Goal: Task Accomplishment & Management: Use online tool/utility

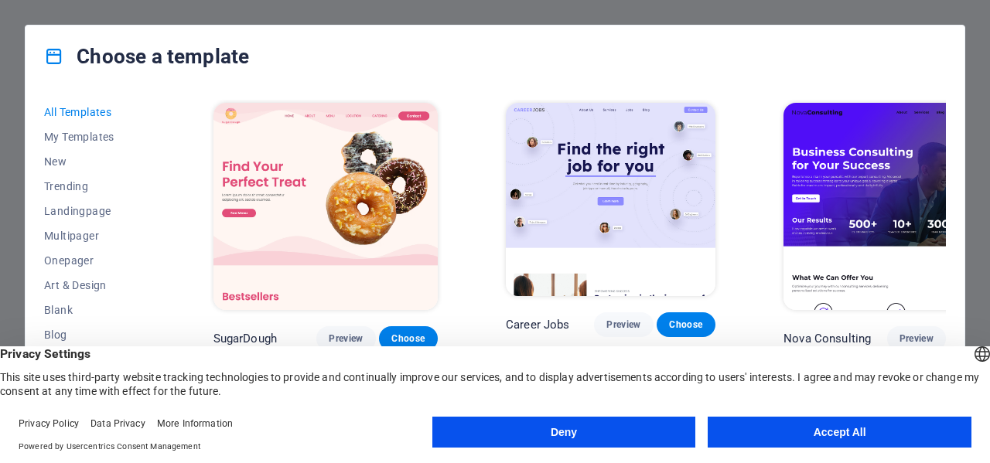
click at [745, 426] on button "Accept All" at bounding box center [839, 432] width 264 height 31
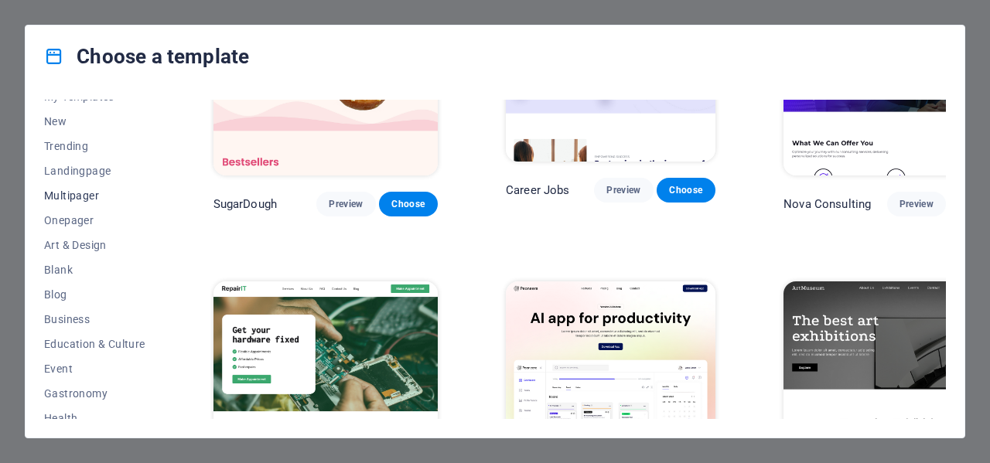
scroll to position [38, 0]
click at [69, 223] on span "Onepager" at bounding box center [94, 222] width 101 height 12
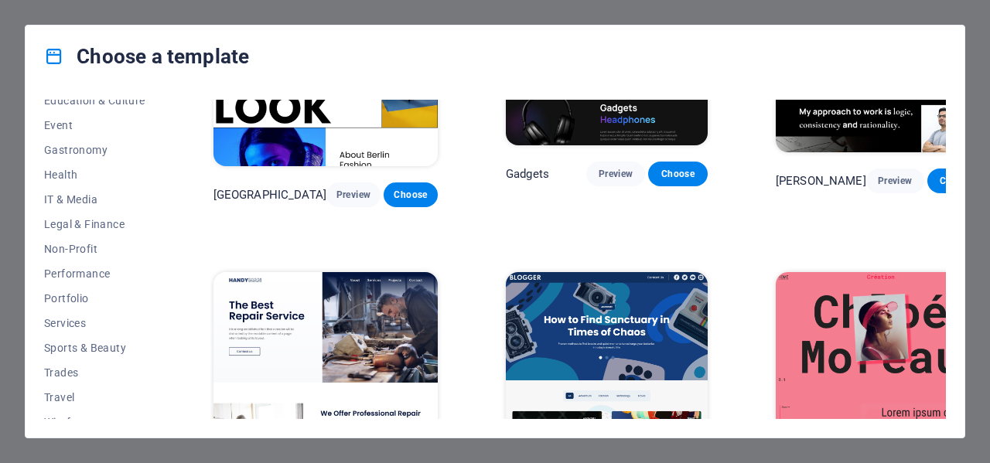
scroll to position [287, 0]
drag, startPoint x: 162, startPoint y: 331, endPoint x: 163, endPoint y: 370, distance: 38.7
click at [163, 370] on div "All Templates My Templates New Trending Landingpage Multipager Onepager Art & D…" at bounding box center [104, 259] width 120 height 319
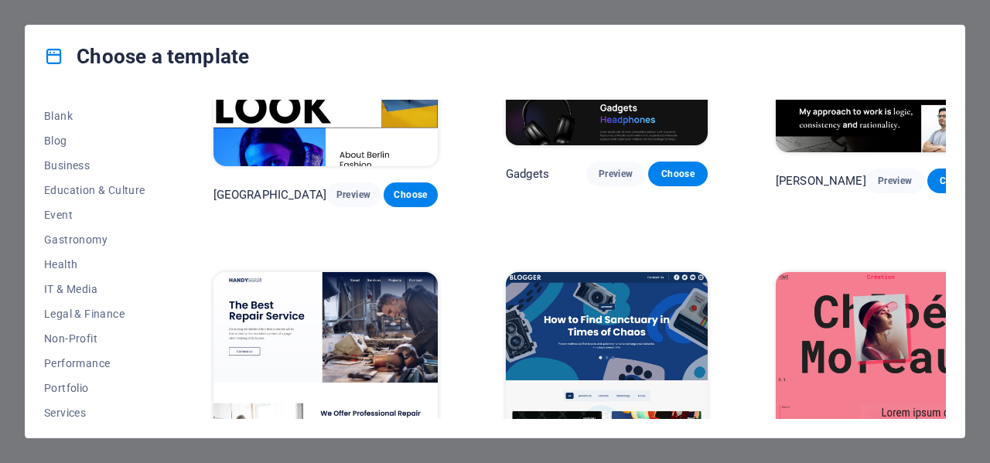
scroll to position [193, 0]
click at [76, 165] on span "Business" at bounding box center [94, 167] width 101 height 12
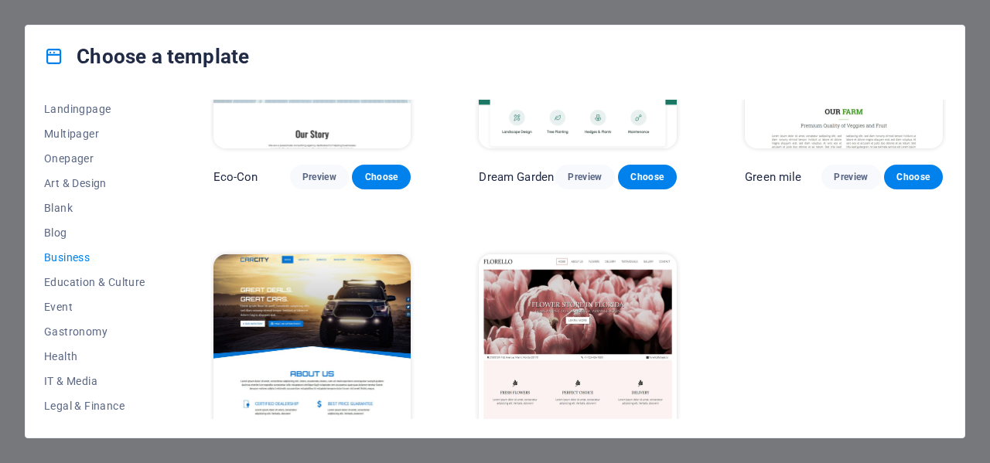
scroll to position [197, 0]
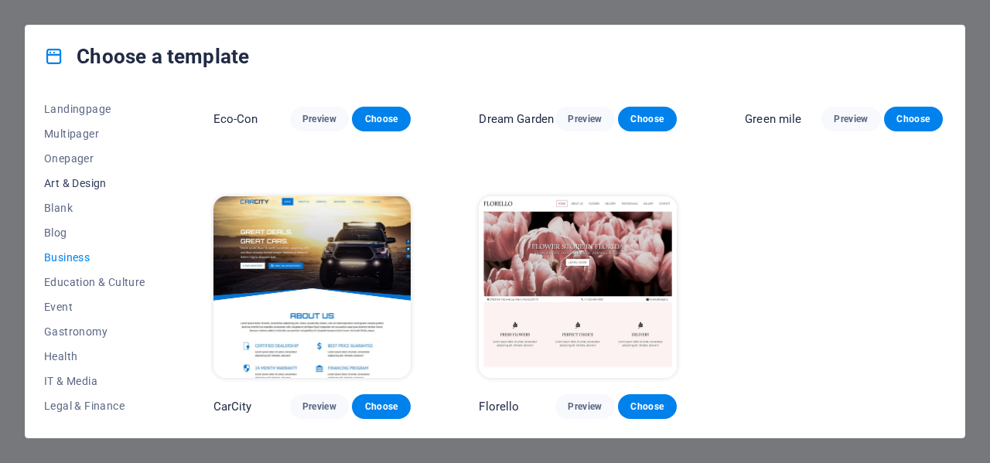
click at [73, 186] on span "Art & Design" at bounding box center [94, 183] width 101 height 12
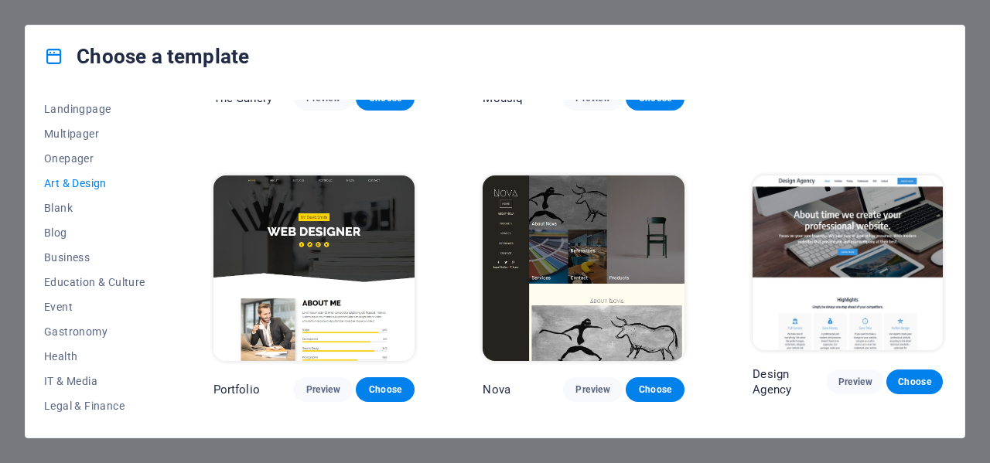
scroll to position [816, 0]
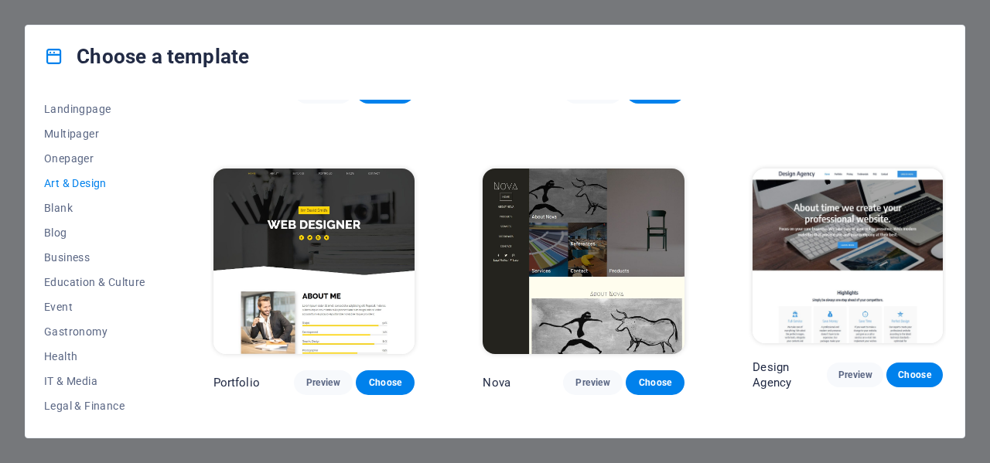
click at [863, 215] on img at bounding box center [847, 256] width 190 height 175
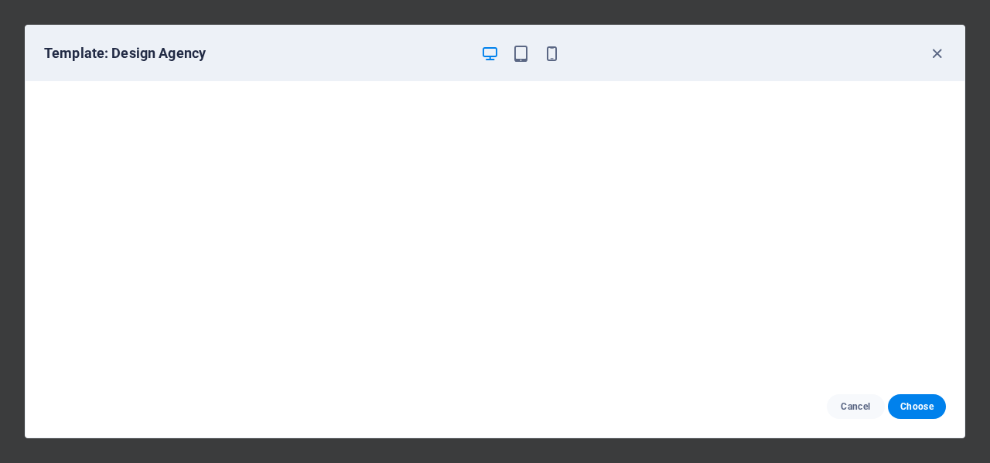
scroll to position [3, 0]
click at [854, 404] on span "Cancel" at bounding box center [855, 407] width 33 height 12
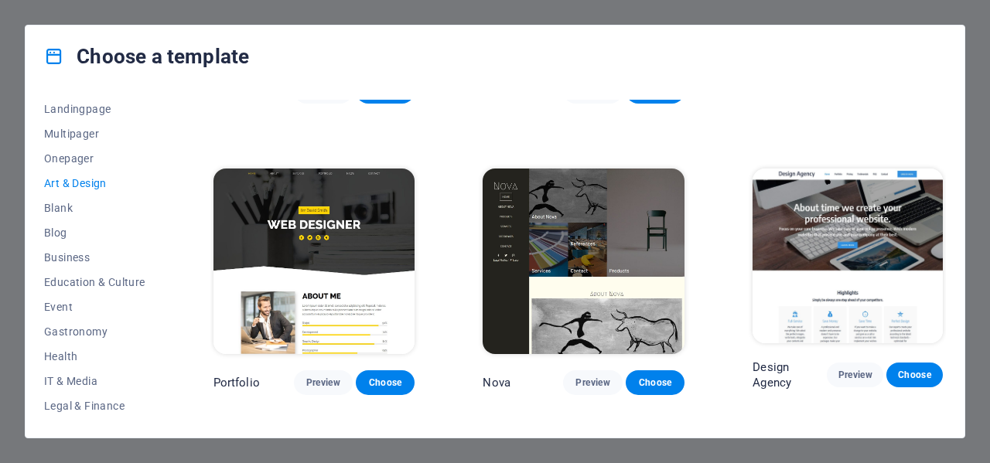
click at [384, 216] on img at bounding box center [314, 262] width 202 height 186
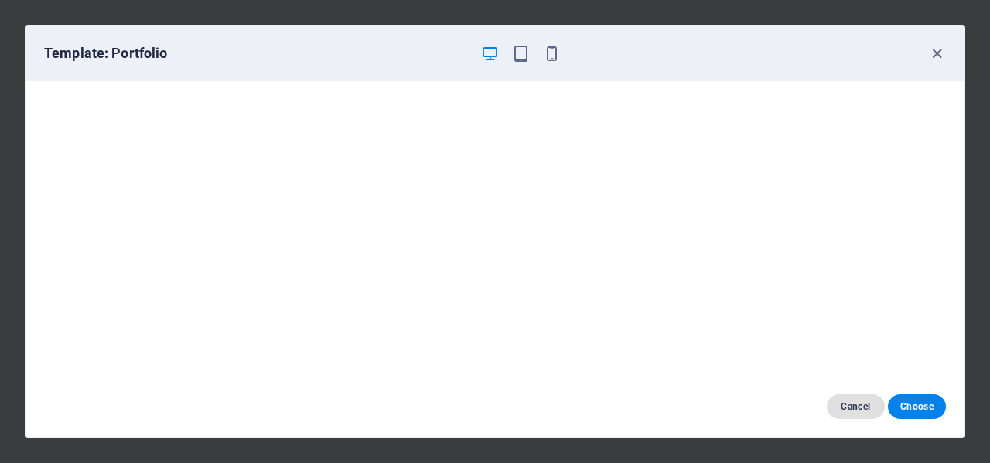
click at [847, 401] on span "Cancel" at bounding box center [855, 407] width 33 height 12
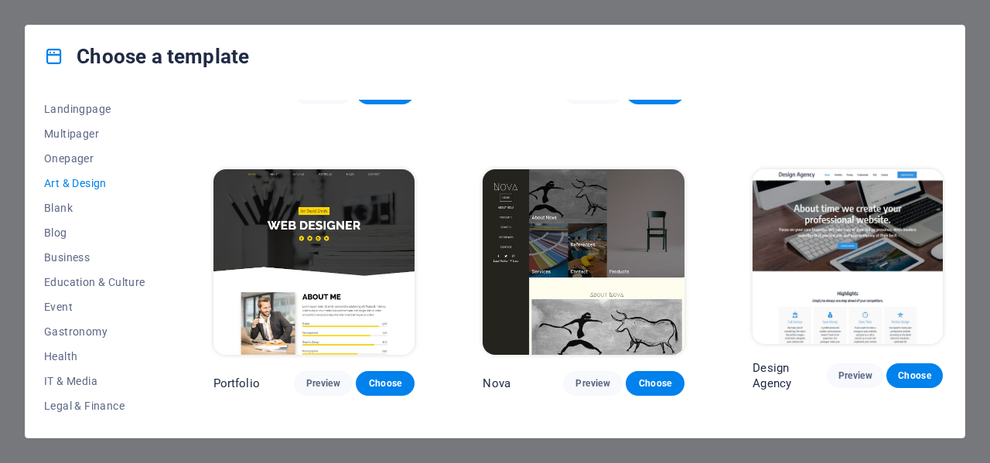
scroll to position [821, 0]
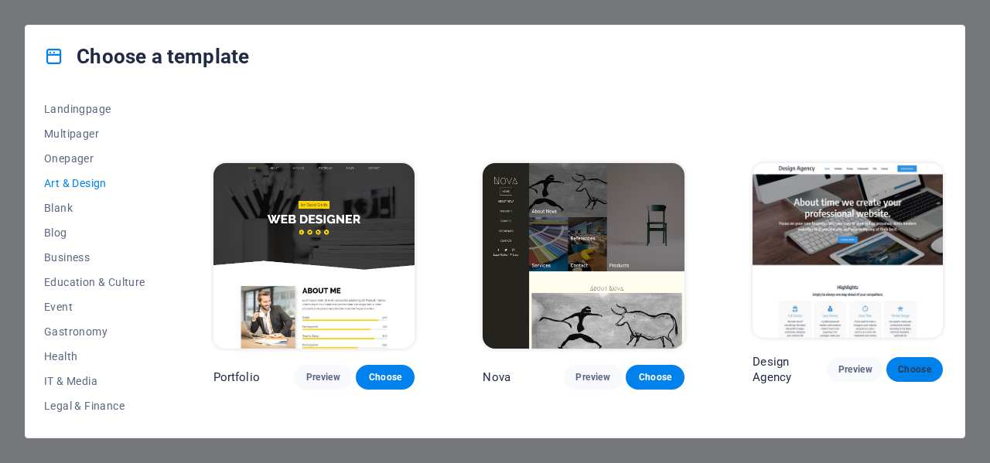
click at [924, 363] on span "Choose" at bounding box center [914, 369] width 32 height 12
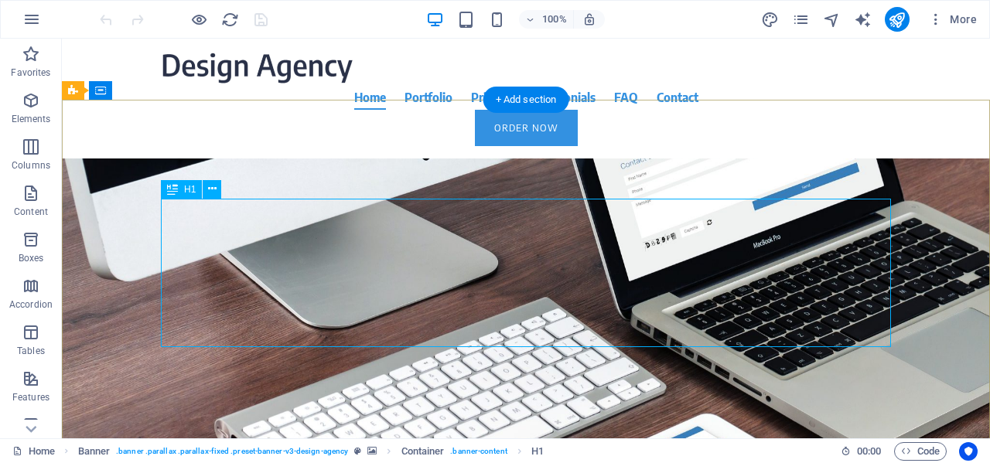
click at [254, 257] on div "About time we create your professional website." at bounding box center [526, 331] width 730 height 148
click at [254, 230] on div "Drag here to replace the existing content. Press “Ctrl” if you want to create a…" at bounding box center [526, 239] width 928 height 400
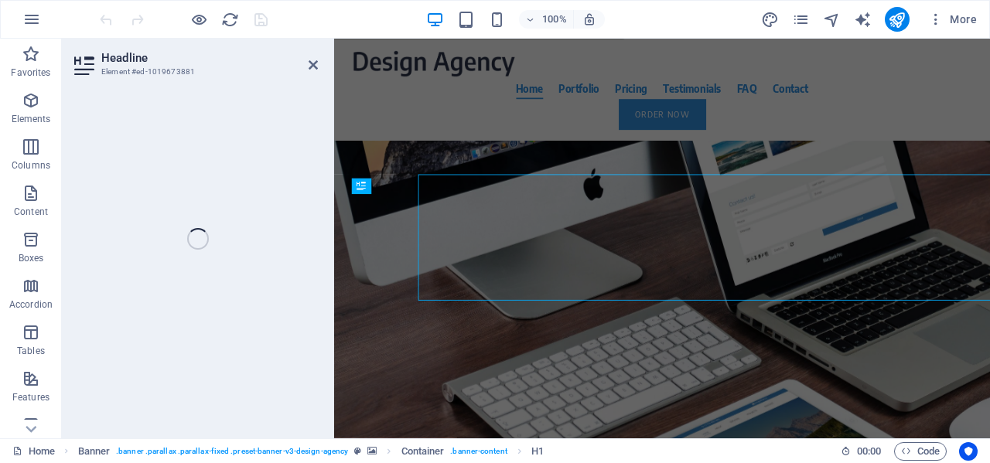
click at [254, 230] on div "Headline Element #ed-1019673881 H1 Banner Banner Container Logo Menu Bar Menu B…" at bounding box center [526, 239] width 928 height 400
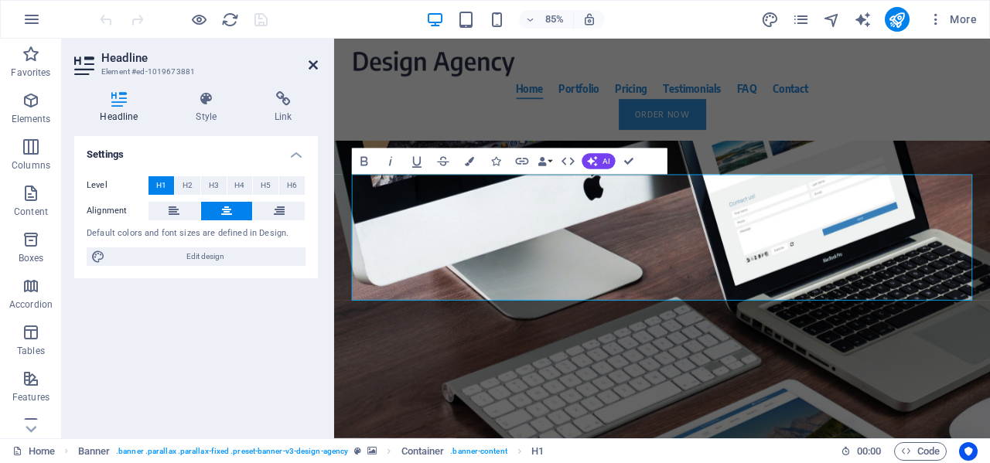
click at [309, 65] on icon at bounding box center [313, 65] width 9 height 12
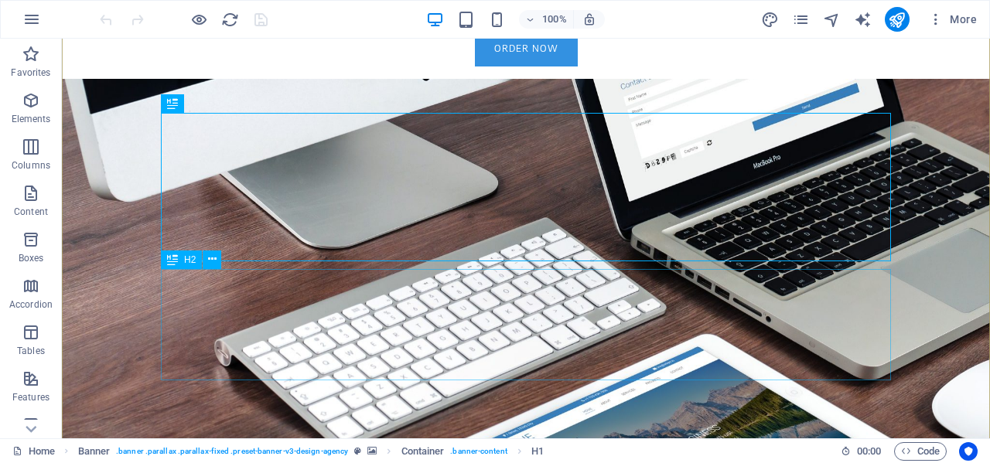
scroll to position [88, 0]
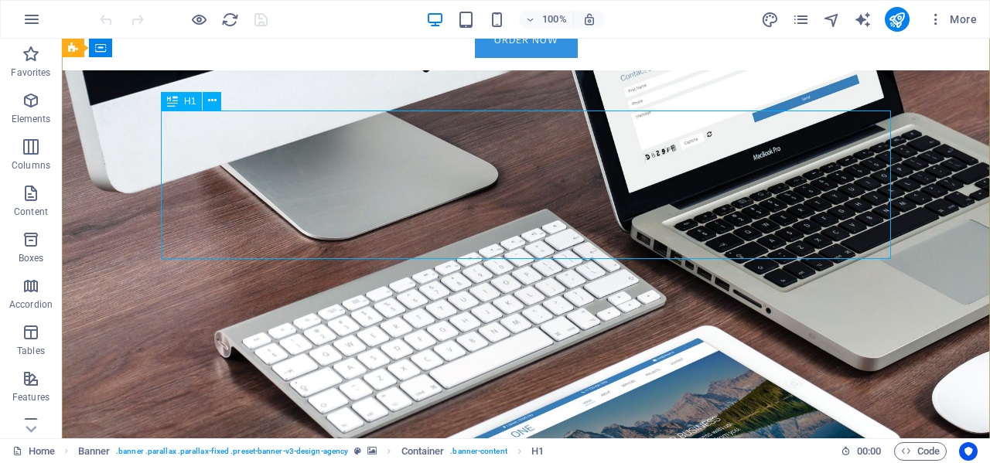
click at [380, 217] on div "About time we create your professional website." at bounding box center [526, 243] width 730 height 148
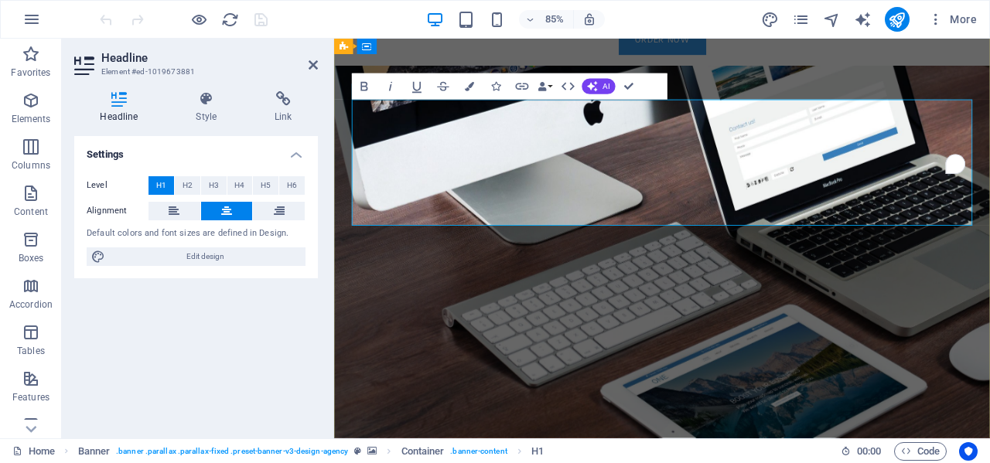
click at [634, 240] on span "About time we create your professional website." at bounding box center [720, 244] width 588 height 136
click at [500, 231] on span "About time we create your professional website." at bounding box center [720, 244] width 588 height 136
click at [601, 86] on button "AI" at bounding box center [597, 86] width 33 height 15
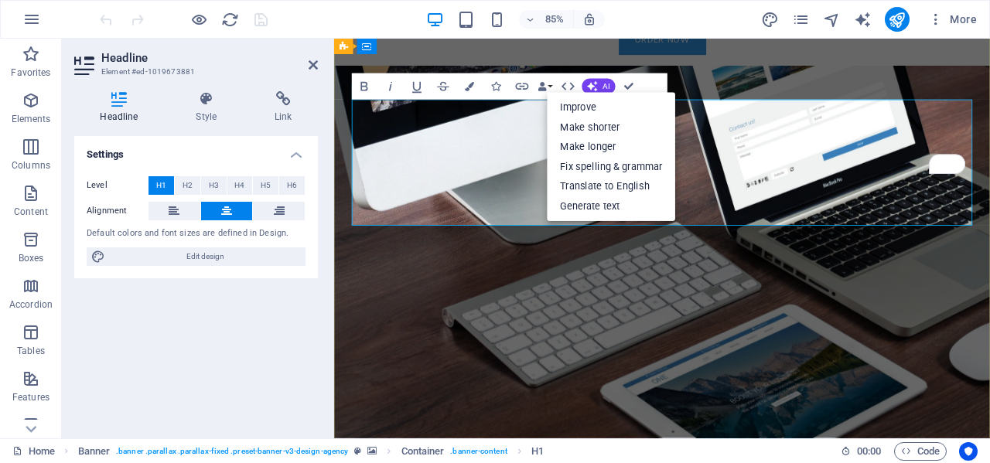
click at [800, 201] on span "About time we create your professional website." at bounding box center [720, 244] width 588 height 136
click at [436, 176] on span "About time we create your professional website." at bounding box center [720, 244] width 588 height 136
click at [799, 176] on span "About time we create your professional website." at bounding box center [720, 244] width 588 height 136
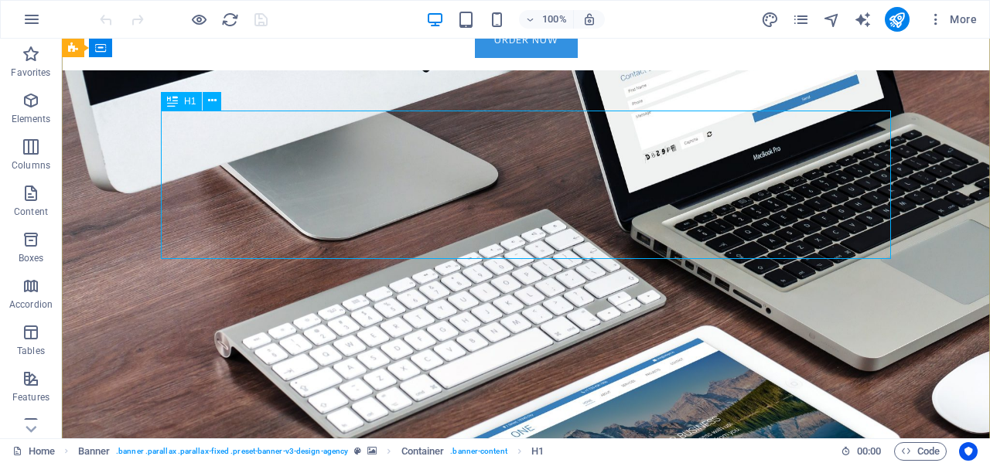
click at [394, 185] on div "About time we create your professional website." at bounding box center [526, 243] width 730 height 148
click at [282, 169] on div "About time we create your professional website." at bounding box center [526, 243] width 730 height 148
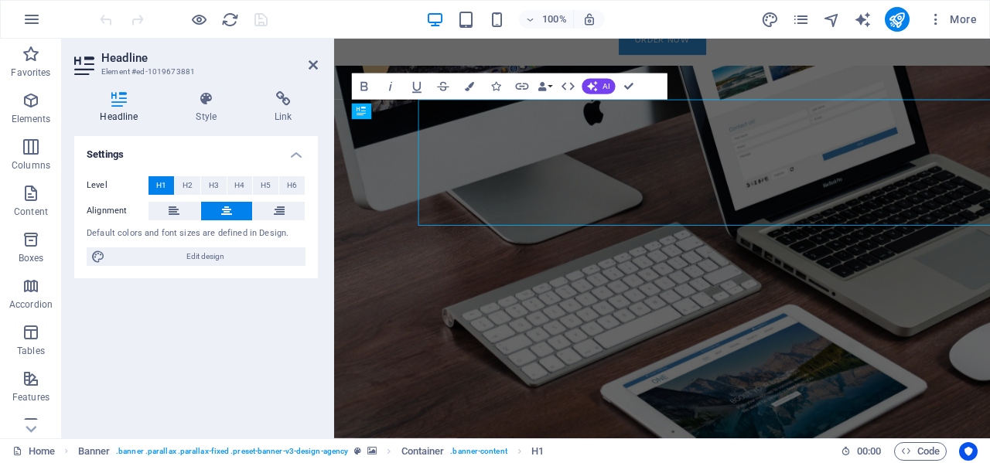
click at [282, 165] on div "Level H1 H2 H3 H4 H5 H6 Alignment Default colors and font sizes are defined in …" at bounding box center [196, 221] width 244 height 115
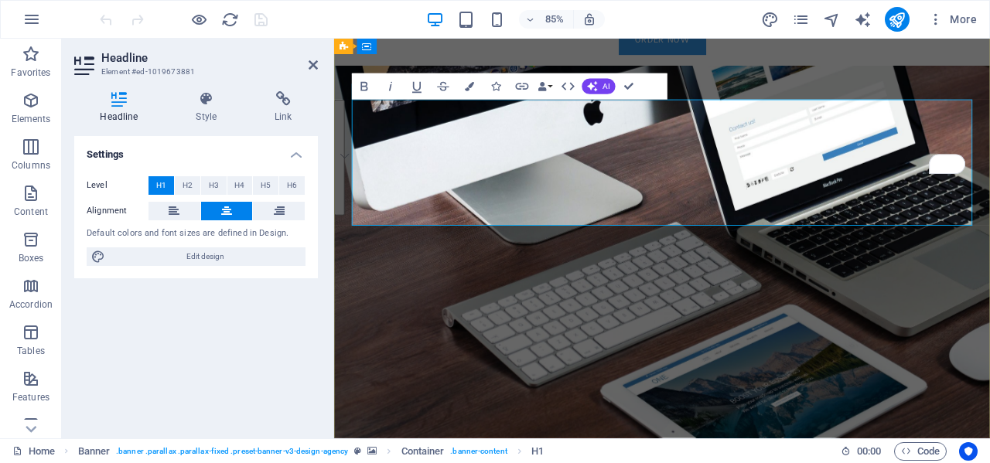
click at [662, 239] on span "About time we create your professional website." at bounding box center [720, 244] width 588 height 136
drag, startPoint x: 773, startPoint y: 159, endPoint x: 882, endPoint y: 165, distance: 109.2
click at [881, 176] on span "About time we create your professional website." at bounding box center [720, 244] width 588 height 136
drag, startPoint x: 902, startPoint y: 157, endPoint x: 769, endPoint y: 138, distance: 135.2
click at [769, 176] on span "About time we create your professional website." at bounding box center [720, 244] width 588 height 136
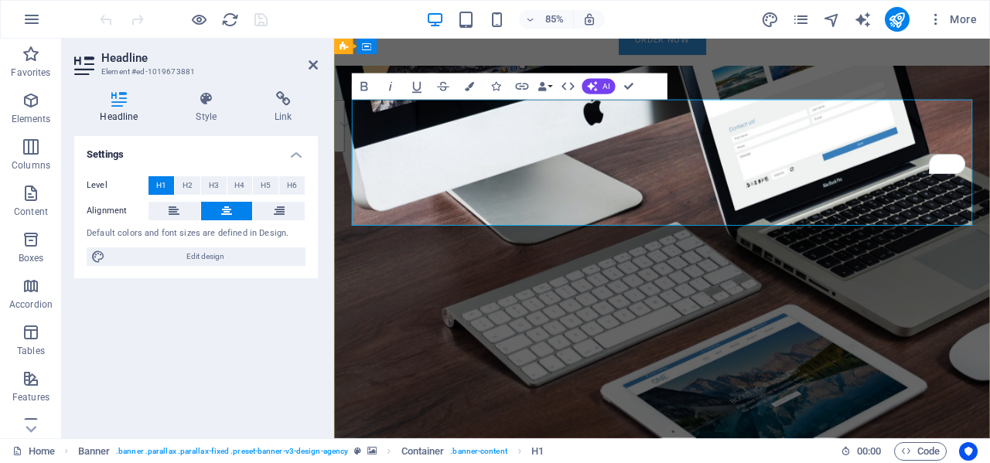
drag, startPoint x: 490, startPoint y: 227, endPoint x: 943, endPoint y: 229, distance: 452.3
click at [943, 229] on span "About time we grow your professional website." at bounding box center [720, 244] width 568 height 136
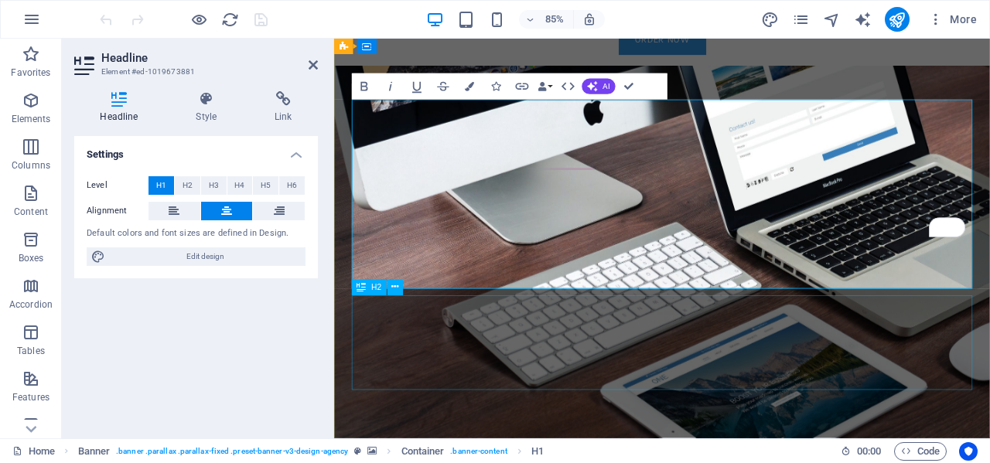
click at [964, 400] on div "Focus on your core business. We take care of your online presence. With modern …" at bounding box center [720, 455] width 730 height 111
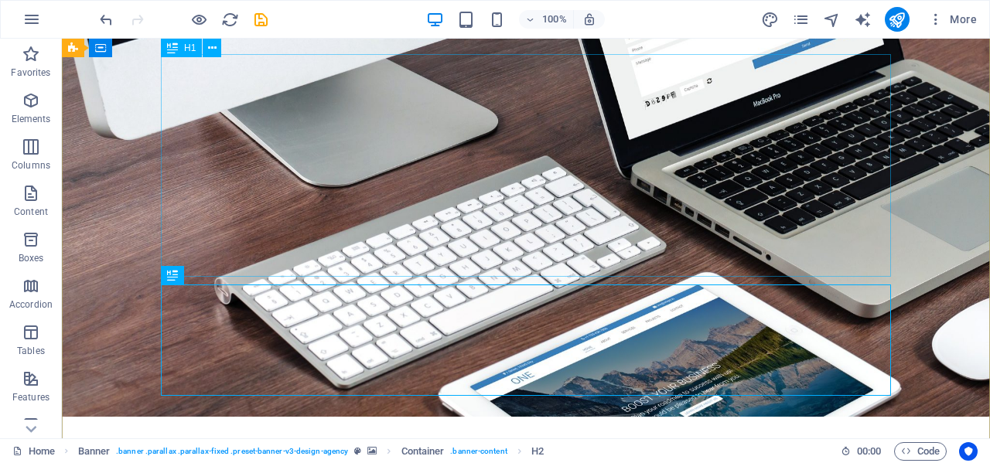
scroll to position [138, 0]
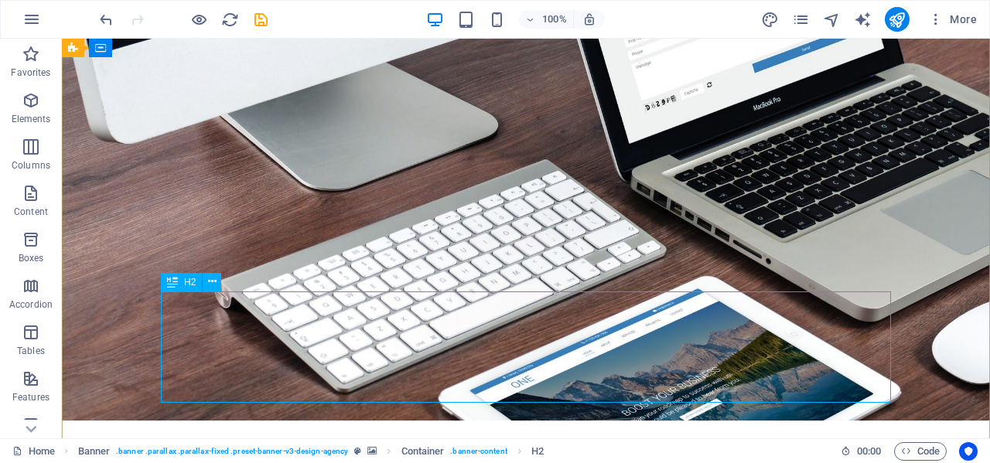
click at [539, 350] on div "Focus on your core business. We take care of your online presence. With modern …" at bounding box center [526, 405] width 730 height 111
click at [666, 350] on div "Focus on your core business. We take care of your online presence. With modern …" at bounding box center [526, 405] width 730 height 111
click at [661, 350] on div "Focus on your core business. We take care of your online presence. With modern …" at bounding box center [526, 405] width 730 height 111
click at [476, 350] on div "Focus on your core business. We take care of your online presence. With modern …" at bounding box center [526, 405] width 730 height 111
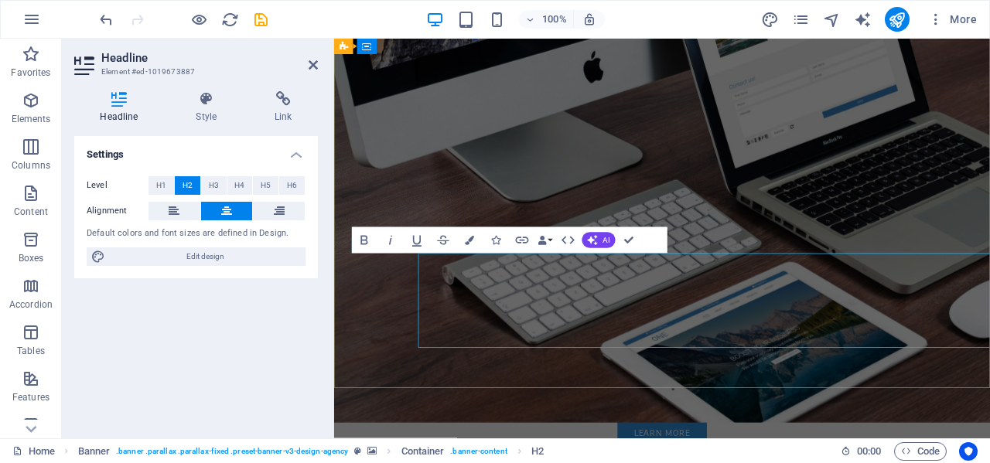
click at [501, 353] on span "Focus on your core business. We take care of your online presence. With modern …" at bounding box center [720, 405] width 728 height 105
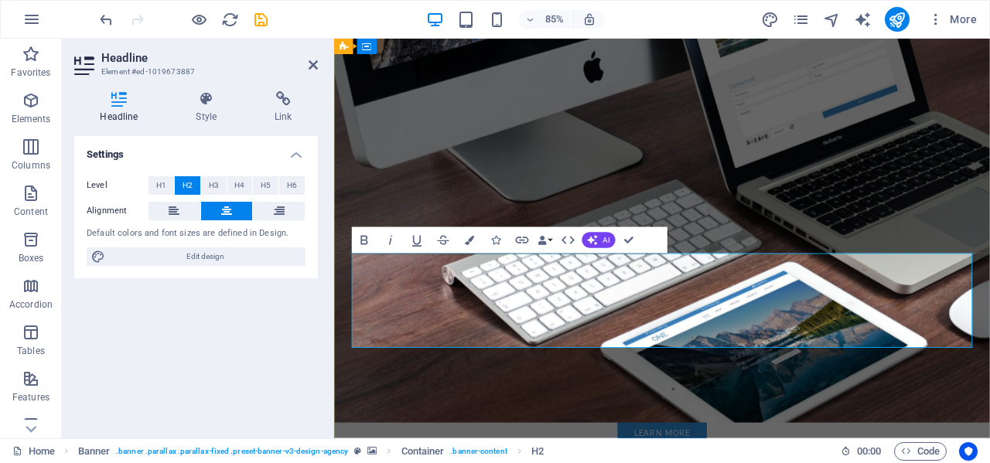
drag, startPoint x: 677, startPoint y: 308, endPoint x: 741, endPoint y: 384, distance: 99.3
click at [741, 384] on span "Focus on your core business. We take care of your online presence. With modern …" at bounding box center [720, 405] width 728 height 105
drag, startPoint x: 777, startPoint y: 393, endPoint x: 673, endPoint y: 306, distance: 135.6
click at [673, 350] on h2 "Focus on your core business. We take care of your online presence. With modern …" at bounding box center [720, 405] width 730 height 111
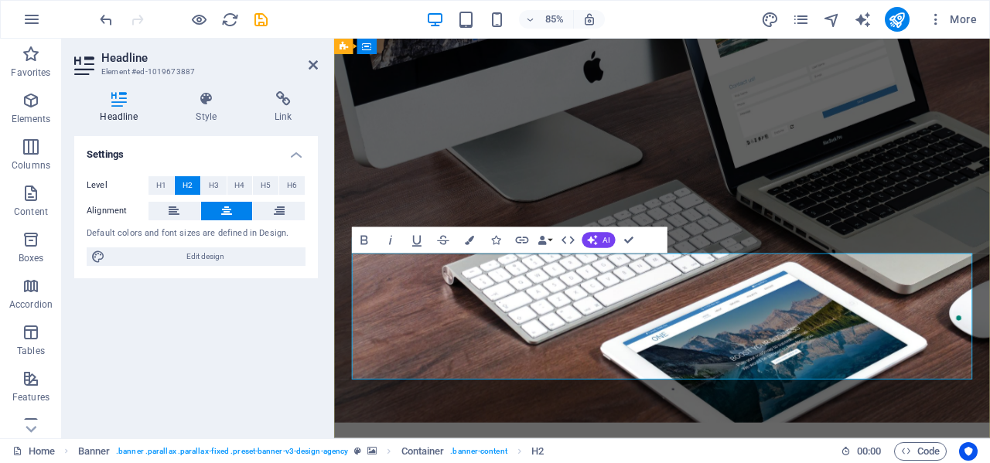
scroll to position [2871, 0]
drag, startPoint x: 704, startPoint y: 313, endPoint x: 391, endPoint y: 314, distance: 312.4
click at [391, 353] on span "Focus on your core business. We understand that a properly executed trade devel…" at bounding box center [719, 424] width 711 height 142
click at [989, 251] on div "About time we grow your sales and Elevate your event Experiences." at bounding box center [720, 231] width 730 height 223
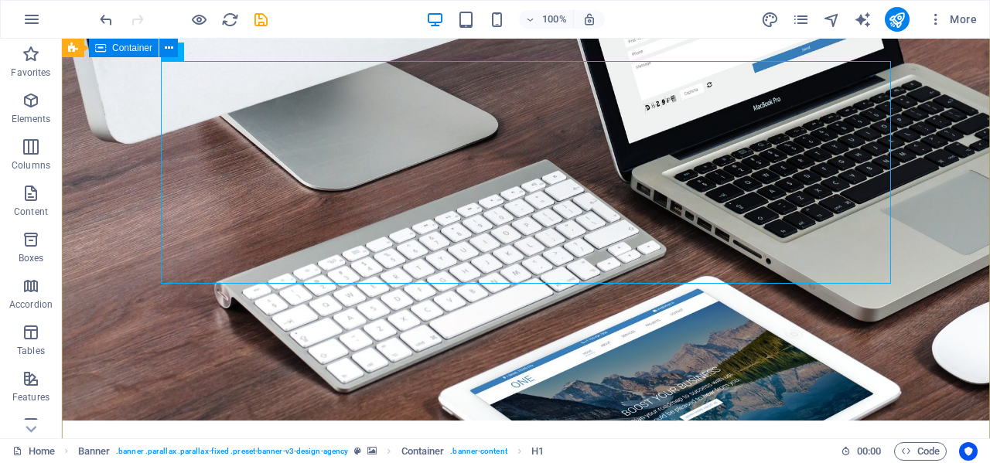
click at [945, 264] on div "About time we grow your sales and Elevate your event Experiences. We understand…" at bounding box center [526, 339] width 928 height 636
click at [675, 186] on div "About time we grow your sales and Elevate your event Experiences." at bounding box center [526, 231] width 730 height 223
click at [681, 182] on div "About time we grow your sales and Elevate your event Experiences." at bounding box center [526, 231] width 730 height 223
click at [471, 350] on div "We understand that a properly executed trade development plan can be leveraged …" at bounding box center [526, 424] width 730 height 148
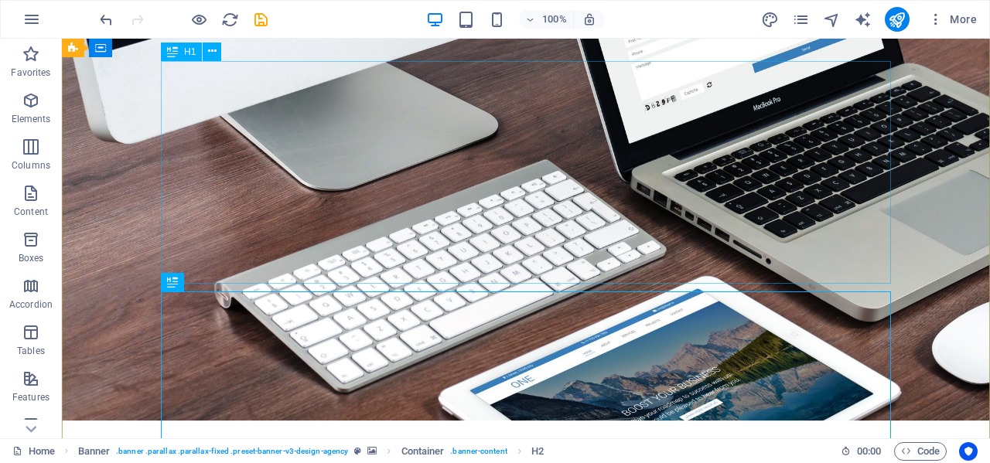
click at [680, 179] on div "About time we grow your sales and Elevate your event Experiences." at bounding box center [526, 231] width 730 height 223
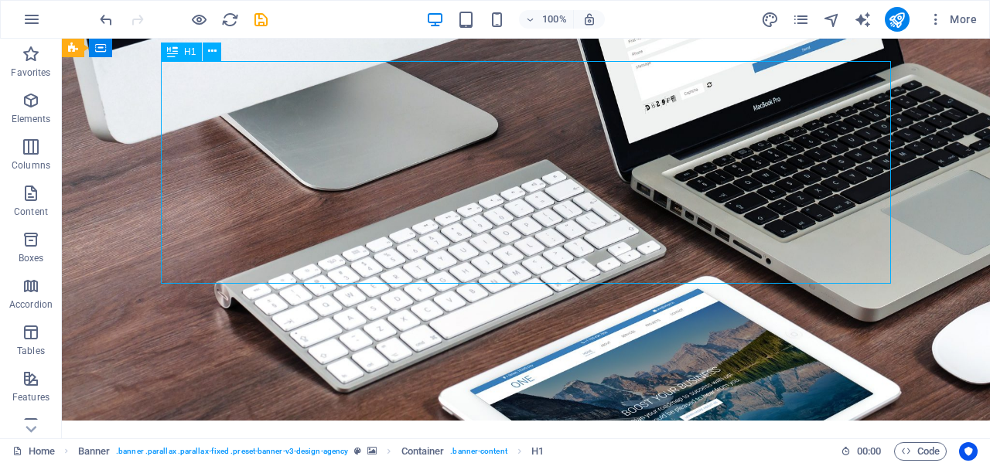
click at [680, 179] on div "About time we grow your sales and Elevate your event Experiences." at bounding box center [526, 231] width 730 height 223
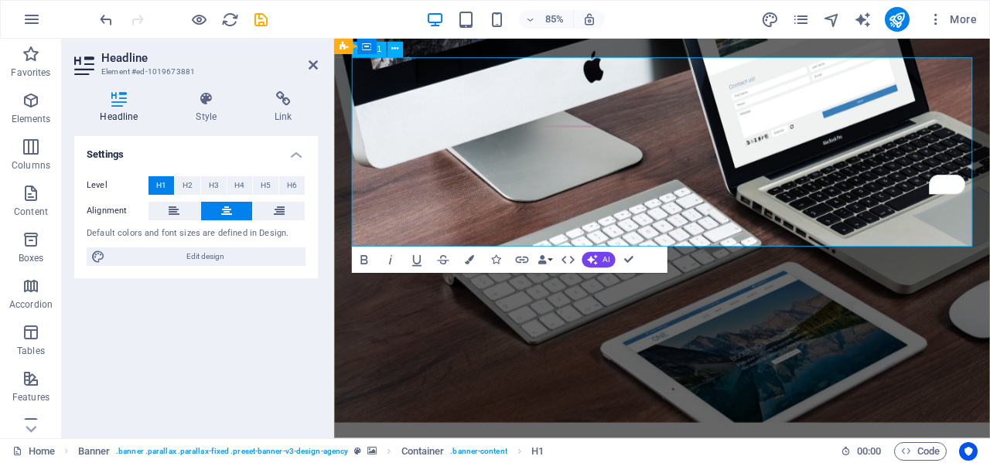
click at [745, 126] on span "About time we grow your sales and Elevate your Event Experiences." at bounding box center [720, 231] width 688 height 210
drag, startPoint x: 719, startPoint y: 104, endPoint x: 822, endPoint y: 108, distance: 102.9
click at [822, 126] on span "About time we grow your sales and Elevate your Event Experiences." at bounding box center [720, 231] width 688 height 210
drag, startPoint x: 974, startPoint y: 102, endPoint x: 1072, endPoint y: 107, distance: 98.3
click at [989, 126] on span "About time we GROW your sales and Elevate your Event Experiences." at bounding box center [720, 231] width 723 height 210
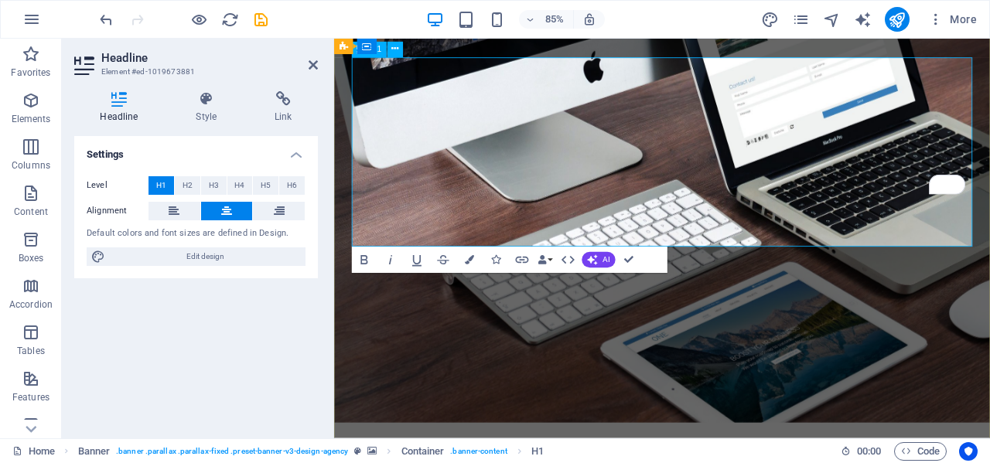
drag, startPoint x: 670, startPoint y: 173, endPoint x: 793, endPoint y: 179, distance: 123.1
click at [793, 179] on span "About time we GROW your SALES and Elevate your Event Experiences." at bounding box center [720, 231] width 662 height 210
drag, startPoint x: 951, startPoint y: 174, endPoint x: 1063, endPoint y: 179, distance: 112.2
click at [989, 179] on span "About time we GROW your SALES and ELEVATE your Event Experiences." at bounding box center [720, 231] width 700 height 210
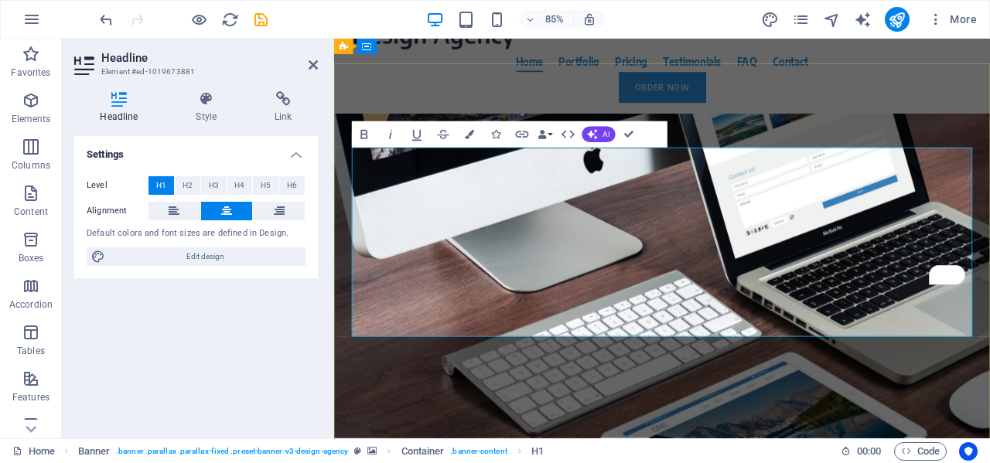
scroll to position [26, 0]
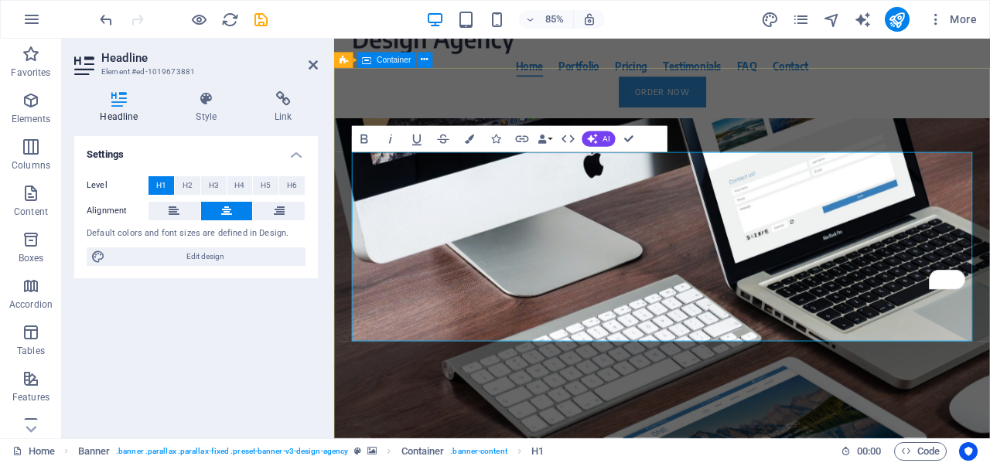
click at [989, 398] on div "About time we GROW your SALES and ELEVATE your EVENT Experiences. We understand…" at bounding box center [720, 450] width 772 height 636
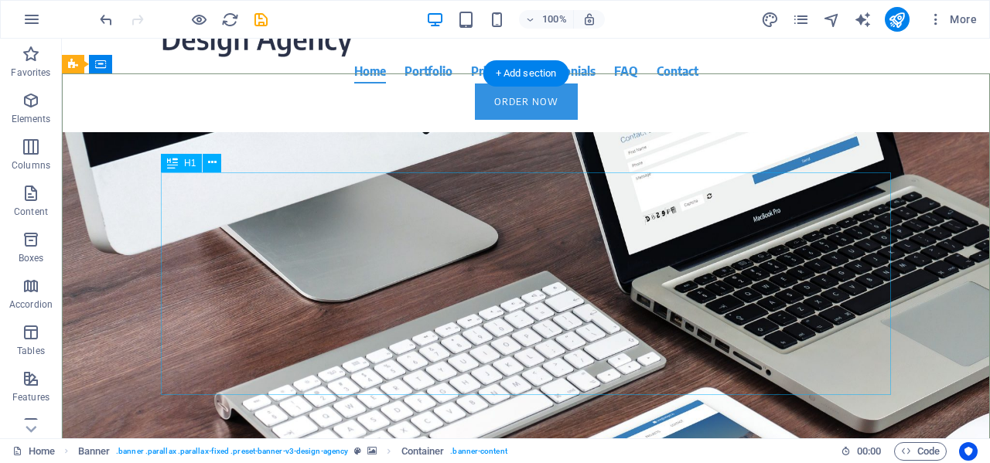
click at [574, 231] on div "About time we GROW your SALES and ELEVATE your EVENT Experiences." at bounding box center [526, 342] width 730 height 223
click at [585, 231] on div "About time we GROW your SALES and ELEVATE your EVENT Experiences." at bounding box center [526, 342] width 730 height 223
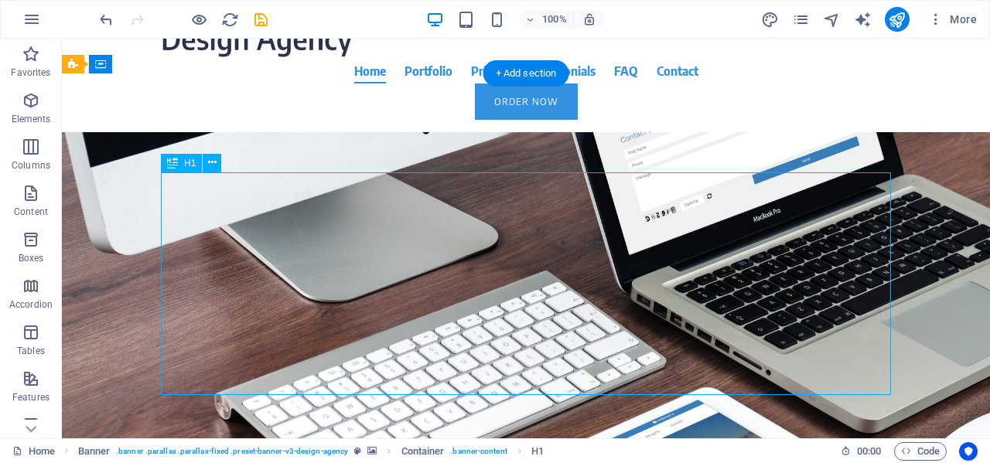
click at [585, 231] on div "About time we GROW your SALES and ELEVATE your EVENT Experiences." at bounding box center [526, 342] width 730 height 223
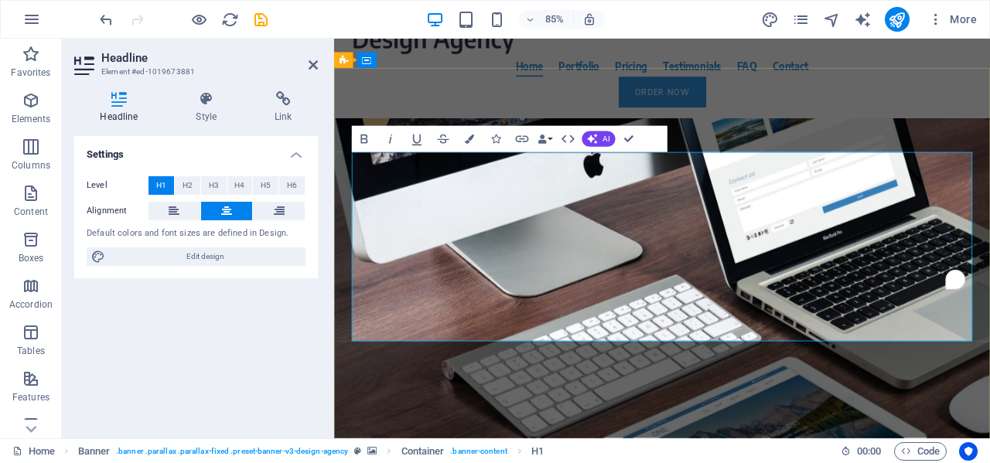
click at [762, 237] on span "About time we GROW your SALES and ELEVATE your EVENT Experiences." at bounding box center [720, 342] width 728 height 210
drag, startPoint x: 762, startPoint y: 211, endPoint x: 895, endPoint y: 227, distance: 133.1
click at [895, 237] on span "About time we GROW your SALES and ELEVATE your EVENT Experiences." at bounding box center [720, 342] width 728 height 210
drag, startPoint x: 493, startPoint y: 287, endPoint x: 457, endPoint y: 274, distance: 37.9
click at [456, 274] on span "About time we GROW your SALES and ELEVATE your EVENT Experiences." at bounding box center [720, 342] width 728 height 210
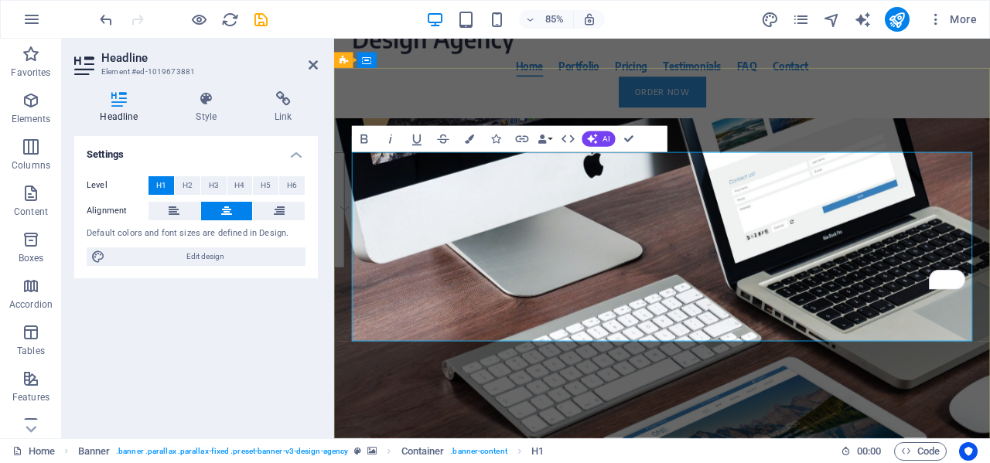
click at [788, 237] on span "About time we GROW your SALES and ELEVATE your EVENT Experiences." at bounding box center [720, 342] width 728 height 210
drag, startPoint x: 905, startPoint y: 215, endPoint x: 773, endPoint y: 200, distance: 133.0
click at [772, 237] on span "About time we GROW your SALES and ELEVATE your EVENT Experiences." at bounding box center [720, 342] width 728 height 210
click at [361, 142] on icon "button" at bounding box center [363, 139] width 7 height 9
drag, startPoint x: 493, startPoint y: 281, endPoint x: 366, endPoint y: 280, distance: 127.6
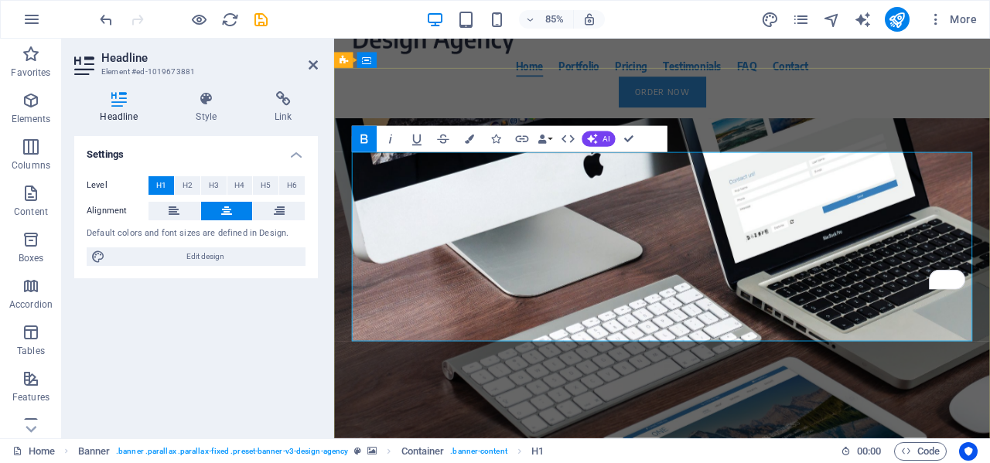
click at [366, 280] on span "About time we GROW your SALES and ELEVATE your EVENT Experiences." at bounding box center [720, 342] width 728 height 210
click at [367, 140] on icon "button" at bounding box center [363, 138] width 15 height 15
drag, startPoint x: 606, startPoint y: 288, endPoint x: 803, endPoint y: 298, distance: 197.4
click at [805, 298] on span "About time we GROW your SALES and ELEVATE your EVENT Experiences." at bounding box center [720, 379] width 542 height 285
click at [363, 136] on icon "button" at bounding box center [363, 138] width 15 height 15
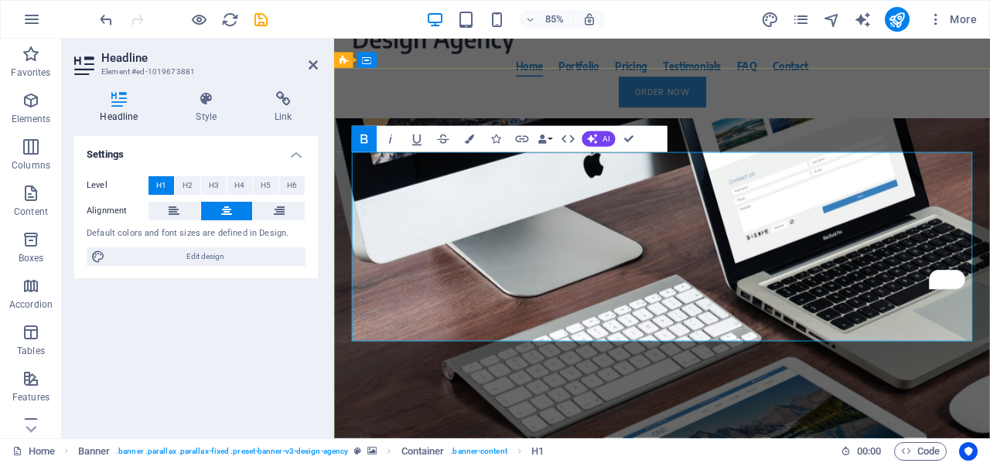
drag, startPoint x: 933, startPoint y: 288, endPoint x: 1079, endPoint y: 294, distance: 145.5
click at [989, 294] on span "About time we GROW your SALES and ELEVATE your EVENT Experiences." at bounding box center [720, 342] width 715 height 210
click at [363, 138] on icon "button" at bounding box center [363, 138] width 15 height 15
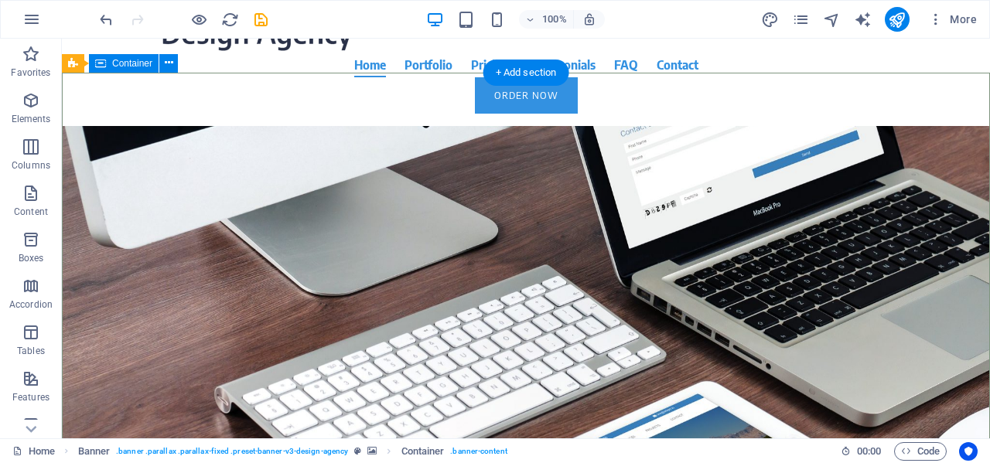
scroll to position [27, 0]
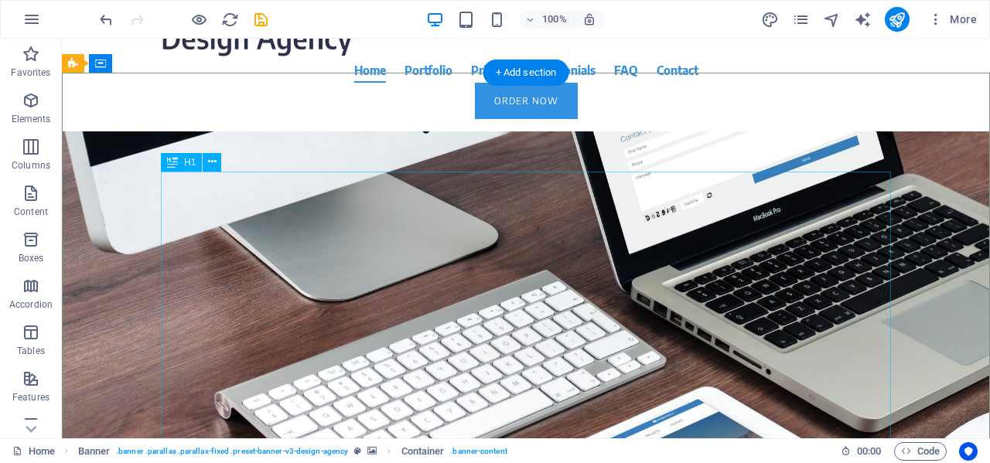
click at [564, 230] on div "About time we GROW your SALES and ELEVATE your BRAND through strategic Event Ex…" at bounding box center [526, 378] width 730 height 297
click at [294, 230] on div "About time we GROW your SALES and ELEVATE your BRAND through strategic Event Ex…" at bounding box center [526, 378] width 730 height 297
click at [213, 166] on icon at bounding box center [212, 162] width 9 height 16
click at [347, 230] on div "About time we GROW your SALES and ELEVATE your BRAND through strategic Event Ex…" at bounding box center [526, 378] width 730 height 297
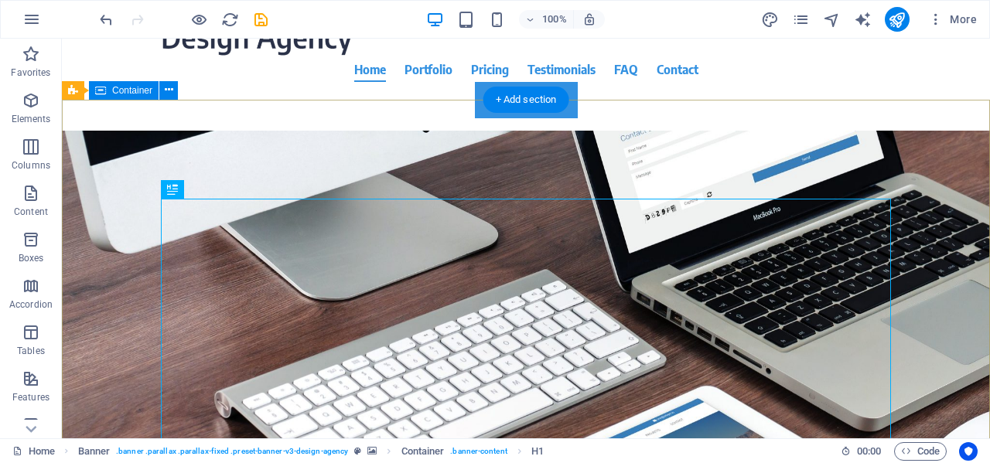
scroll to position [0, 0]
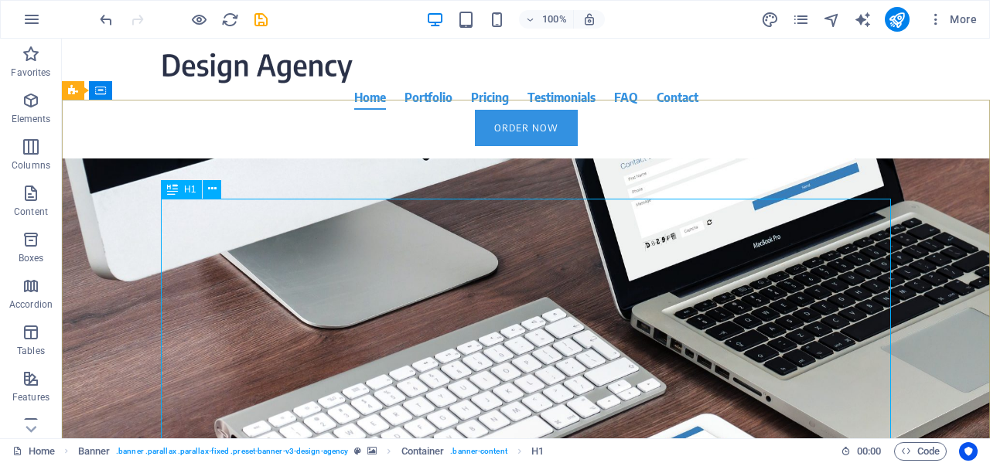
click at [180, 191] on div "H1" at bounding box center [181, 189] width 41 height 19
click at [211, 186] on icon at bounding box center [212, 189] width 9 height 16
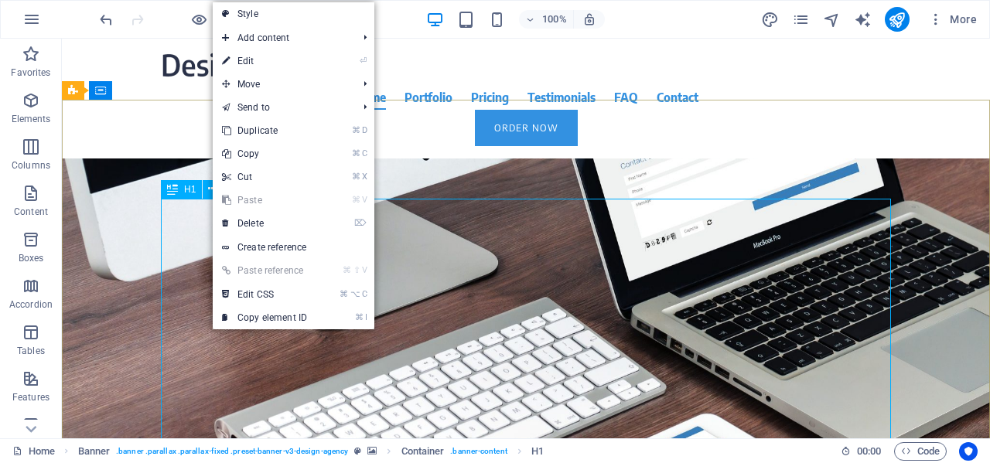
click at [181, 193] on div "H1" at bounding box center [181, 189] width 41 height 19
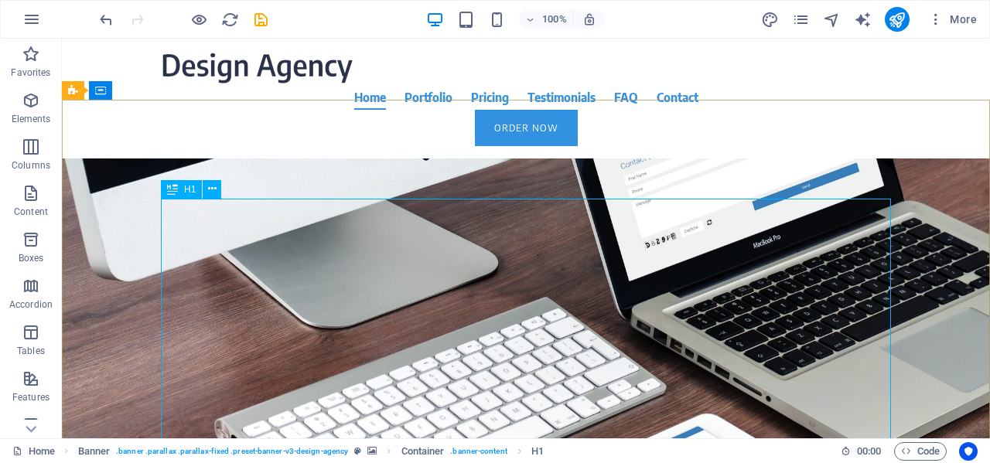
click at [181, 193] on div "H1" at bounding box center [181, 189] width 41 height 19
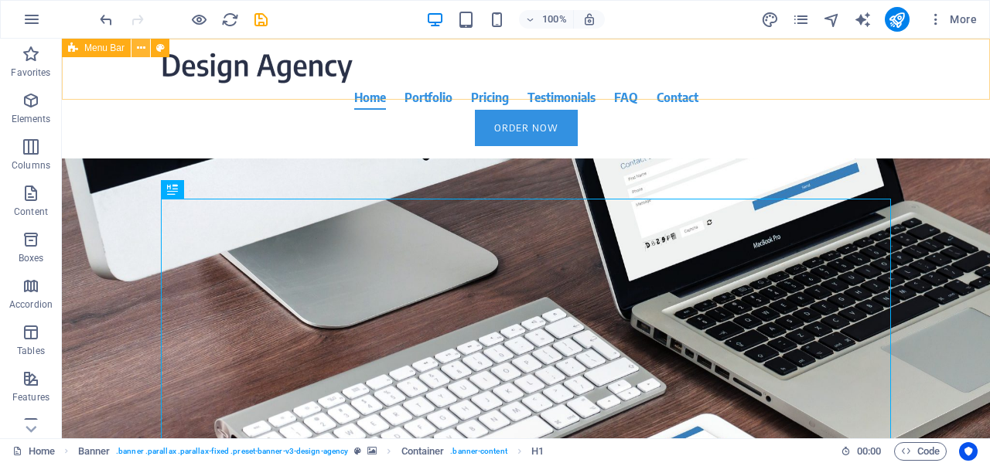
click at [141, 46] on icon at bounding box center [141, 48] width 9 height 16
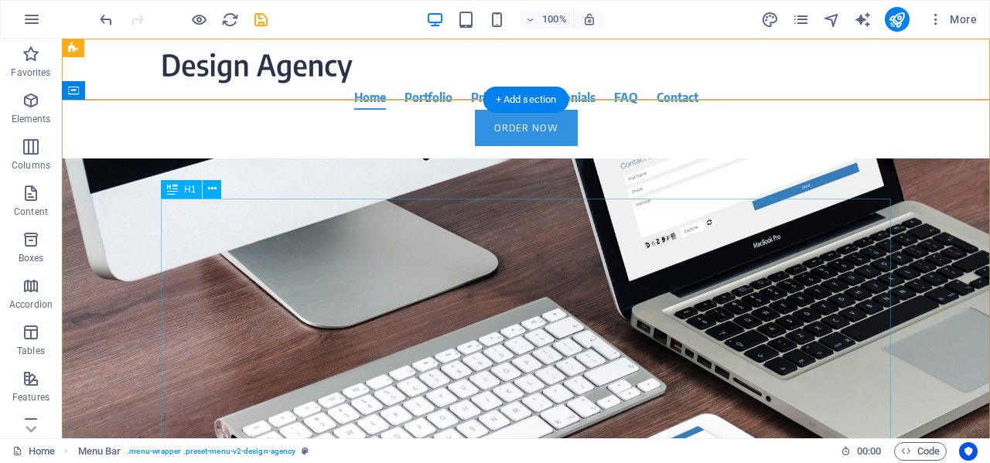
click at [462, 274] on div "About time we GROW your SALES and ELEVATE your BRAND through strategic Event Ex…" at bounding box center [526, 405] width 730 height 297
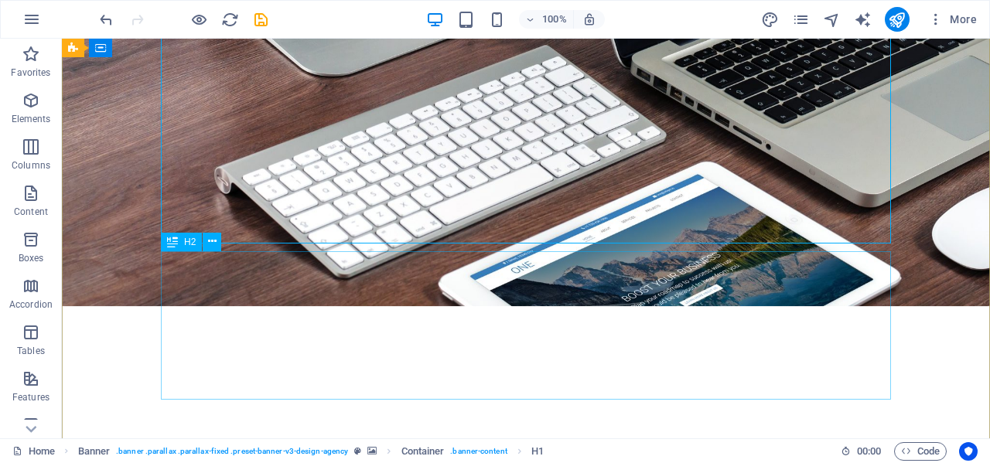
scroll to position [267, 0]
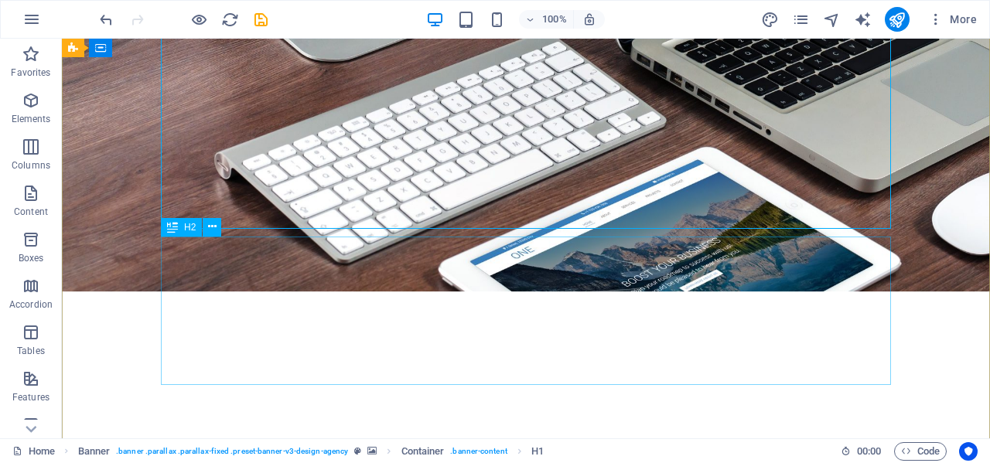
click at [554, 295] on div "We understand that a properly executed trade development plan can be leveraged …" at bounding box center [526, 369] width 730 height 148
click at [614, 172] on div "About time we GROW your SALES and ELEVATE your BRAND through strategic Event Ex…" at bounding box center [526, 139] width 730 height 297
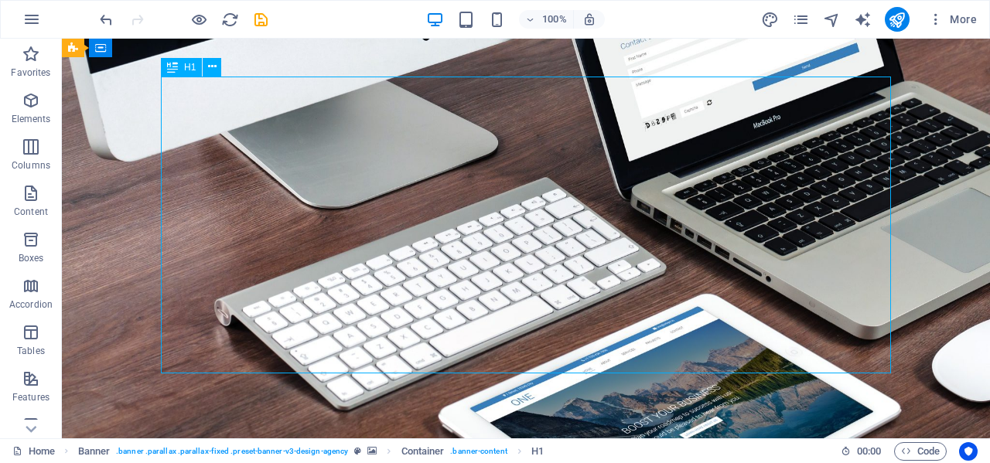
scroll to position [124, 0]
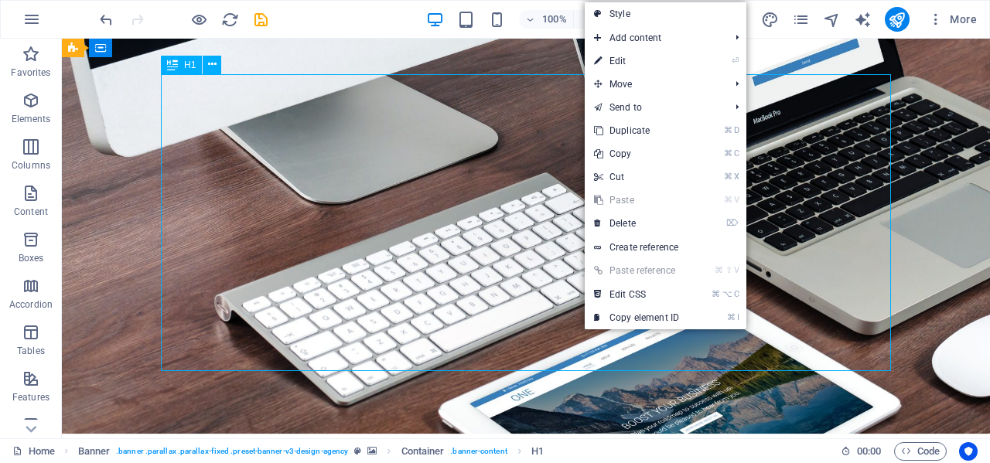
click at [536, 162] on div "About time we GROW your SALES and ELEVATE your BRAND through strategic Event Ex…" at bounding box center [526, 281] width 730 height 297
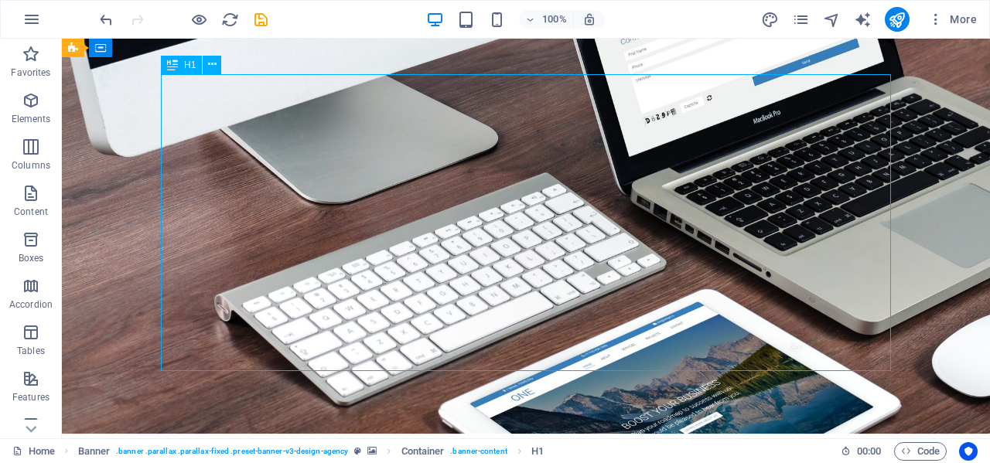
click at [536, 162] on div "About time we GROW your SALES and ELEVATE your BRAND through strategic Event Ex…" at bounding box center [526, 281] width 730 height 297
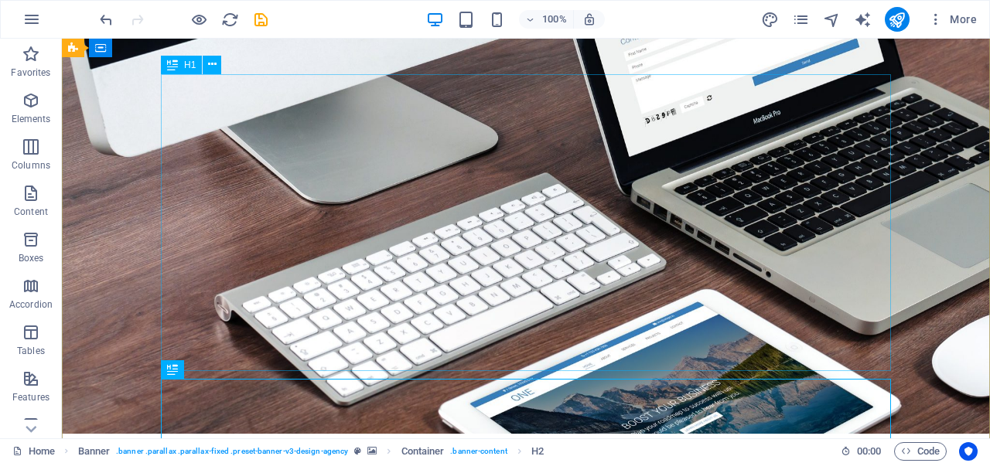
click at [366, 133] on div "About time we GROW your SALES and ELEVATE your BRAND through strategic Event Ex…" at bounding box center [526, 281] width 730 height 297
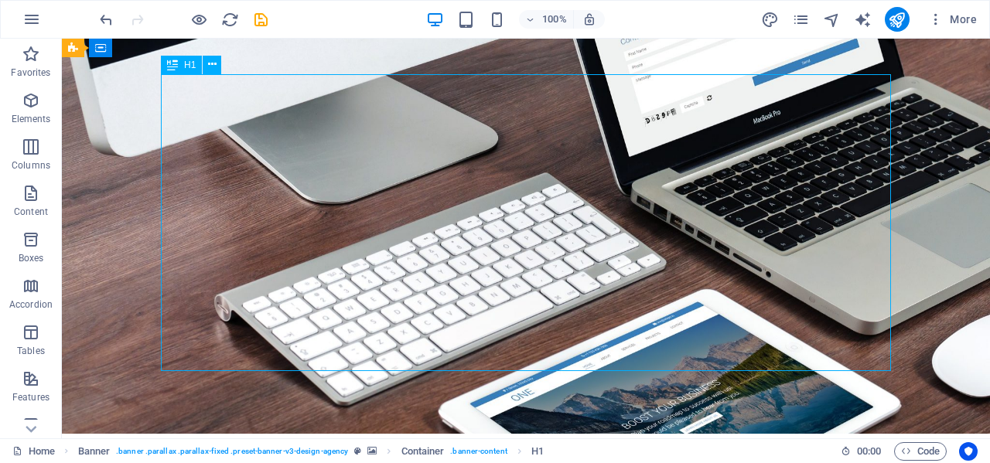
click at [366, 133] on div "About time we GROW your SALES and ELEVATE your BRAND through strategic Event Ex…" at bounding box center [526, 281] width 730 height 297
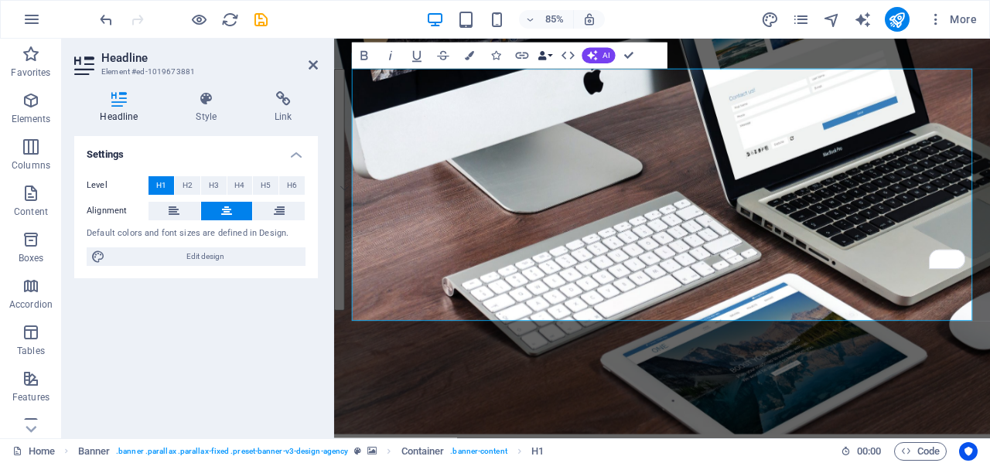
click at [551, 53] on button "Data Bindings" at bounding box center [545, 56] width 19 height 26
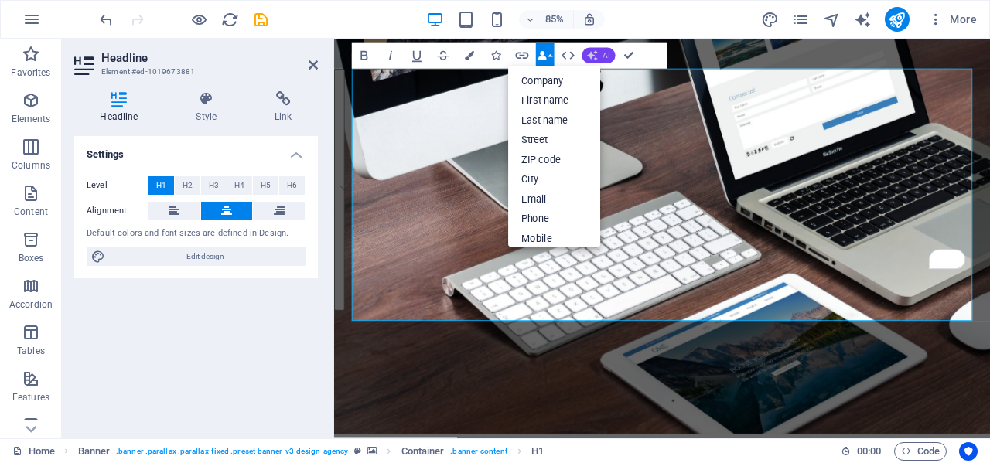
click at [603, 56] on span "AI" at bounding box center [605, 56] width 7 height 8
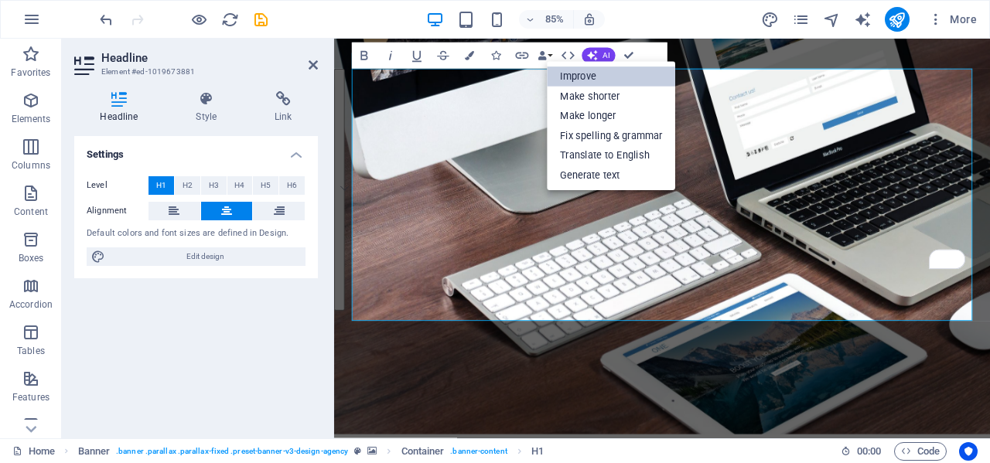
click at [600, 75] on link "Improve" at bounding box center [611, 77] width 128 height 20
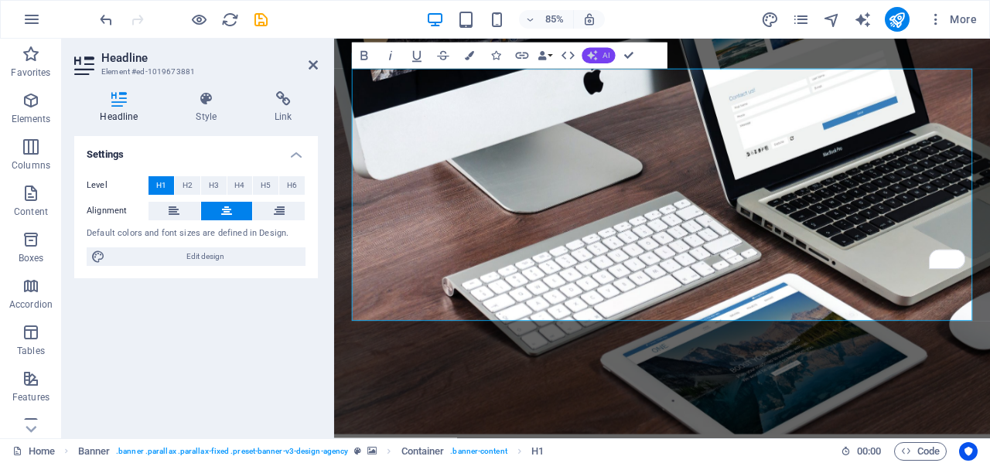
click at [598, 61] on button "AI" at bounding box center [597, 55] width 33 height 15
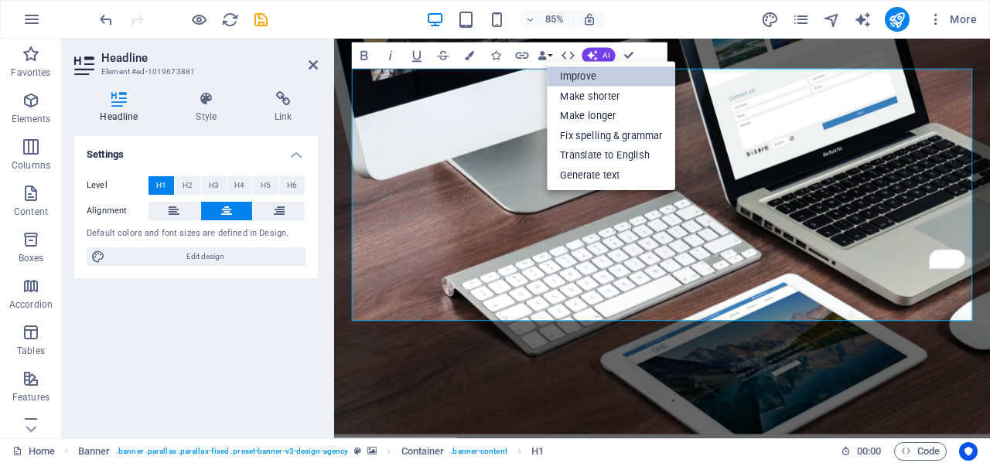
click at [595, 77] on link "Improve" at bounding box center [611, 77] width 128 height 20
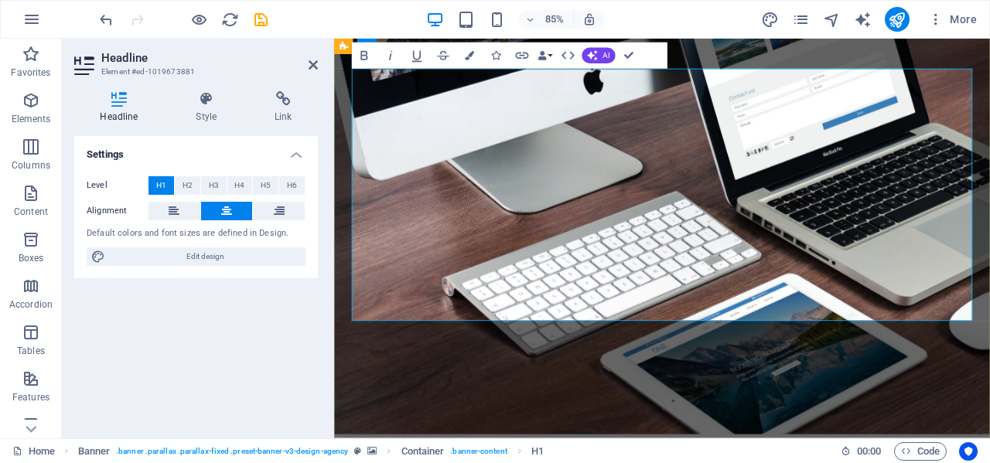
click at [979, 349] on h1 "About time we GROW your SALES and ELEVATE your BRAND through strategic Event Ex…" at bounding box center [720, 281] width 730 height 297
drag, startPoint x: 764, startPoint y: 104, endPoint x: 888, endPoint y: 124, distance: 126.0
click at [580, 213] on strong "GROW" at bounding box center [505, 244] width 150 height 62
click at [870, 288] on strong "BRAND through strategic Event" at bounding box center [785, 356] width 559 height 136
drag, startPoint x: 881, startPoint y: 204, endPoint x: 724, endPoint y: 189, distance: 158.5
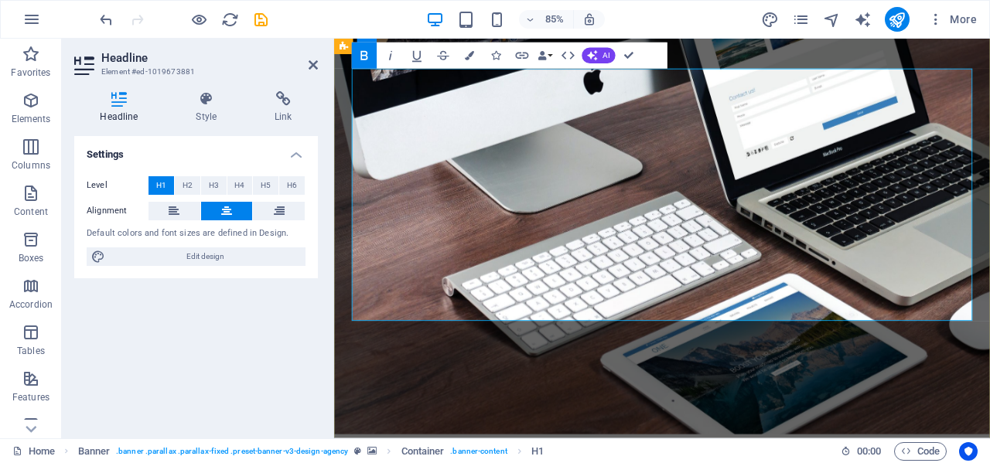
click at [724, 213] on strong "ELEVATE" at bounding box center [727, 281] width 702 height 136
click at [910, 332] on h1 "About time we GROW your SALES and Elevate your BRAND through strategic Event Ex…" at bounding box center [720, 281] width 730 height 297
click at [953, 73] on div "About time we GROW your SALES and Elevate your BRAND through strategic Event Ex…" at bounding box center [720, 389] width 772 height 711
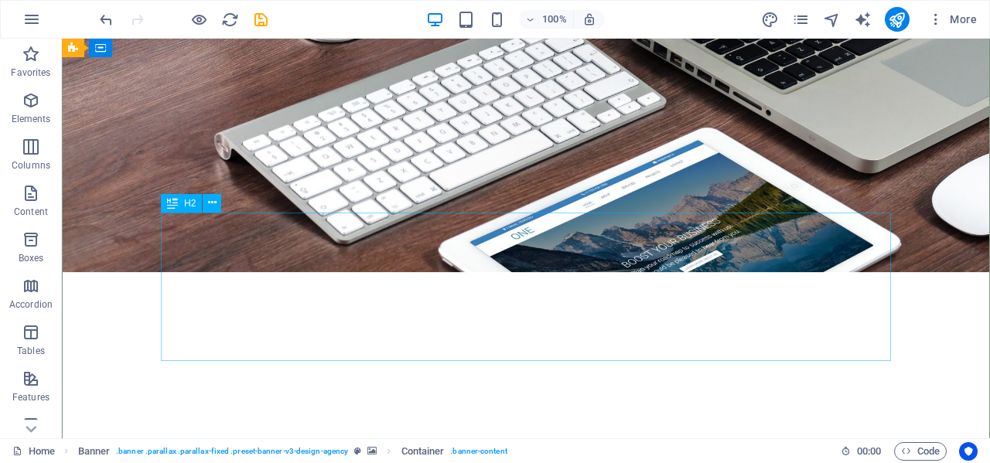
scroll to position [298, 0]
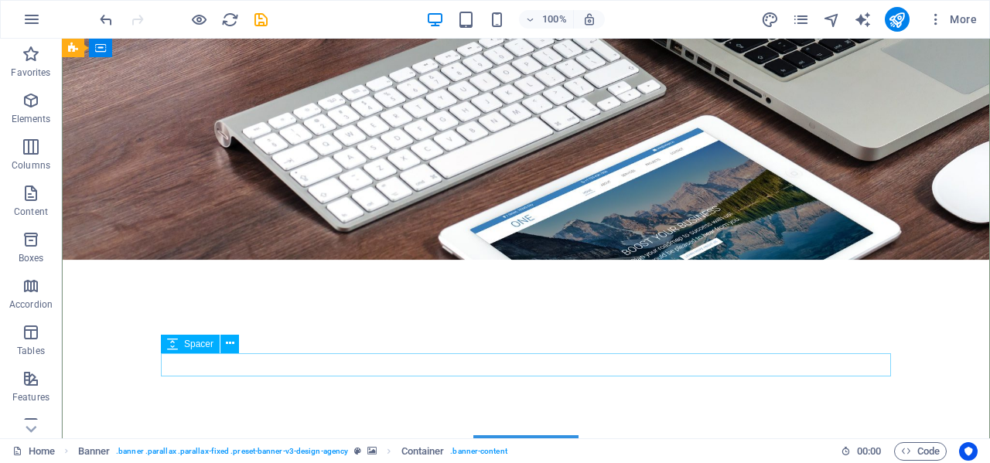
click at [664, 412] on div at bounding box center [526, 423] width 730 height 23
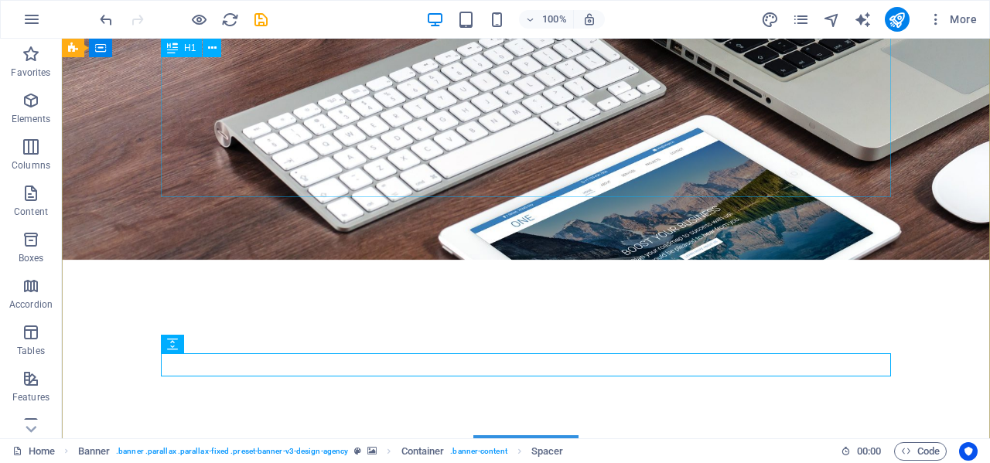
click at [227, 164] on div "About time we GROW your SALES and Elevate your BRAND through strategic Event Ex…" at bounding box center [526, 107] width 730 height 297
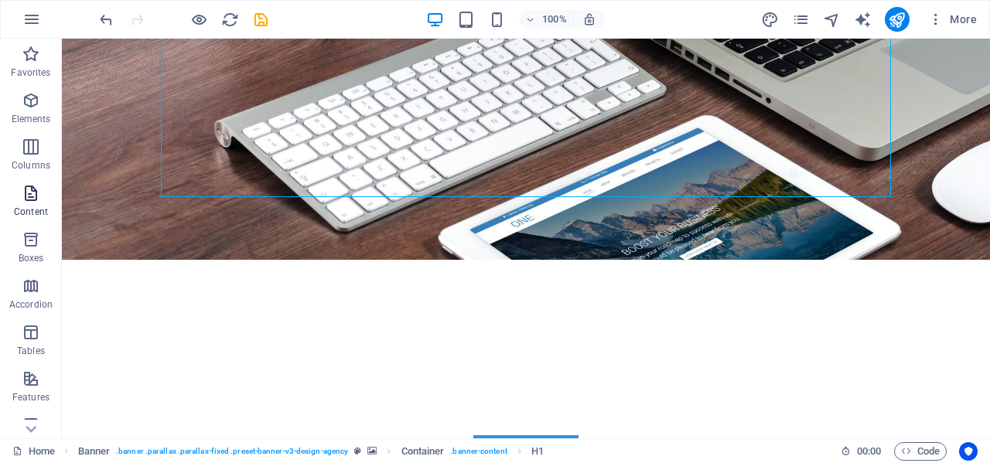
click at [36, 203] on span "Content" at bounding box center [31, 202] width 62 height 37
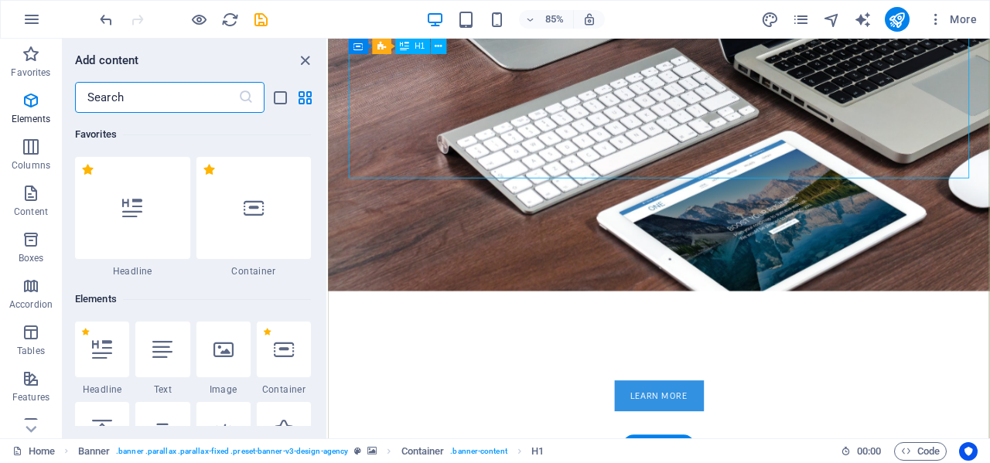
scroll to position [2705, 0]
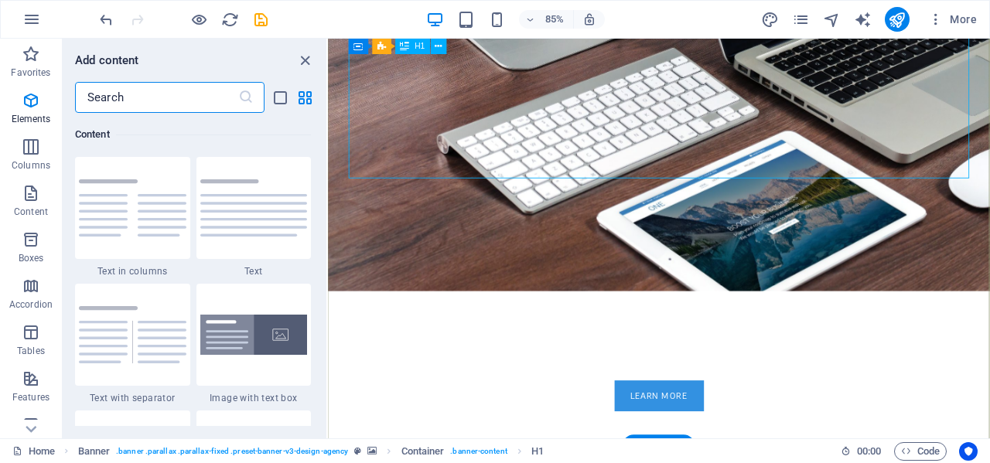
click at [464, 160] on div "About time we GROW your SALES and Elevate your BRAND through strategic Event Ex…" at bounding box center [718, 113] width 730 height 297
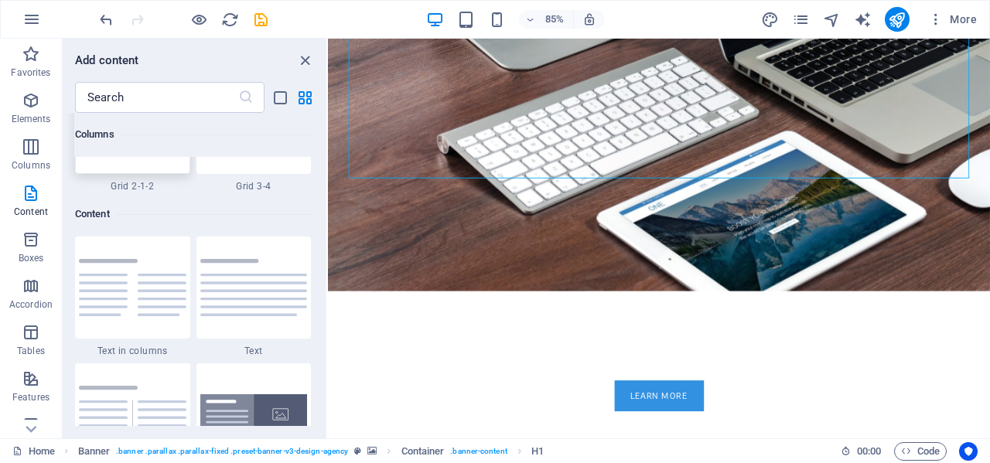
scroll to position [2427, 0]
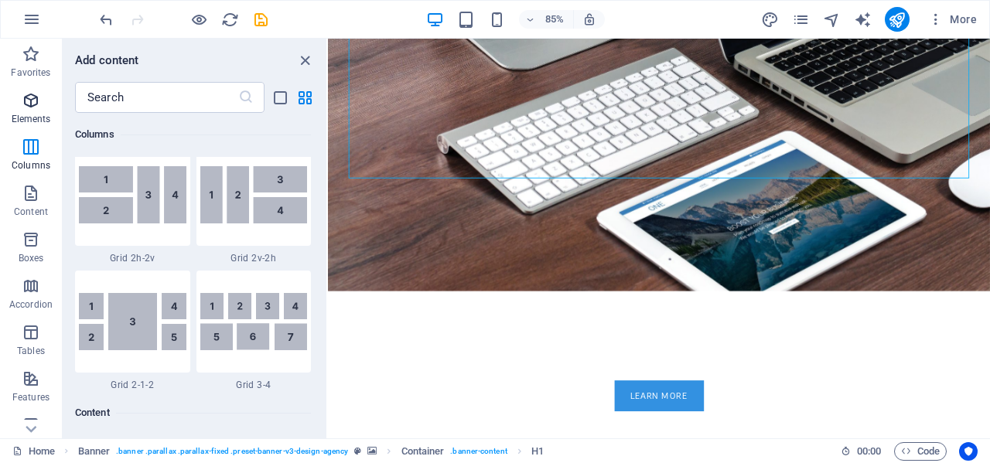
click at [30, 107] on icon "button" at bounding box center [31, 100] width 19 height 19
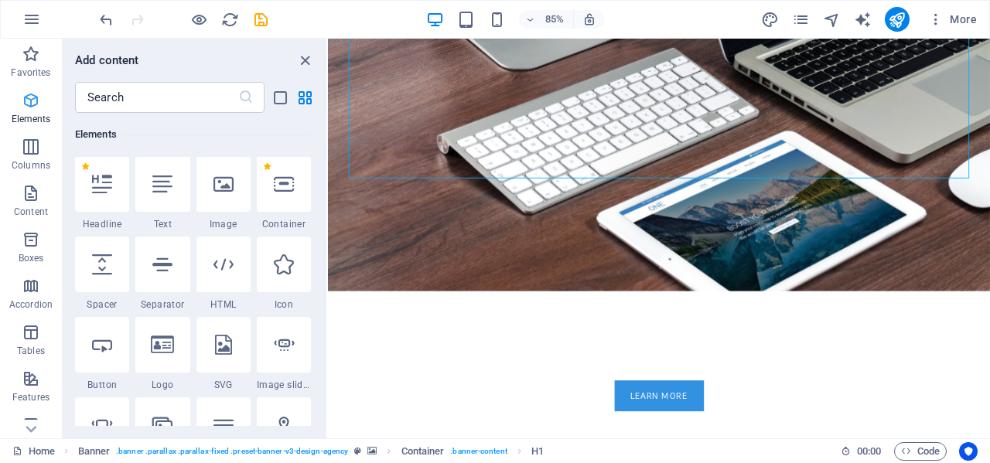
scroll to position [165, 0]
click at [171, 181] on icon at bounding box center [162, 185] width 20 height 20
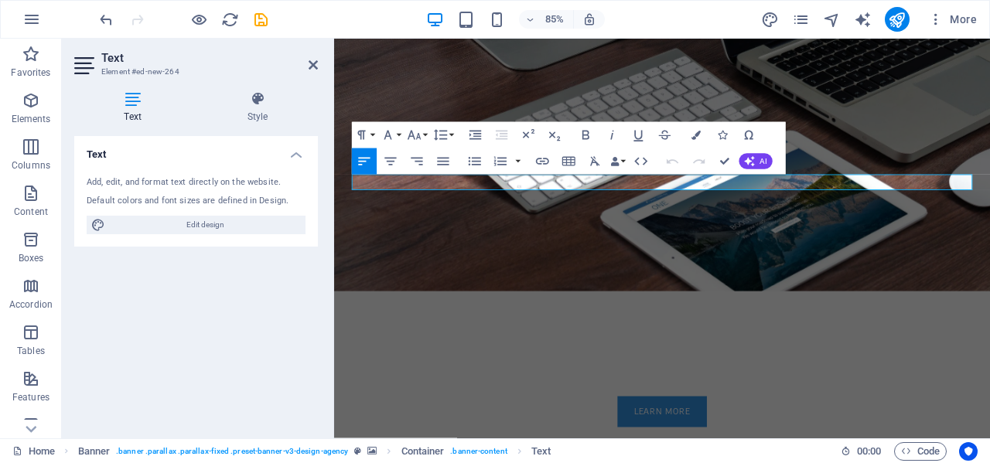
scroll to position [0, 0]
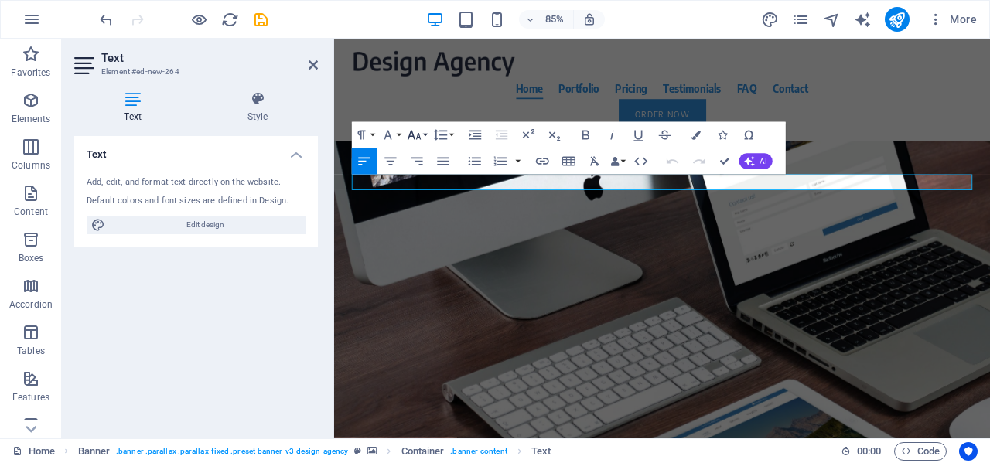
click at [414, 137] on icon "button" at bounding box center [413, 135] width 15 height 15
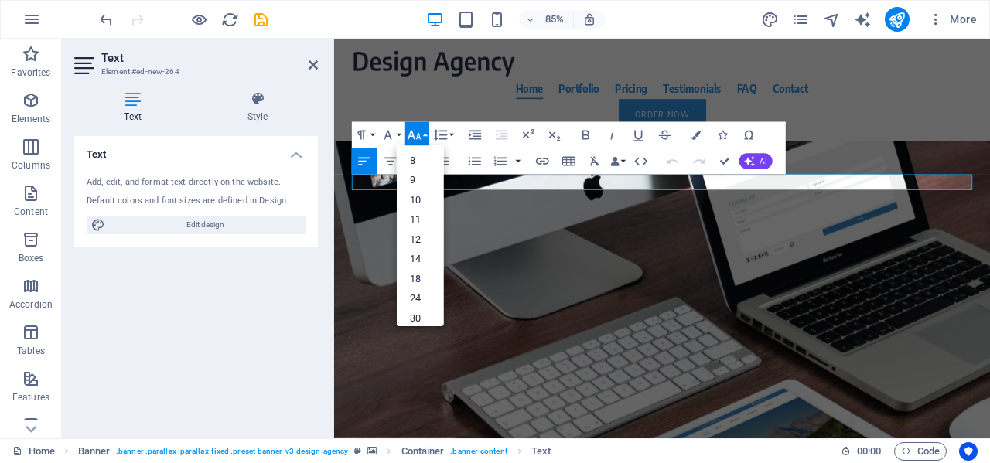
click at [422, 135] on button "Font Size" at bounding box center [416, 135] width 25 height 26
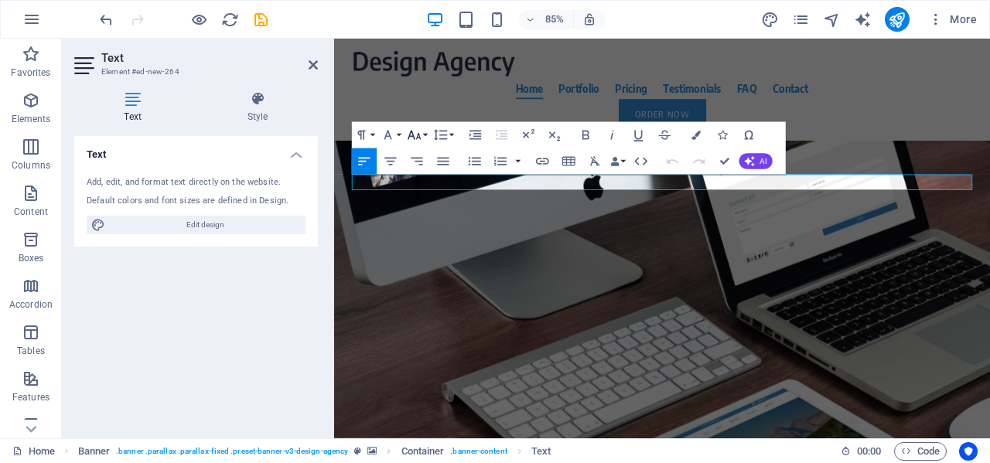
click at [422, 135] on button "Font Size" at bounding box center [416, 135] width 25 height 26
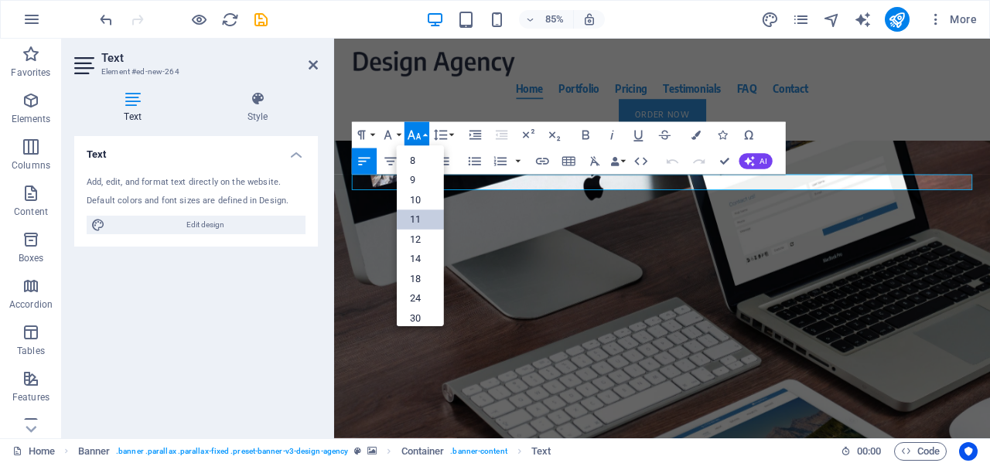
click at [422, 221] on link "11" at bounding box center [420, 220] width 47 height 20
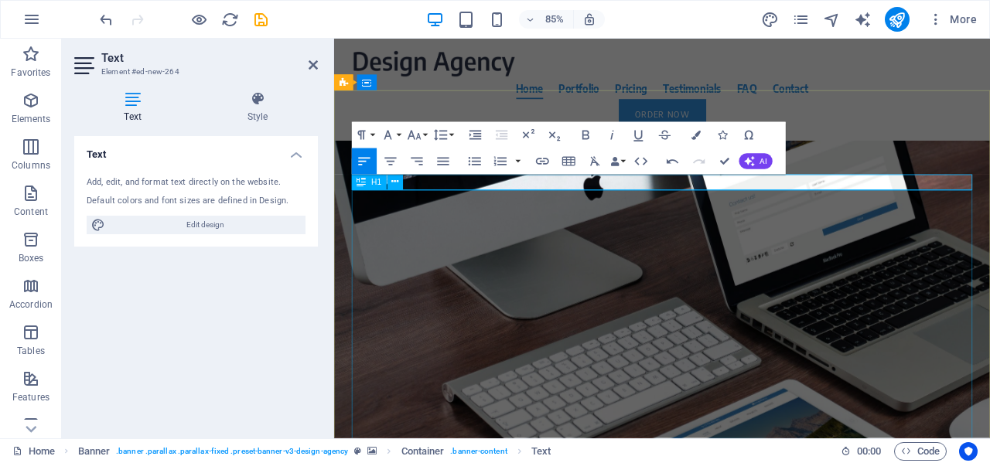
click at [510, 276] on div "About time we GROW your SALES and Elevate your BRAND through strategic Event Ex…" at bounding box center [720, 424] width 730 height 297
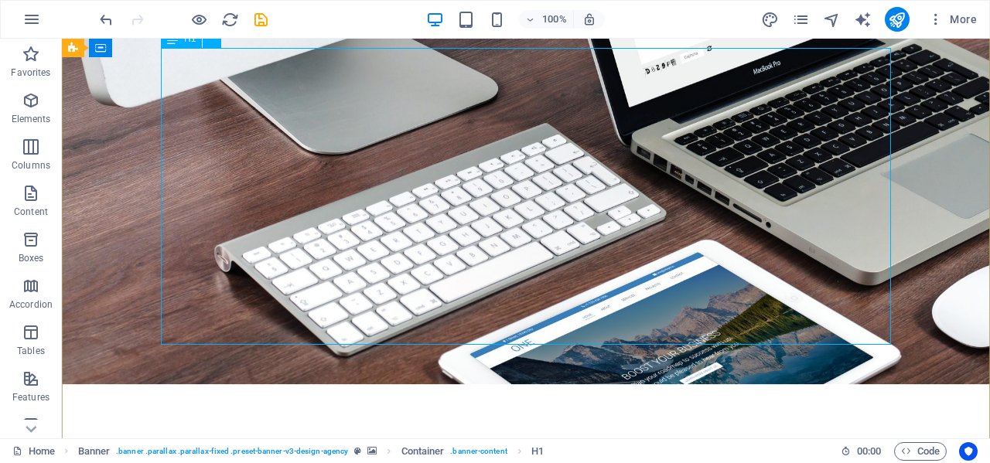
scroll to position [104, 0]
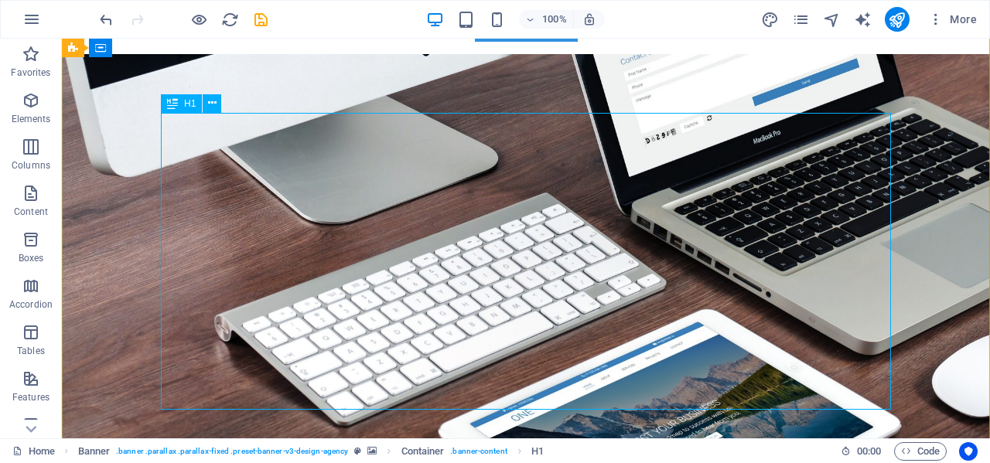
click at [503, 172] on div "About time we GROW your SALES and Elevate your BRAND through strategic Event Ex…" at bounding box center [526, 320] width 730 height 297
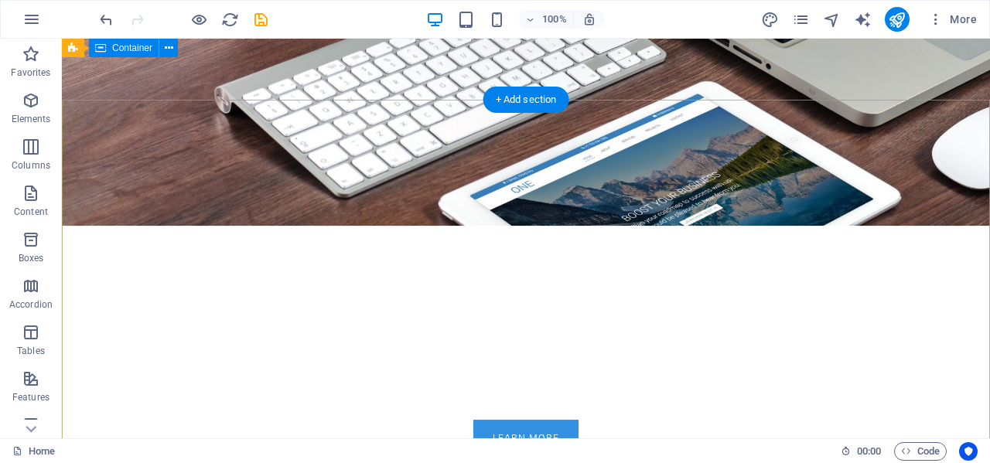
scroll to position [0, 0]
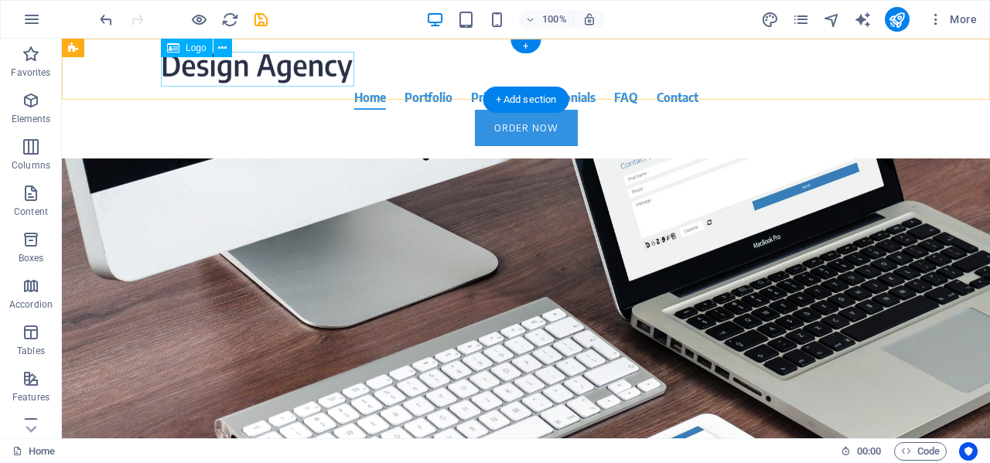
click at [288, 74] on div at bounding box center [526, 68] width 730 height 34
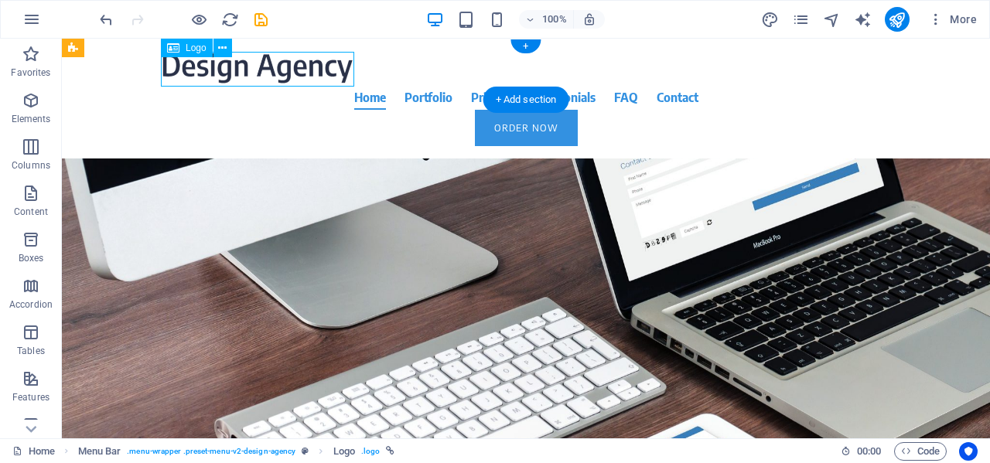
click at [288, 74] on div at bounding box center [526, 68] width 730 height 34
click at [288, 74] on div "H1 Banner Banner Container Logo Menu Bar Menu Spacer H2 Spacer Button Text Cont…" at bounding box center [526, 239] width 928 height 400
select select "px"
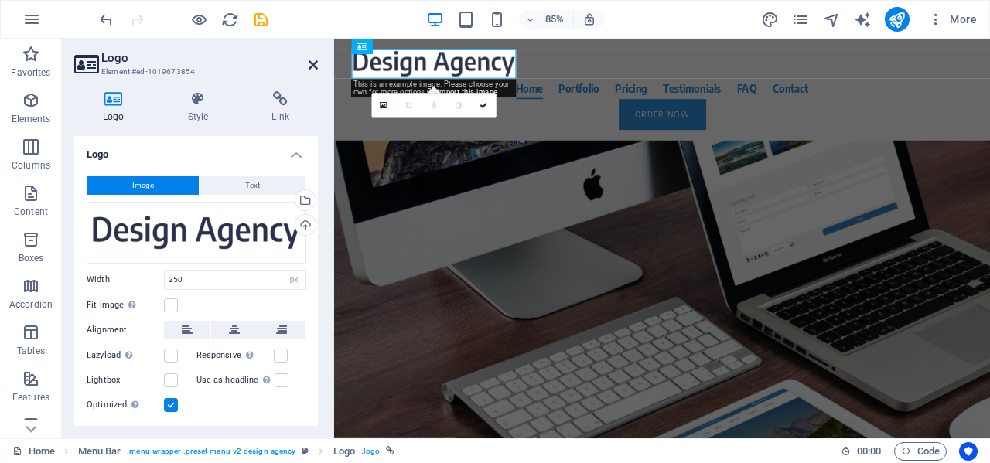
click at [312, 68] on icon at bounding box center [313, 65] width 9 height 12
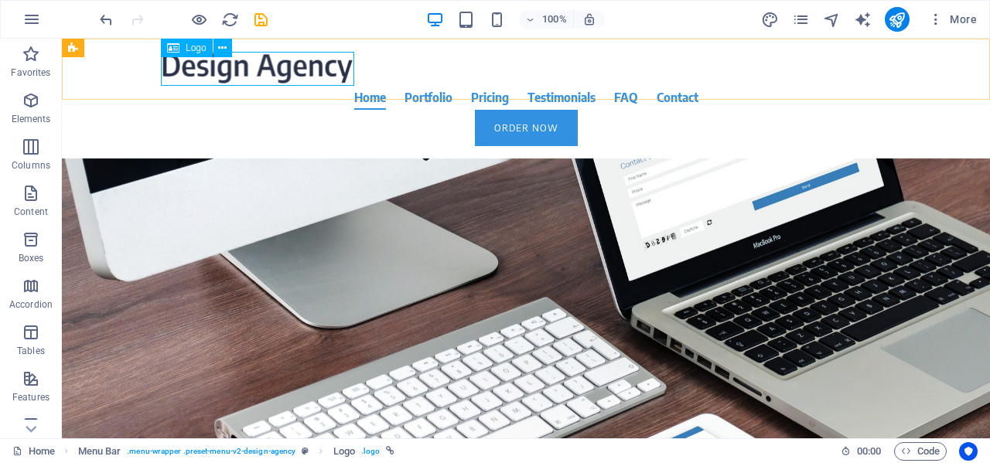
click at [194, 49] on span "Logo" at bounding box center [196, 47] width 21 height 9
click at [184, 49] on div "Logo" at bounding box center [187, 48] width 52 height 19
click at [225, 49] on icon at bounding box center [222, 48] width 9 height 16
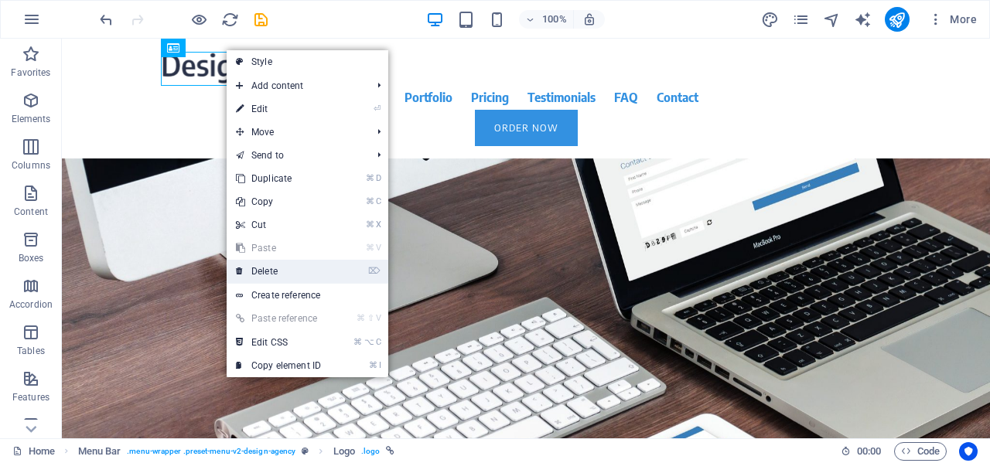
click at [294, 268] on link "⌦ Delete" at bounding box center [279, 271] width 104 height 23
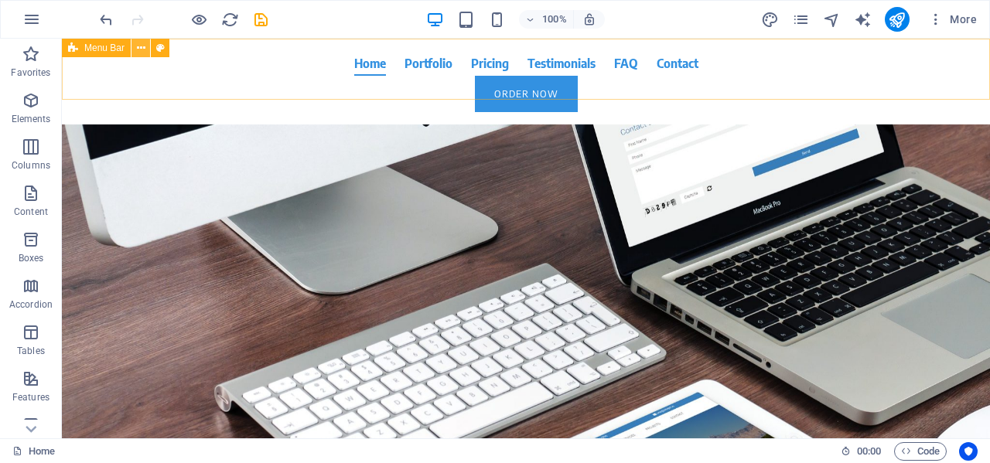
click at [145, 46] on button at bounding box center [140, 48] width 19 height 19
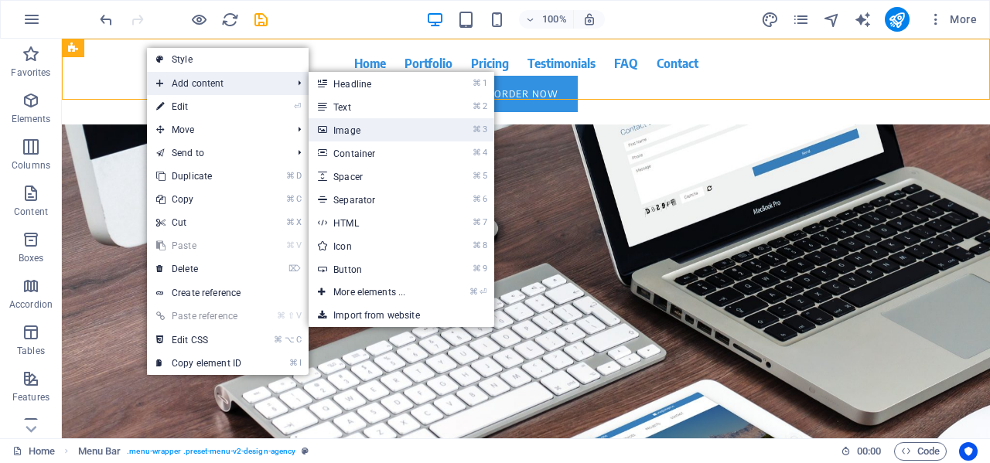
click at [392, 128] on link "⌘ 3 Image" at bounding box center [373, 129] width 128 height 23
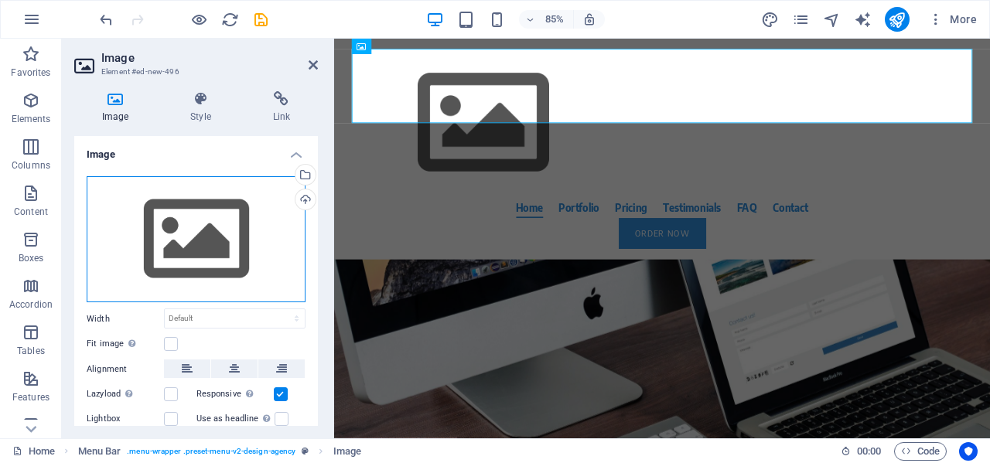
click at [201, 238] on div "Drag files here, click to choose files or select files from Files or our free s…" at bounding box center [196, 239] width 219 height 127
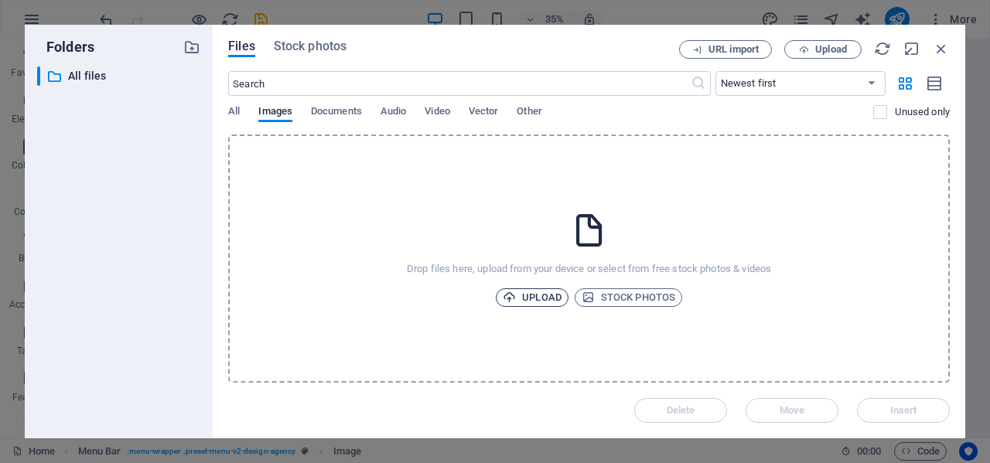
click at [536, 288] on span "Upload" at bounding box center [532, 297] width 59 height 19
click at [591, 230] on icon at bounding box center [589, 230] width 39 height 39
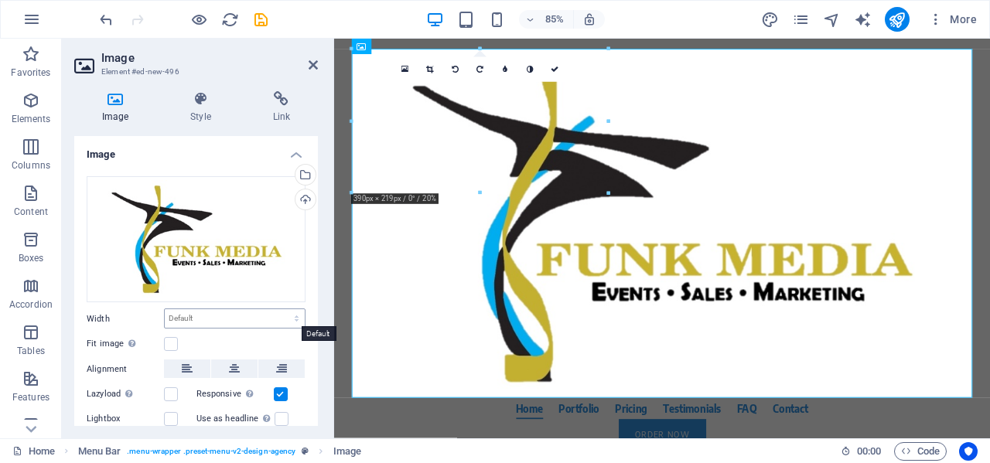
scroll to position [75, 0]
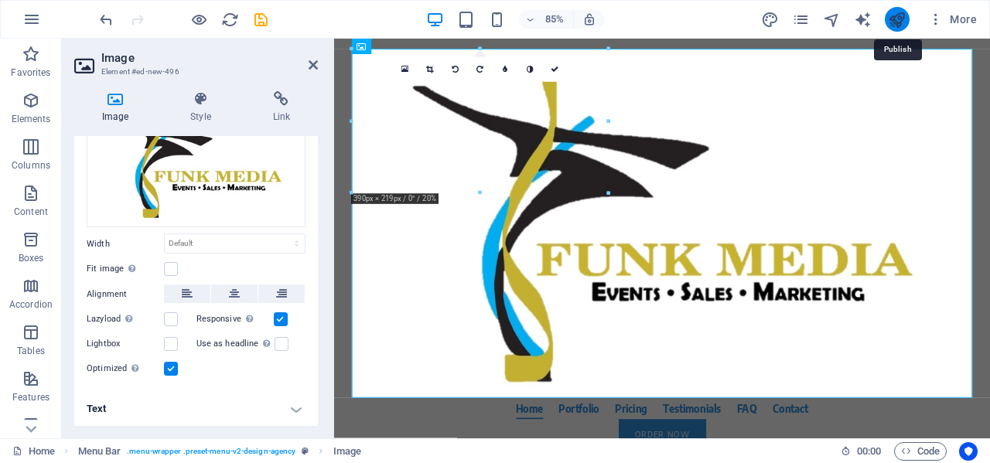
click at [896, 22] on icon "publish" at bounding box center [897, 20] width 18 height 18
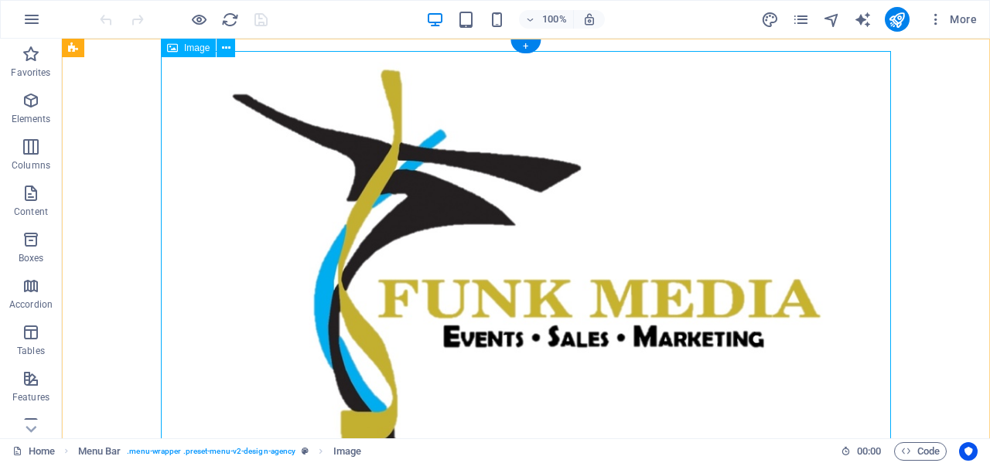
click at [812, 339] on figure at bounding box center [526, 256] width 730 height 411
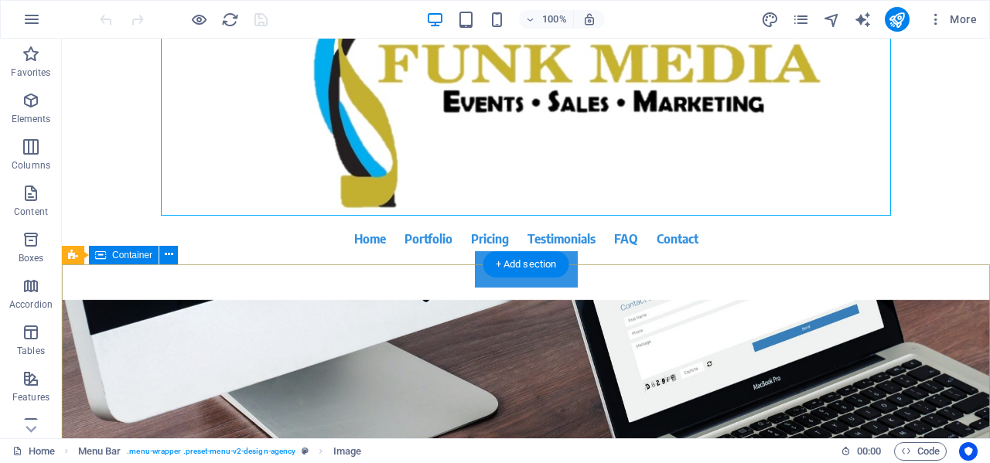
scroll to position [234, 0]
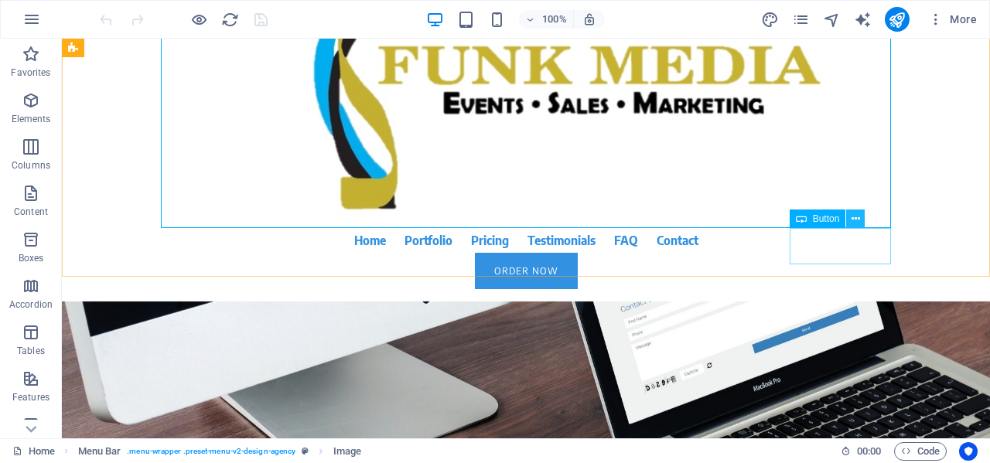
click at [858, 219] on icon at bounding box center [855, 219] width 9 height 16
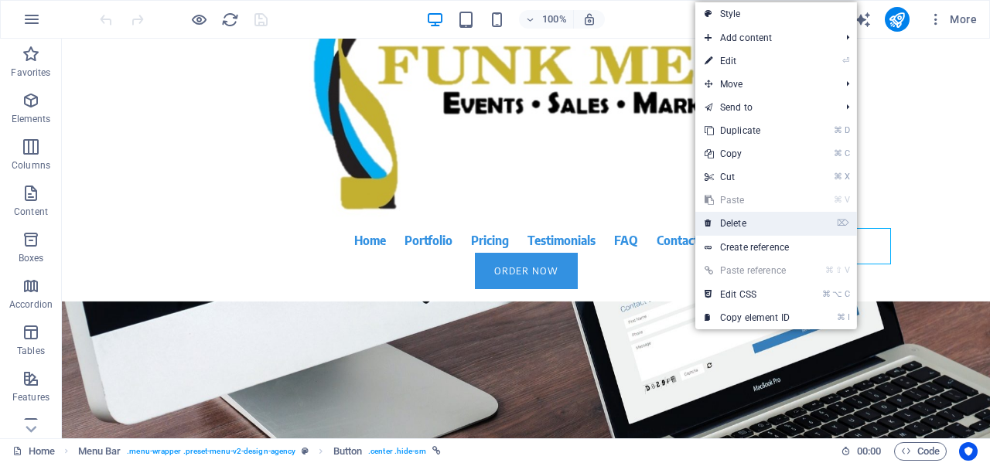
click at [763, 222] on link "⌦ Delete" at bounding box center [747, 223] width 104 height 23
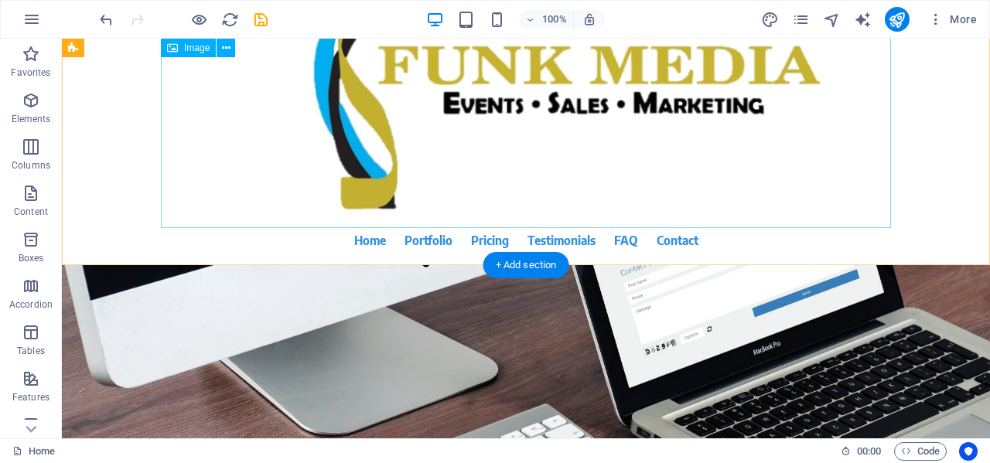
click at [731, 201] on figure at bounding box center [526, 23] width 730 height 411
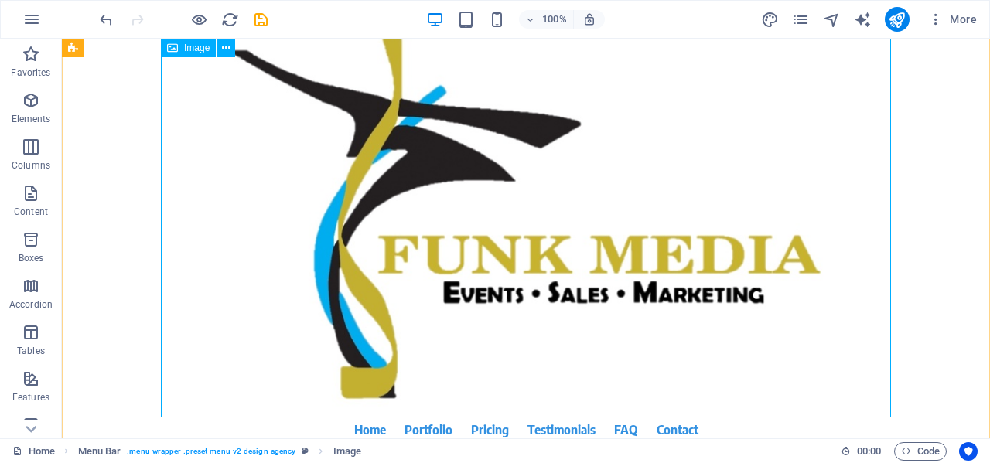
scroll to position [42, 0]
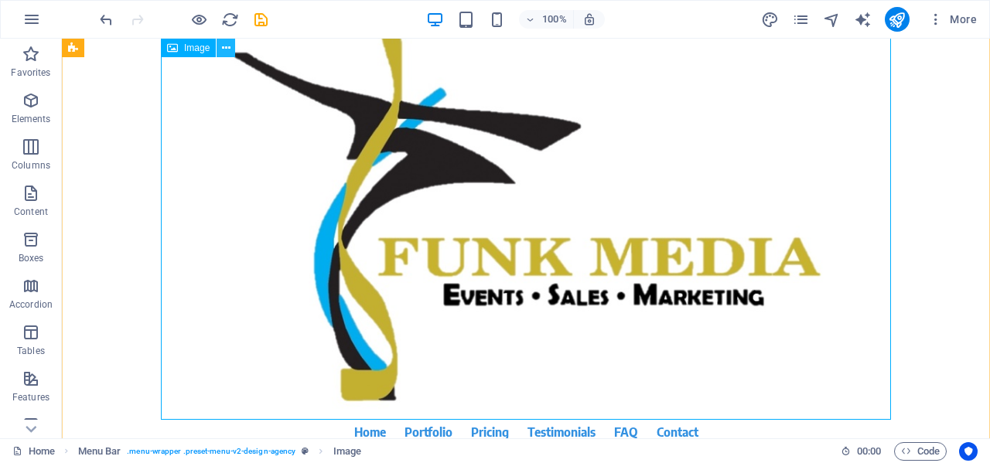
click at [226, 46] on icon at bounding box center [226, 48] width 9 height 16
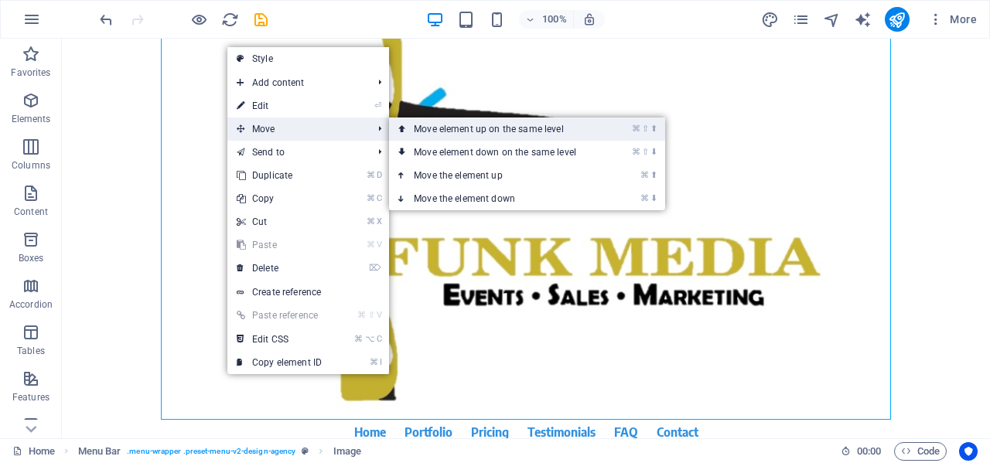
click at [518, 135] on link "⌘ ⇧ ⬆ Move element up on the same level" at bounding box center [498, 129] width 218 height 23
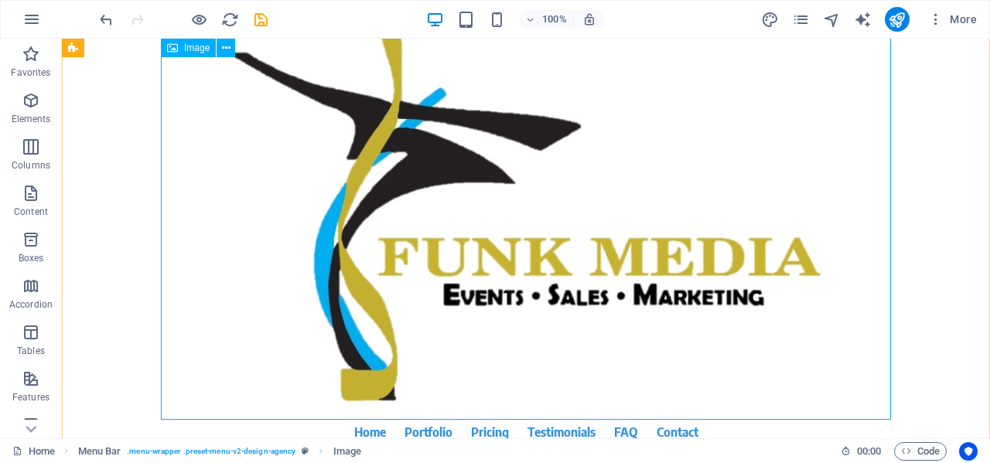
click at [603, 298] on figure at bounding box center [526, 214] width 730 height 411
drag, startPoint x: 603, startPoint y: 298, endPoint x: 378, endPoint y: 347, distance: 230.2
click at [603, 298] on figure at bounding box center [526, 214] width 730 height 411
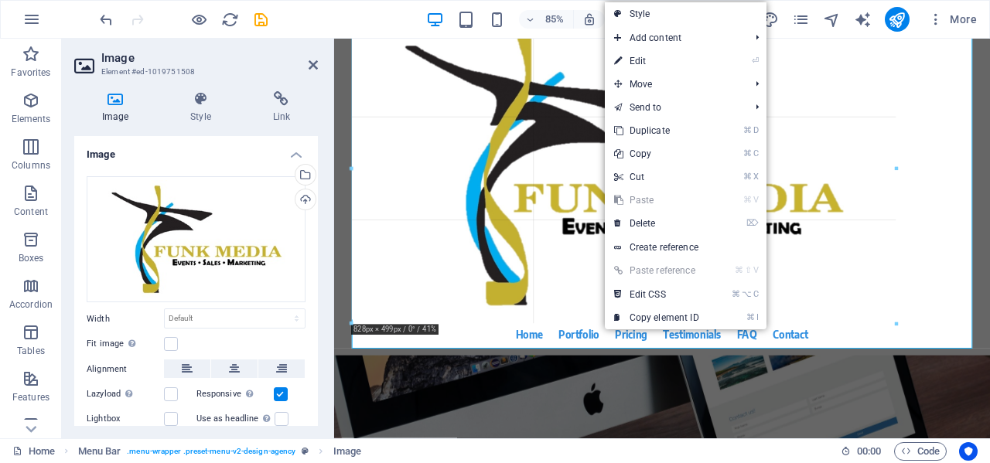
drag, startPoint x: 353, startPoint y: 360, endPoint x: 475, endPoint y: 99, distance: 288.5
type input "826"
select select "px"
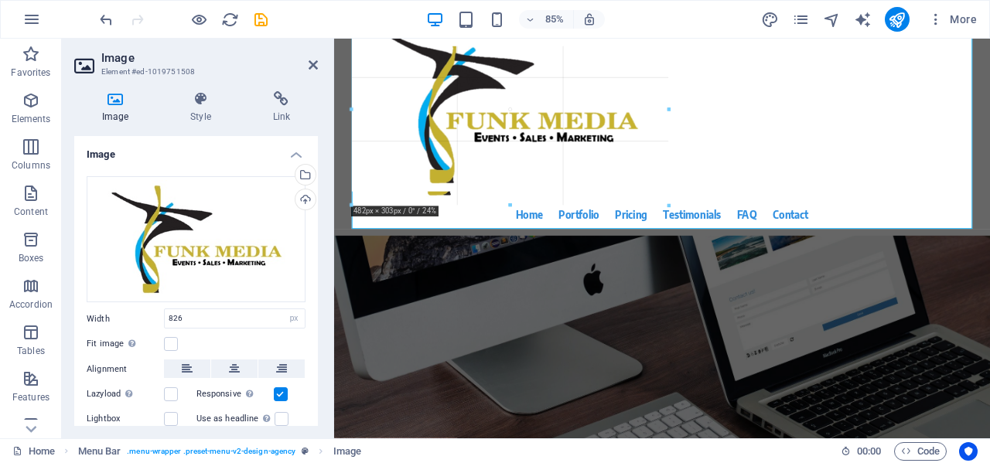
drag, startPoint x: 353, startPoint y: 317, endPoint x: 631, endPoint y: 15, distance: 409.9
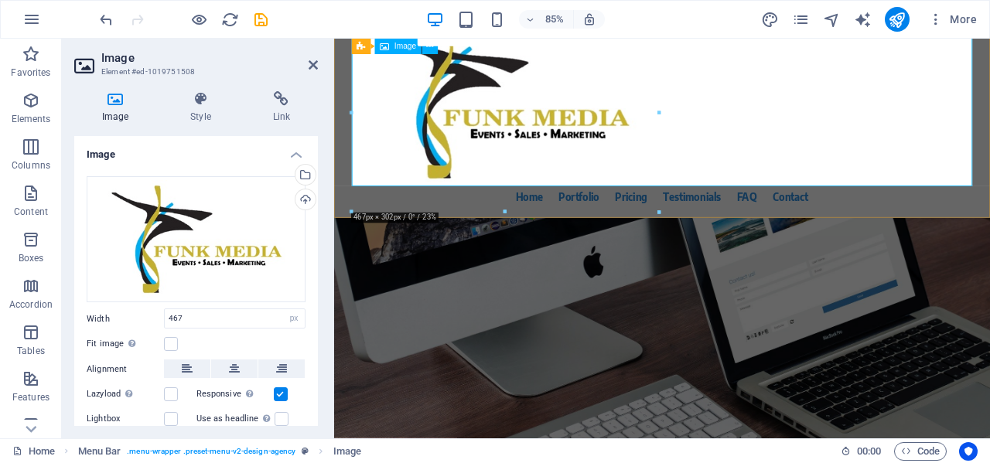
click at [810, 190] on figure at bounding box center [720, 110] width 730 height 203
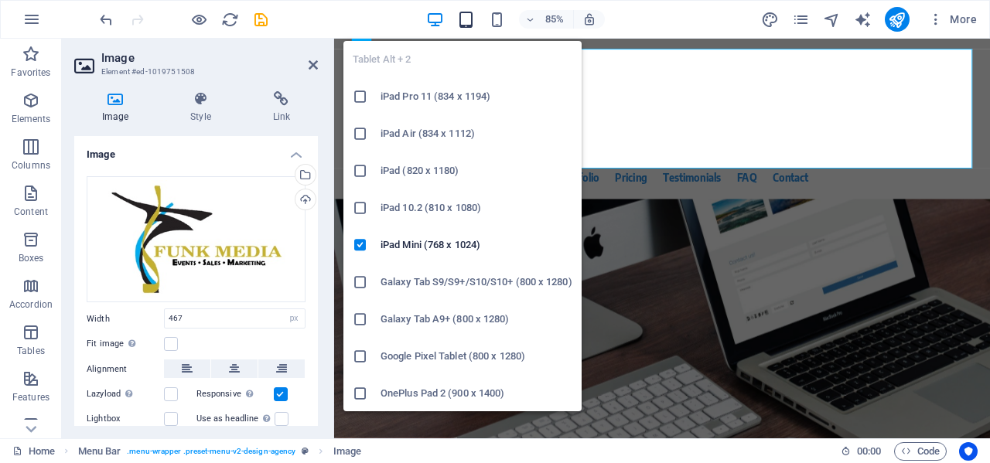
drag, startPoint x: 352, startPoint y: 220, endPoint x: 467, endPoint y: 27, distance: 224.4
type input "320"
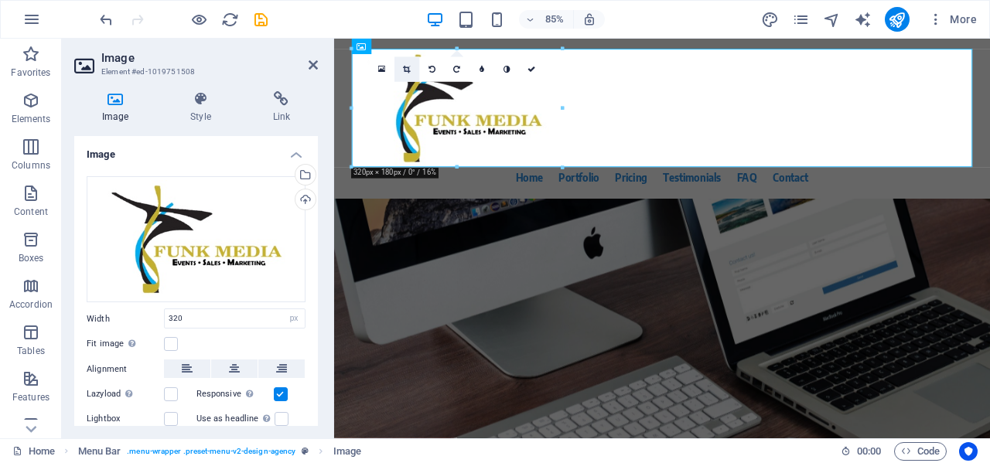
click at [408, 69] on icon at bounding box center [406, 70] width 7 height 8
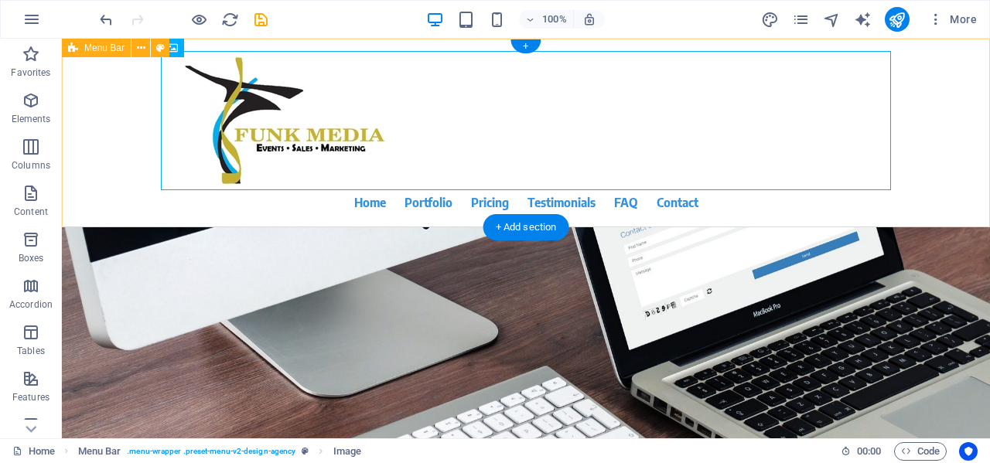
click at [936, 189] on div "Home Portfolio Pricing Testimonials FAQ Contact Menu" at bounding box center [526, 133] width 928 height 189
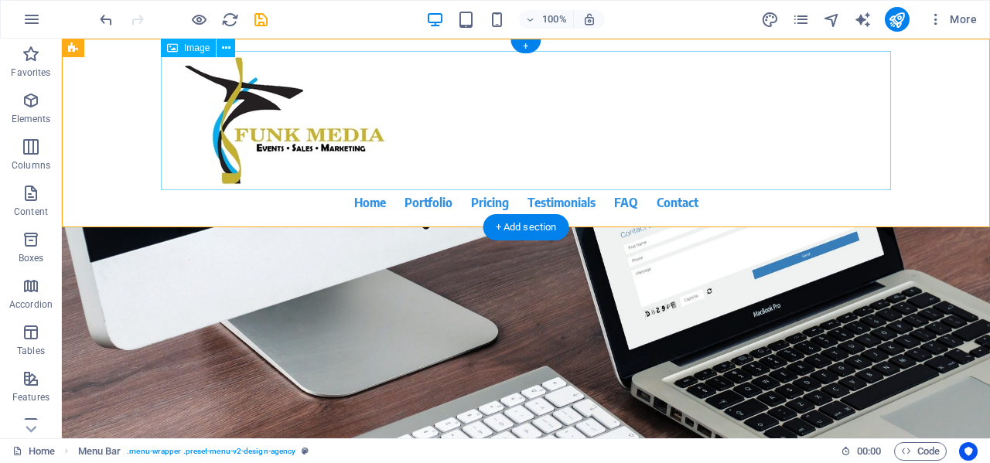
click at [244, 118] on figure at bounding box center [526, 120] width 730 height 139
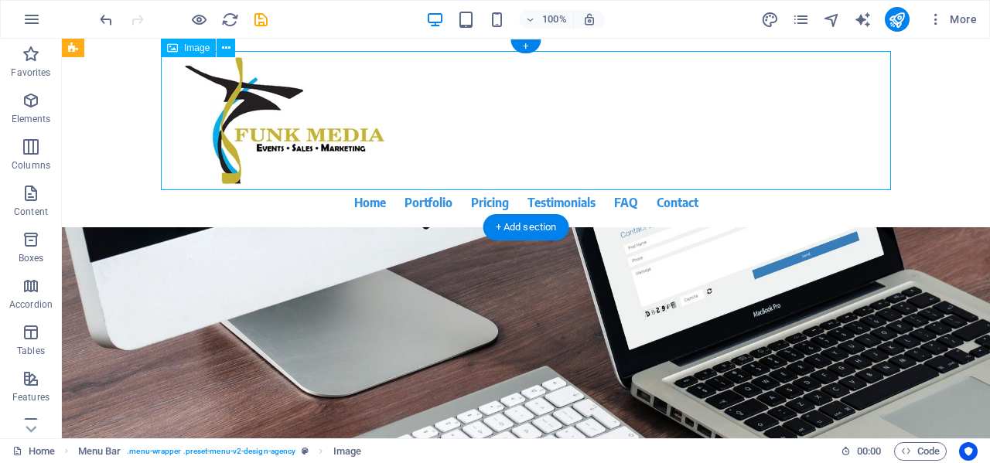
click at [244, 118] on figure at bounding box center [526, 120] width 730 height 139
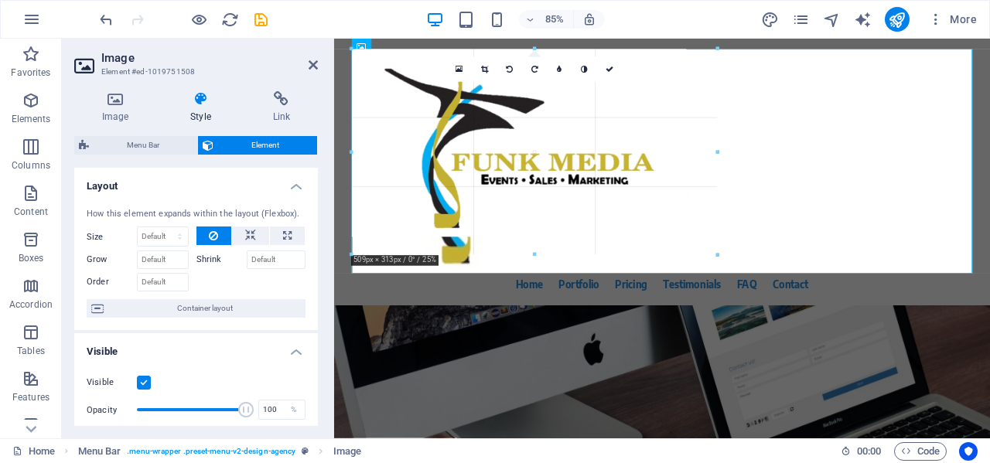
drag, startPoint x: 349, startPoint y: 166, endPoint x: 300, endPoint y: 291, distance: 134.7
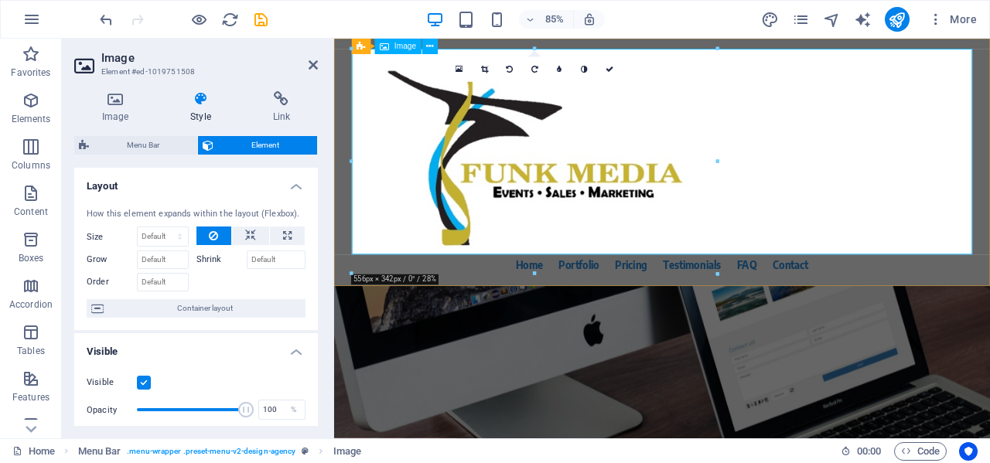
click at [837, 183] on figure at bounding box center [720, 172] width 730 height 242
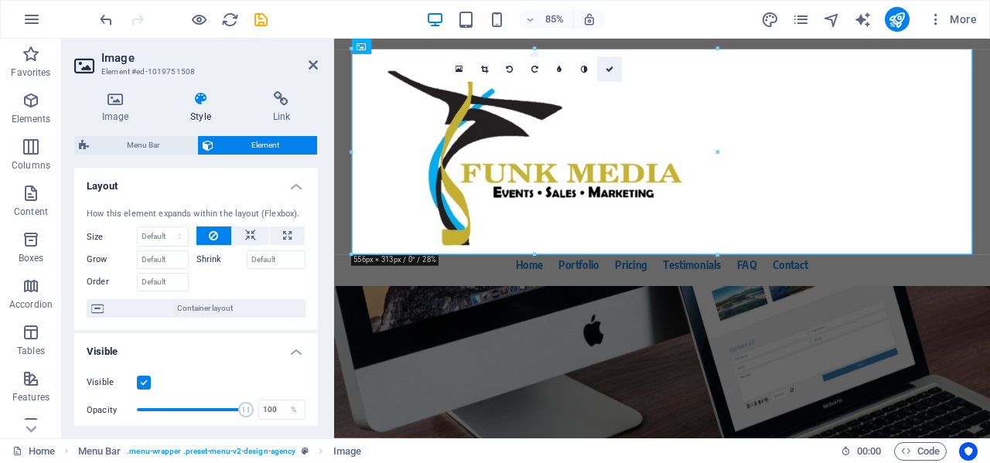
click at [608, 69] on icon at bounding box center [609, 70] width 8 height 8
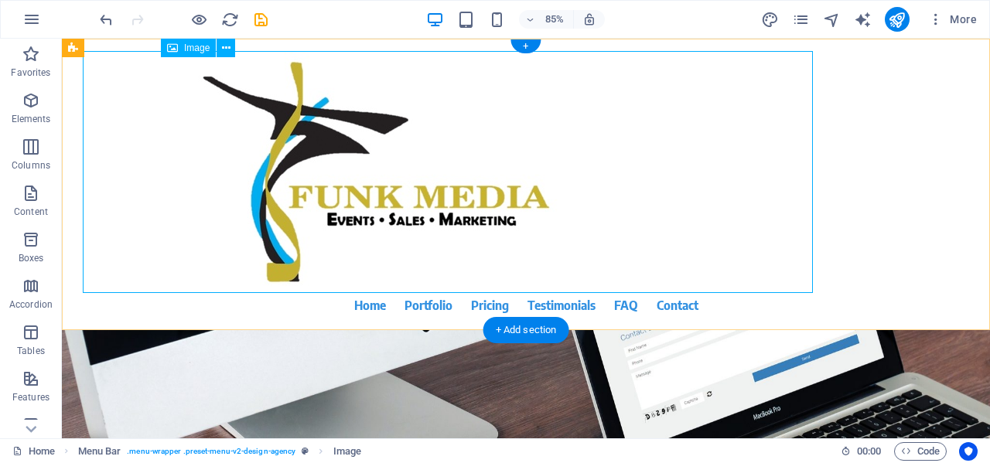
click at [608, 69] on figure at bounding box center [526, 172] width 730 height 242
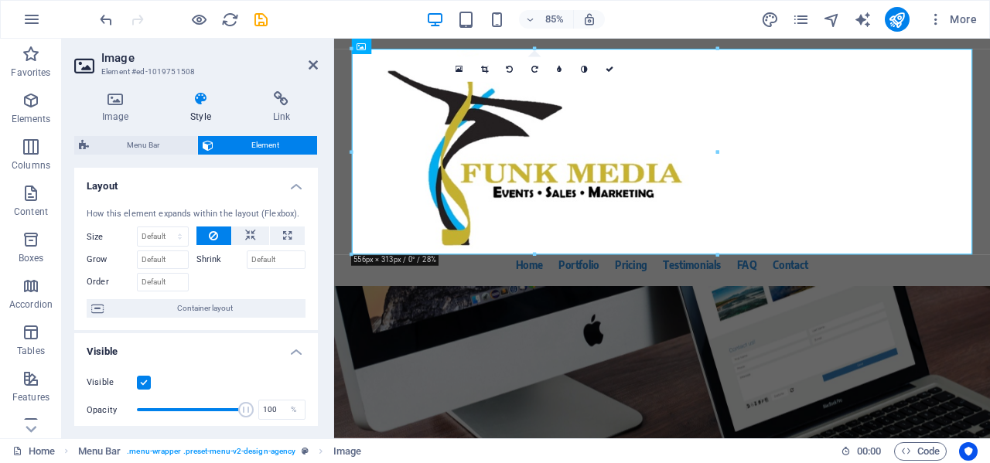
click at [421, 46] on div at bounding box center [535, 48] width 366 height 5
click at [966, 15] on span "More" at bounding box center [952, 19] width 49 height 15
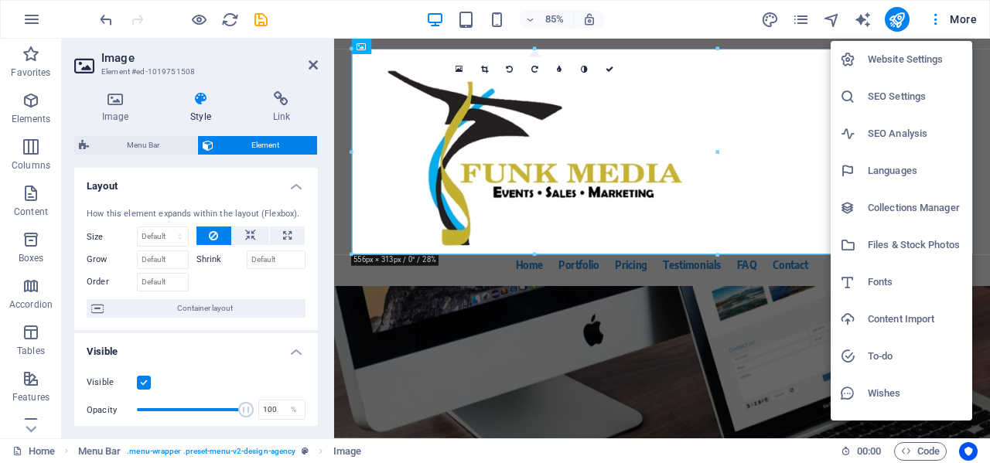
click at [200, 101] on div at bounding box center [495, 231] width 990 height 463
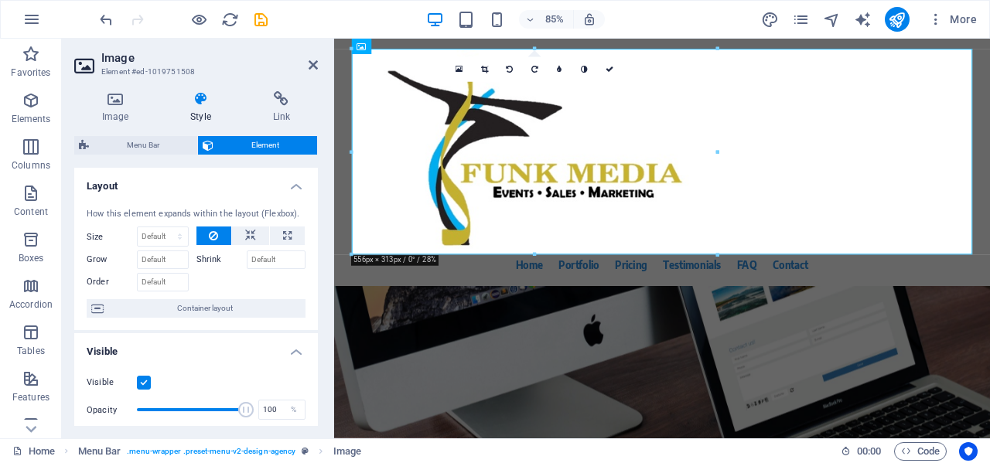
click at [210, 261] on label "Shrink" at bounding box center [221, 260] width 50 height 19
click at [247, 261] on input "Shrink" at bounding box center [277, 260] width 60 height 19
click at [254, 235] on button at bounding box center [250, 236] width 37 height 19
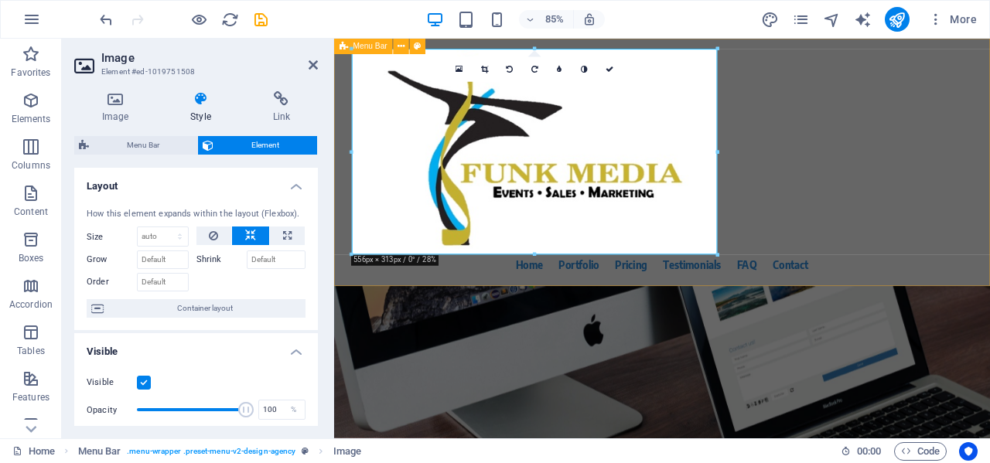
click at [888, 176] on div "Home Portfolio Pricing Testimonials FAQ Contact Menu" at bounding box center [720, 184] width 772 height 291
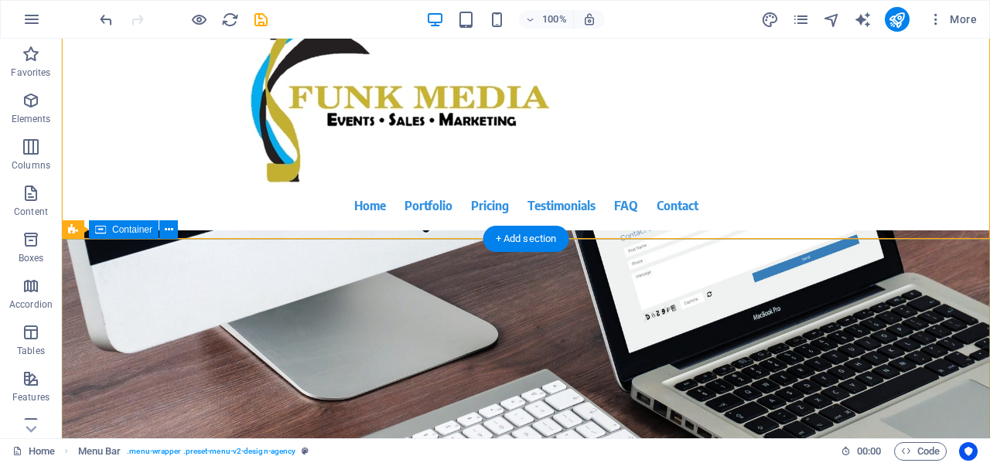
scroll to position [103, 0]
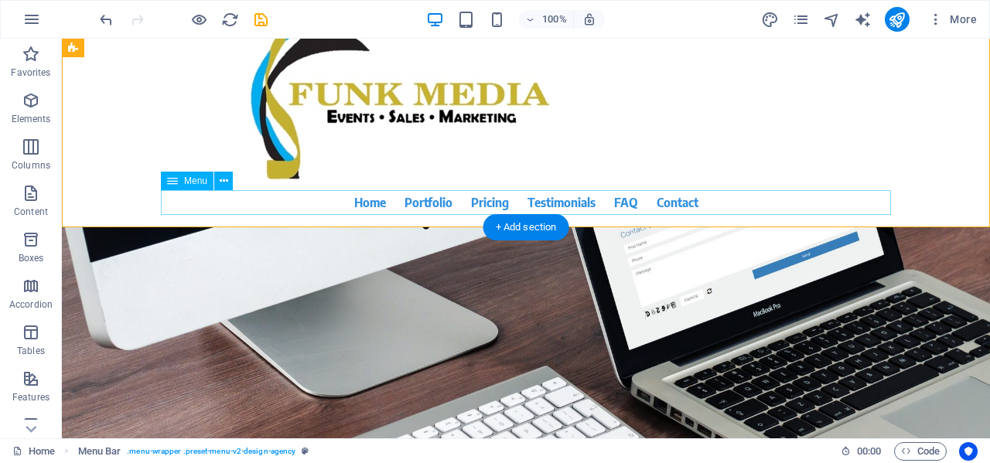
click at [428, 199] on nav "Home Portfolio Pricing Testimonials FAQ Contact" at bounding box center [526, 202] width 730 height 25
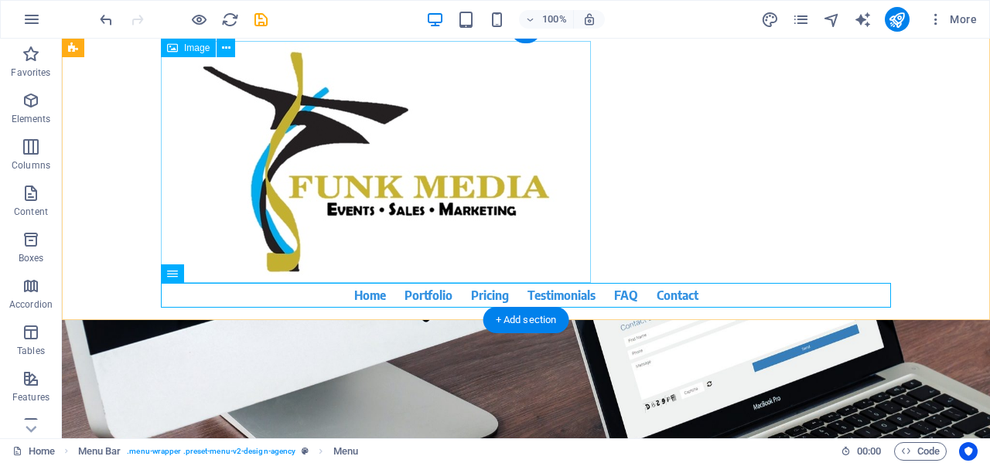
scroll to position [0, 0]
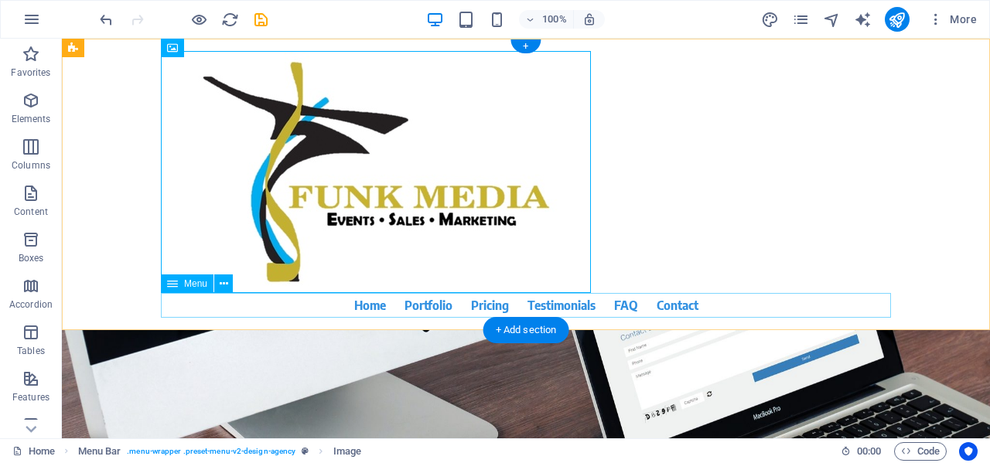
click at [707, 297] on nav "Home Portfolio Pricing Testimonials FAQ Contact" at bounding box center [526, 305] width 730 height 25
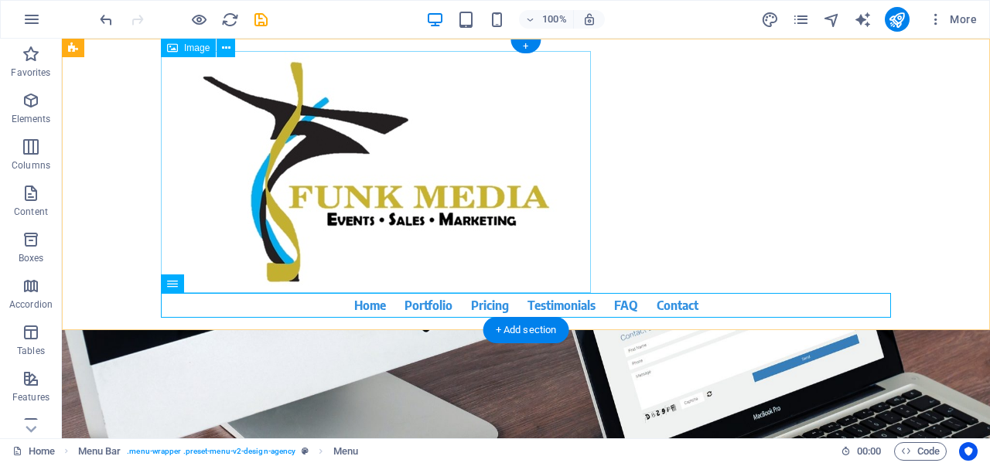
click at [349, 141] on figure at bounding box center [526, 172] width 730 height 242
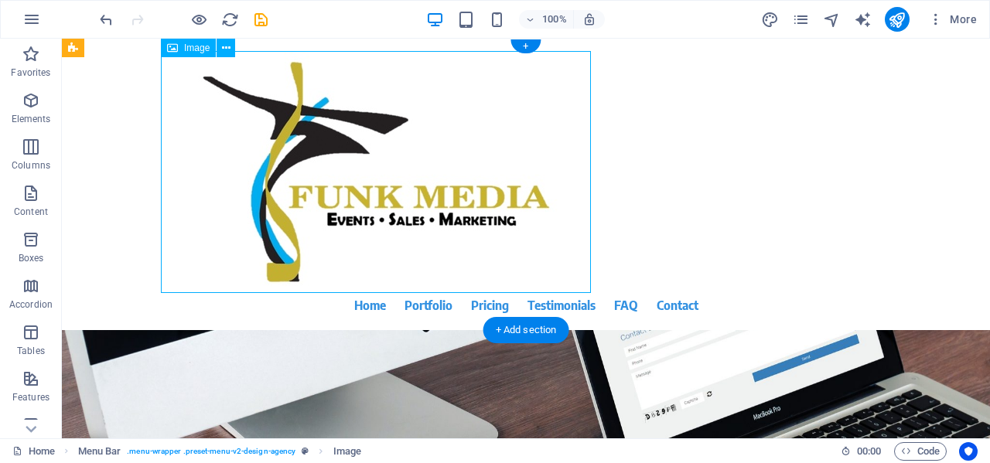
drag, startPoint x: 349, startPoint y: 141, endPoint x: 258, endPoint y: 139, distance: 90.5
click at [253, 141] on figure at bounding box center [526, 172] width 730 height 242
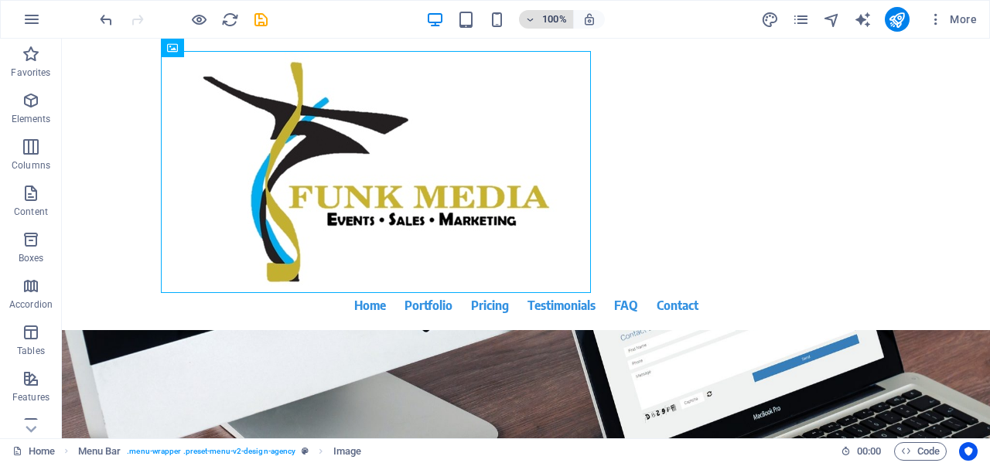
click at [526, 19] on icon "button" at bounding box center [530, 20] width 11 height 10
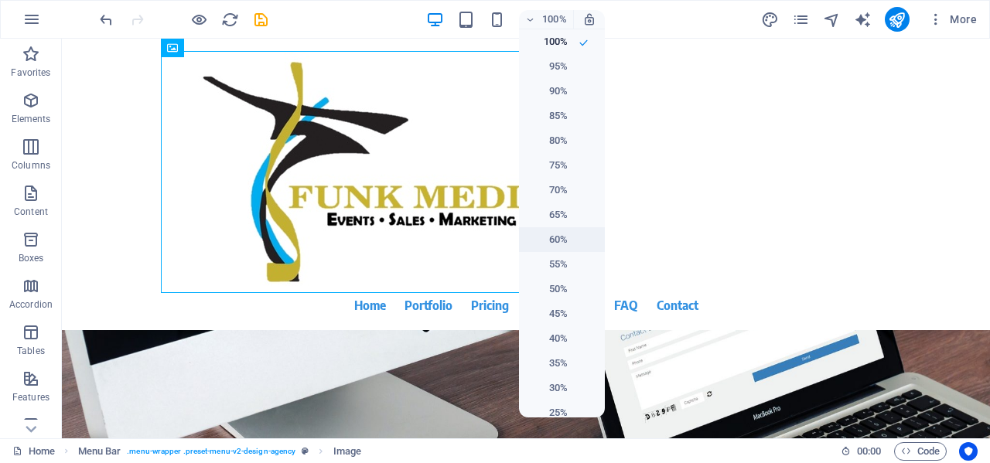
click at [558, 237] on h6 "60%" at bounding box center [547, 239] width 39 height 19
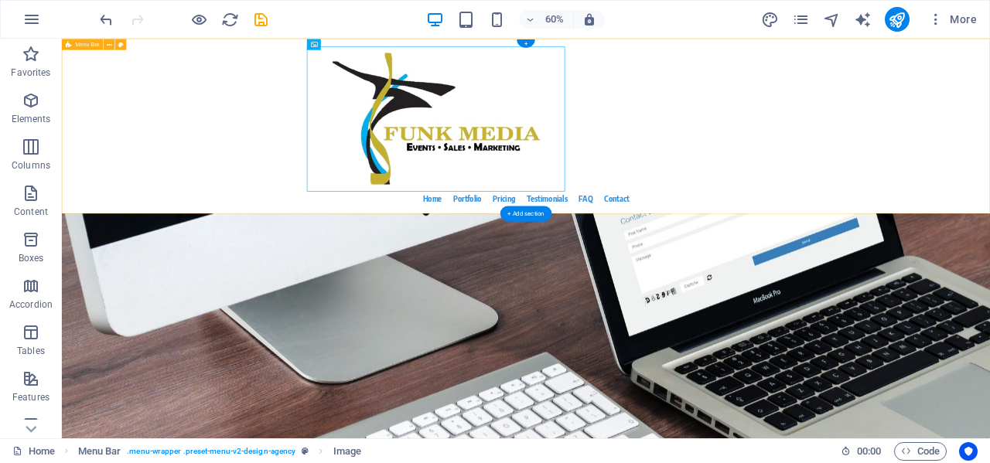
click at [989, 233] on div "Home Portfolio Pricing Testimonials FAQ Contact Menu" at bounding box center [835, 184] width 1546 height 291
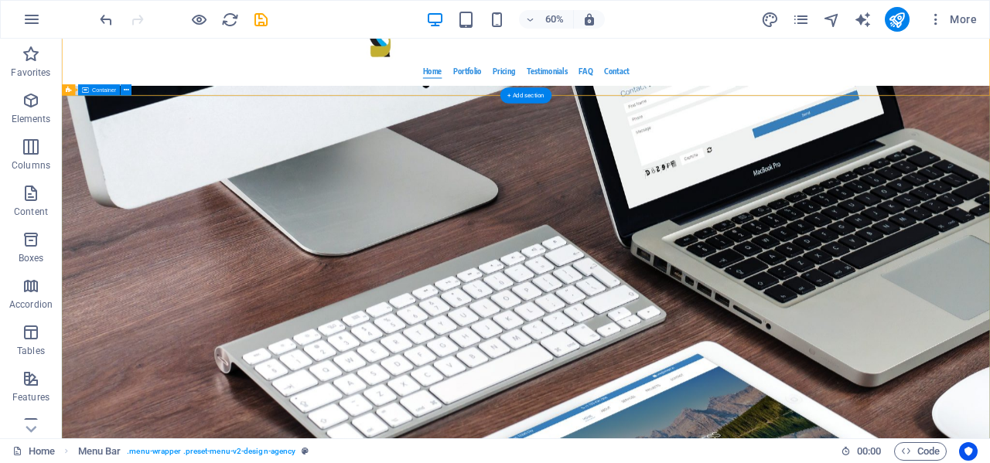
scroll to position [217, 0]
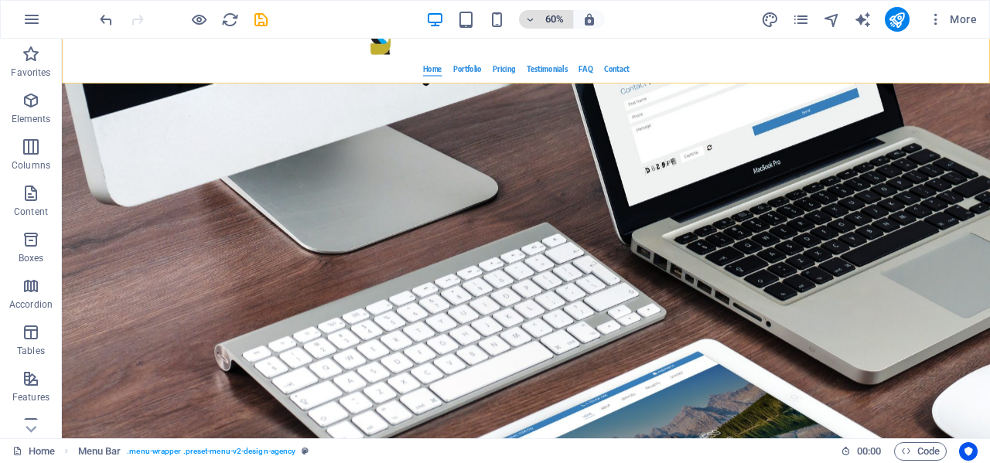
click at [531, 18] on icon "button" at bounding box center [530, 20] width 11 height 10
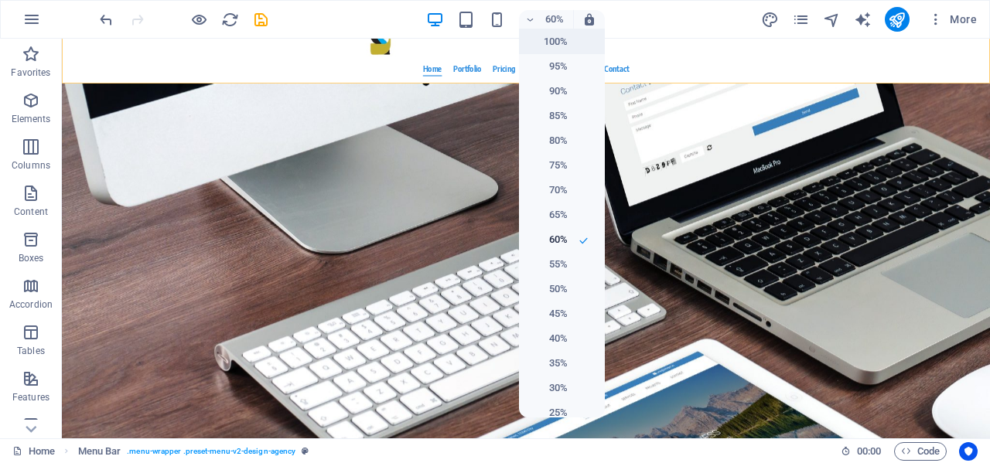
click at [539, 44] on h6 "100%" at bounding box center [547, 41] width 39 height 19
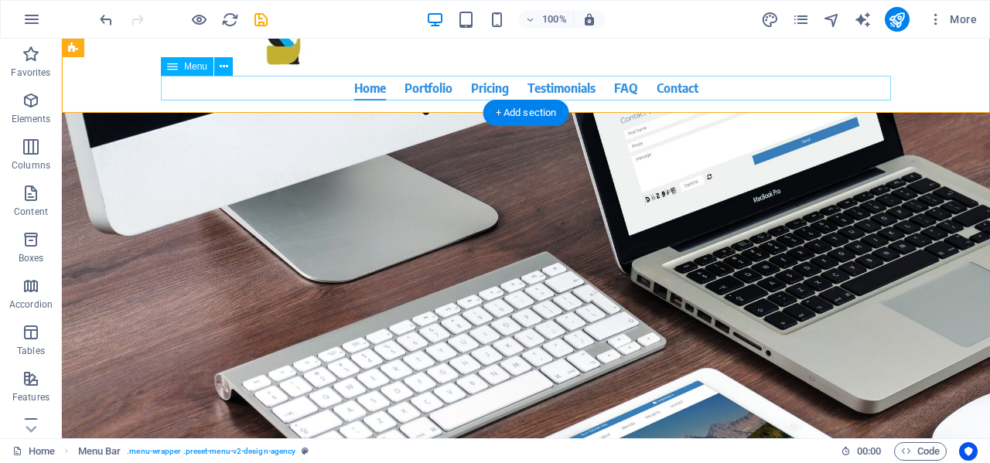
click at [534, 88] on nav "Home Portfolio Pricing Testimonials FAQ Contact" at bounding box center [526, 88] width 730 height 25
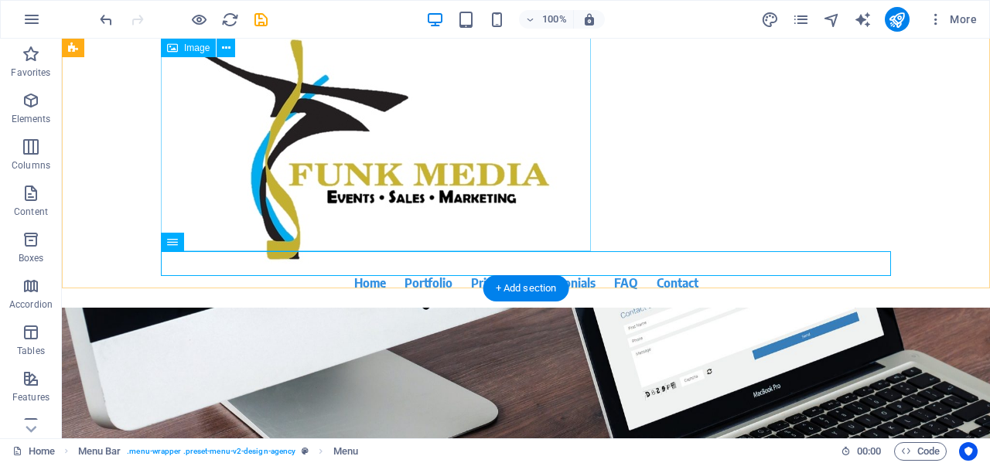
scroll to position [0, 0]
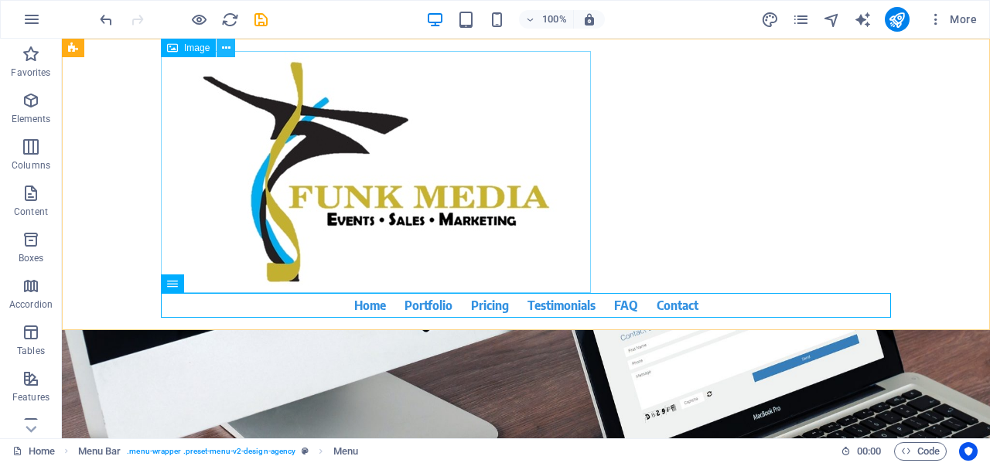
click at [227, 51] on icon at bounding box center [226, 48] width 9 height 16
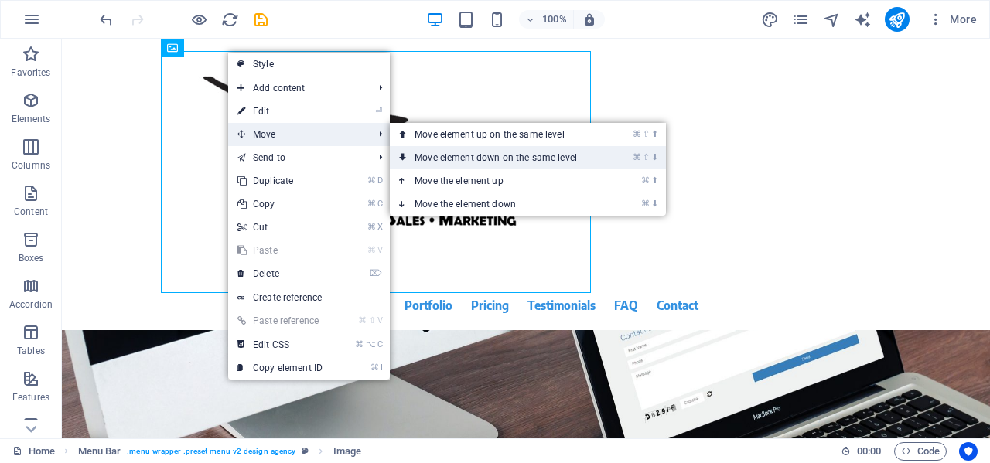
click at [454, 153] on link "⌘ ⇧ ⬇ Move element down on the same level" at bounding box center [499, 157] width 218 height 23
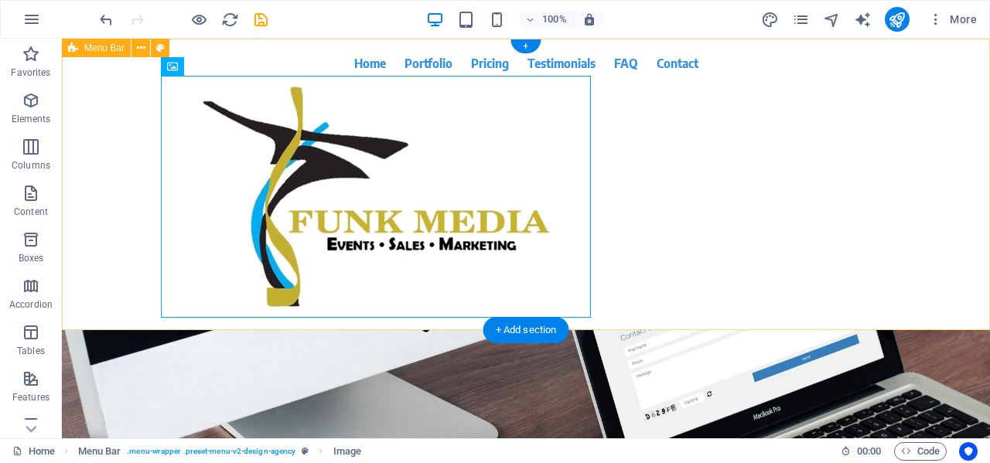
click at [639, 135] on div "Home Portfolio Pricing Testimonials FAQ Contact Menu" at bounding box center [526, 184] width 928 height 291
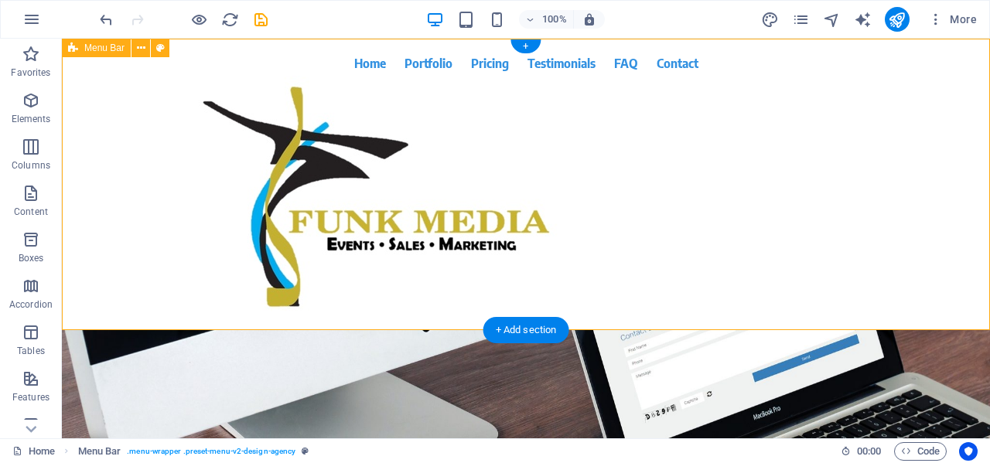
click at [769, 176] on div "Home Portfolio Pricing Testimonials FAQ Contact Menu" at bounding box center [526, 184] width 928 height 291
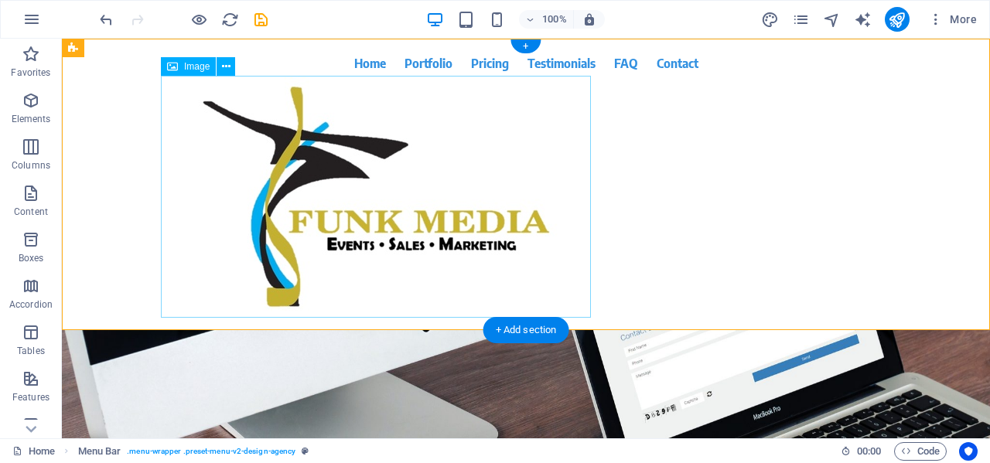
click at [392, 214] on figure at bounding box center [526, 197] width 730 height 242
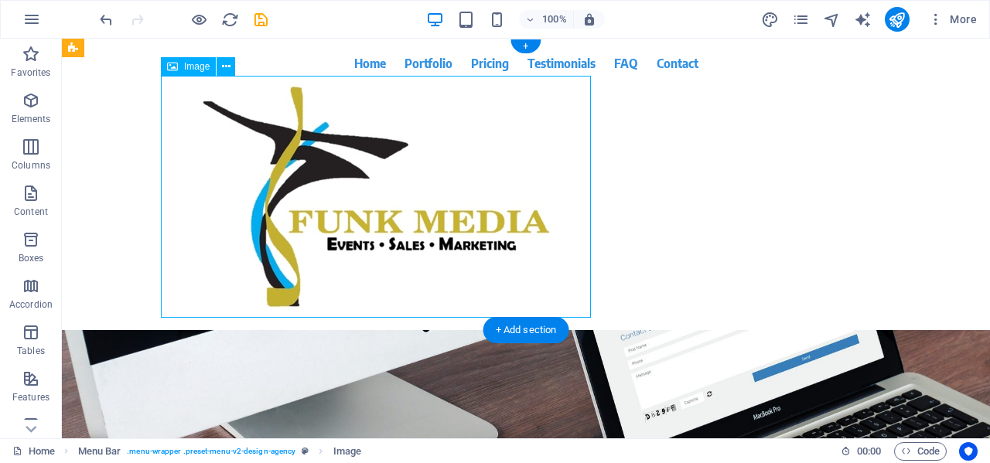
click at [344, 162] on figure at bounding box center [526, 197] width 730 height 242
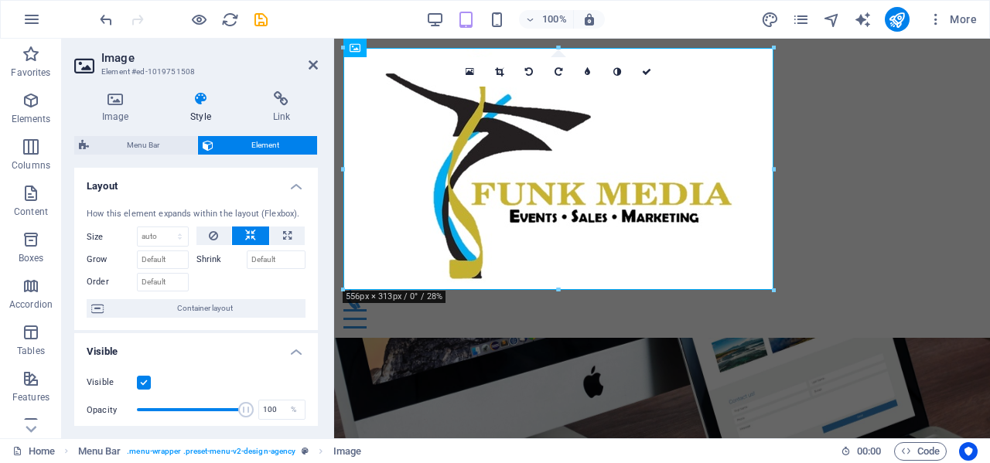
click at [200, 100] on icon at bounding box center [200, 98] width 76 height 15
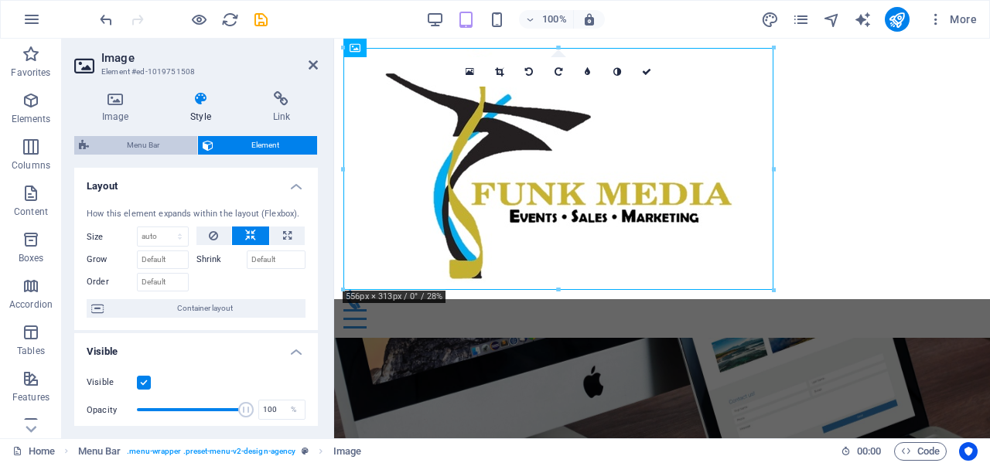
click at [146, 143] on span "Menu Bar" at bounding box center [143, 145] width 99 height 19
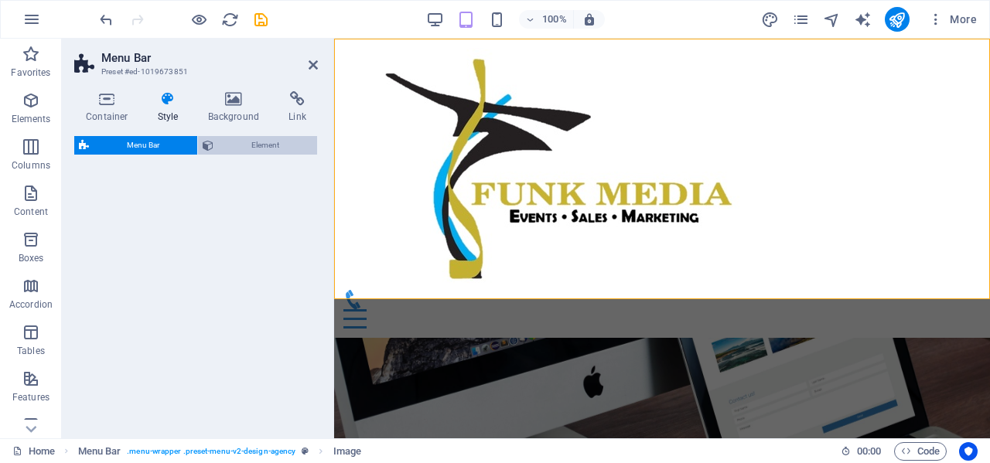
click at [241, 145] on span "Element" at bounding box center [265, 145] width 94 height 19
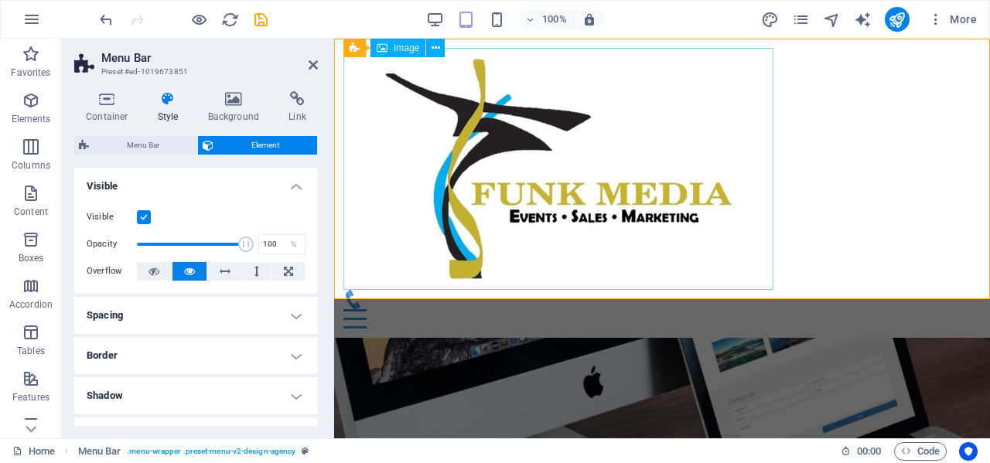
click at [576, 152] on figure at bounding box center [661, 169] width 637 height 242
click at [411, 44] on icon at bounding box center [413, 48] width 9 height 16
click at [892, 231] on div "Home Portfolio Pricing Testimonials FAQ Contact Menu" at bounding box center [662, 188] width 656 height 299
click at [312, 69] on icon at bounding box center [313, 65] width 9 height 12
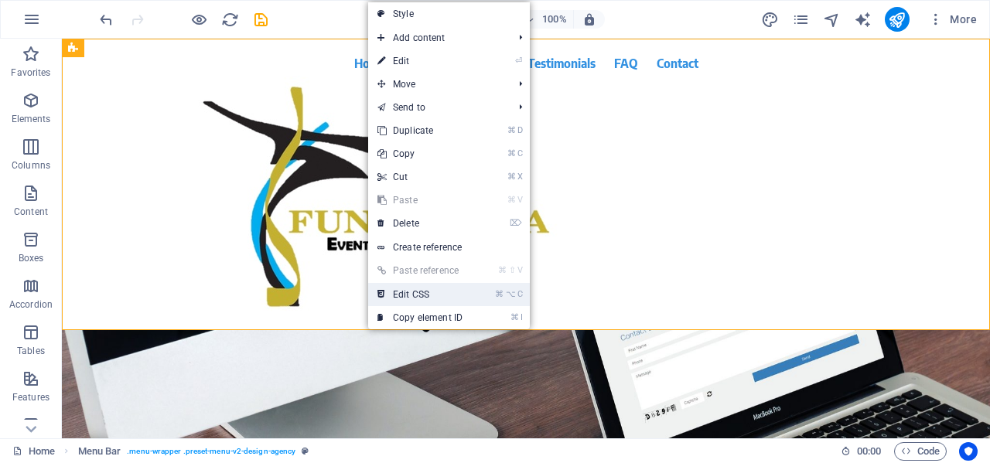
click at [466, 289] on link "⌘ ⌥ C Edit CSS" at bounding box center [420, 294] width 104 height 23
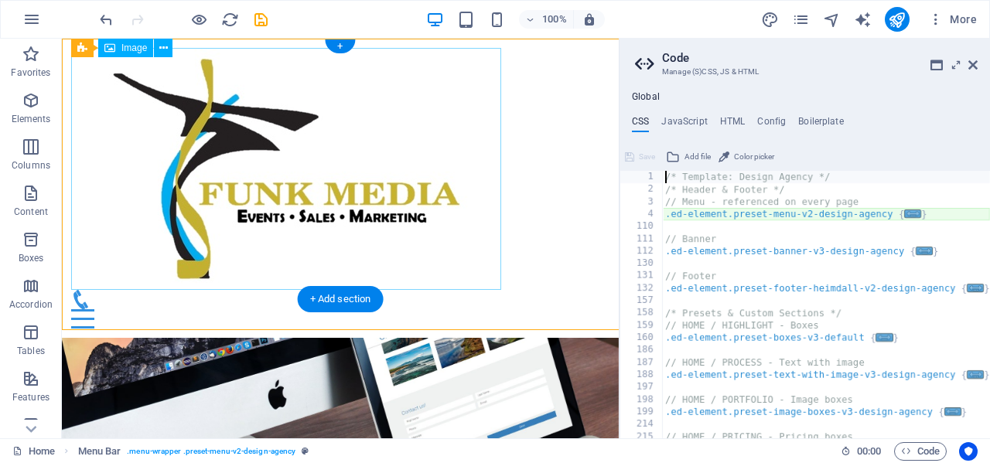
type textarea "@include menu-v2("
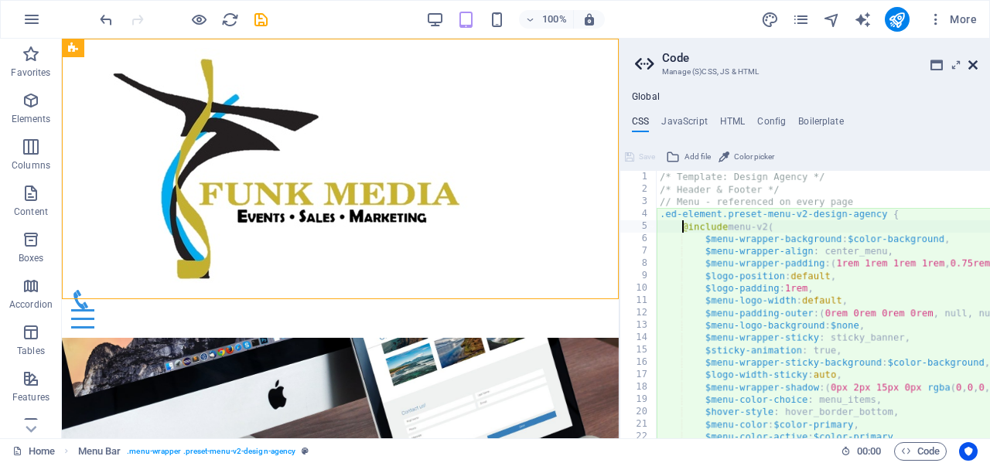
click at [973, 63] on icon at bounding box center [972, 65] width 9 height 12
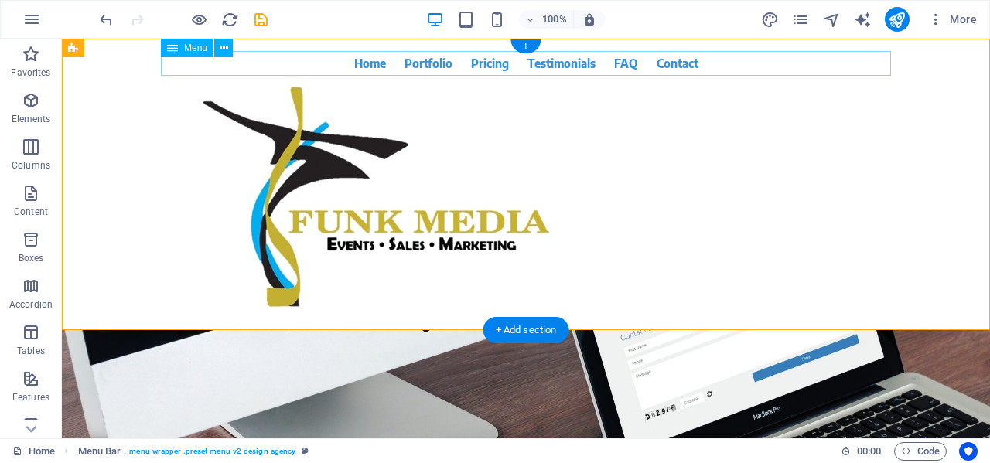
click at [360, 62] on nav "Home Portfolio Pricing Testimonials FAQ Contact" at bounding box center [526, 63] width 730 height 25
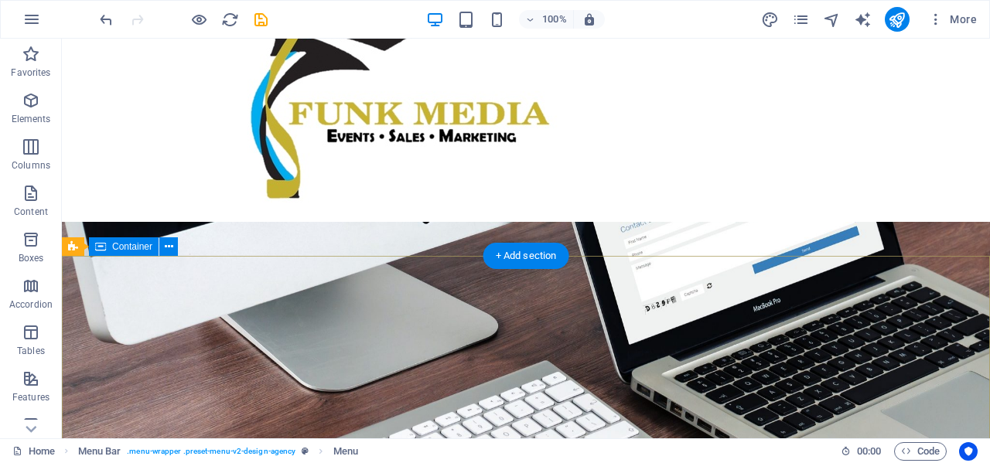
scroll to position [110, 0]
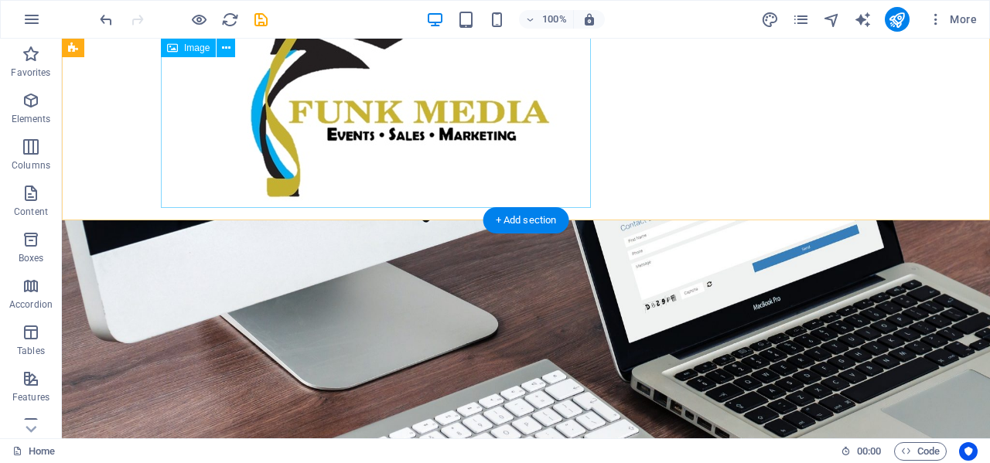
click at [376, 180] on figure at bounding box center [526, 87] width 730 height 242
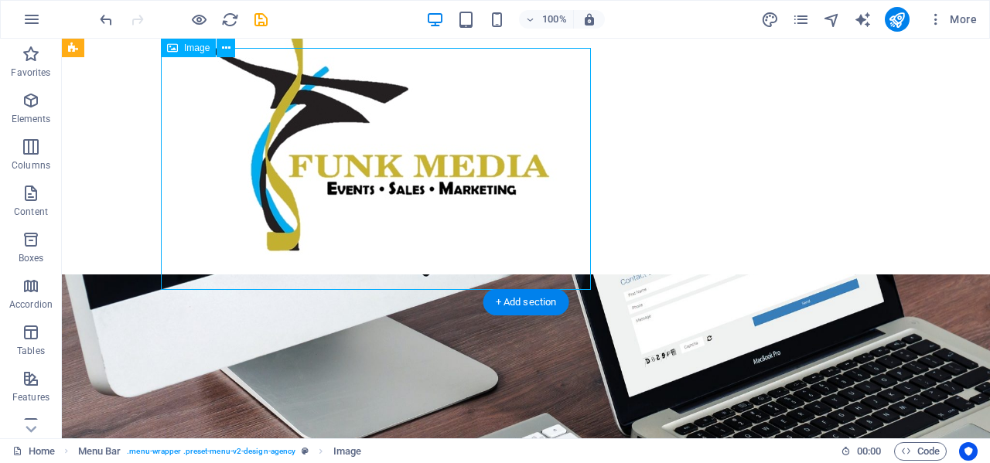
scroll to position [19, 0]
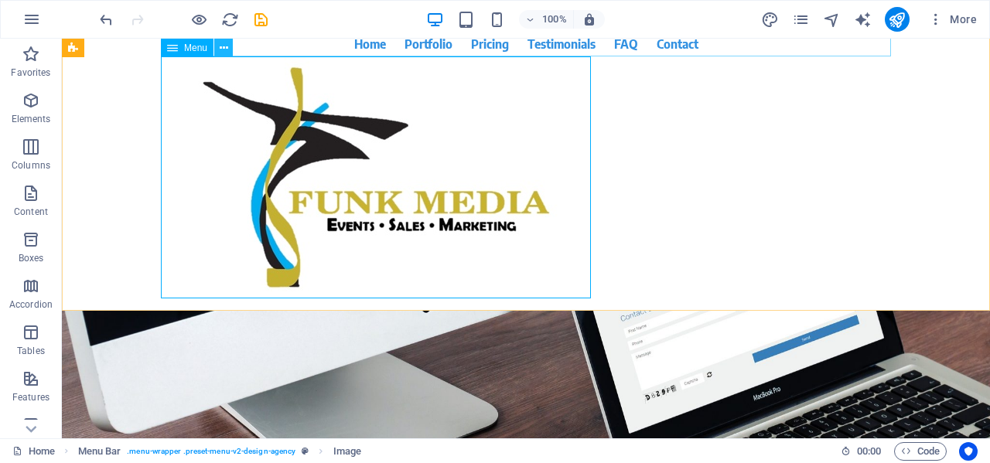
click at [225, 46] on icon at bounding box center [224, 48] width 9 height 16
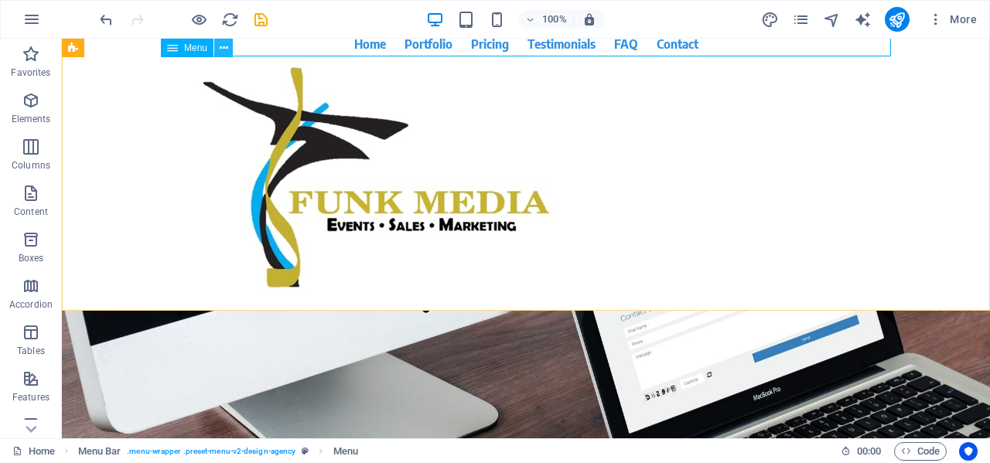
click at [221, 49] on icon at bounding box center [224, 48] width 9 height 16
click at [225, 45] on icon at bounding box center [224, 48] width 9 height 16
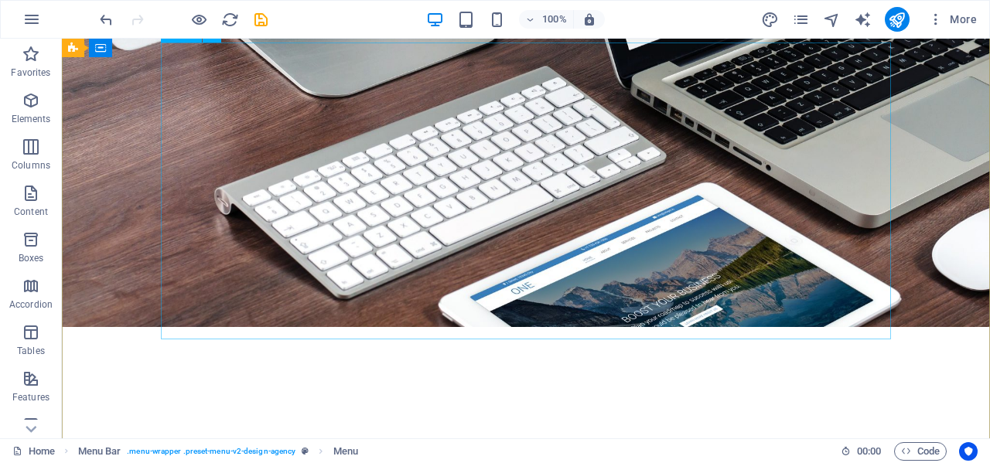
scroll to position [406, 0]
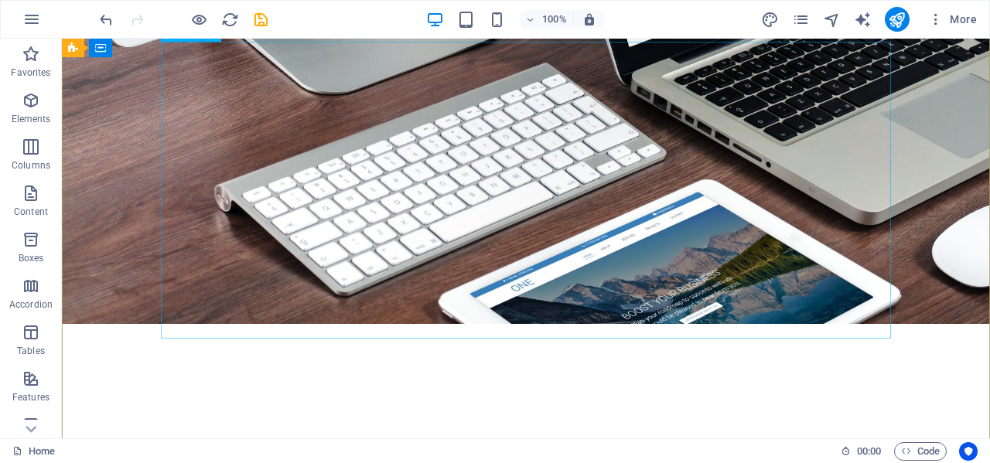
click at [436, 216] on div "About time we GROW your SALES and Elevate your BRAND through strategic Event Ex…" at bounding box center [526, 190] width 730 height 297
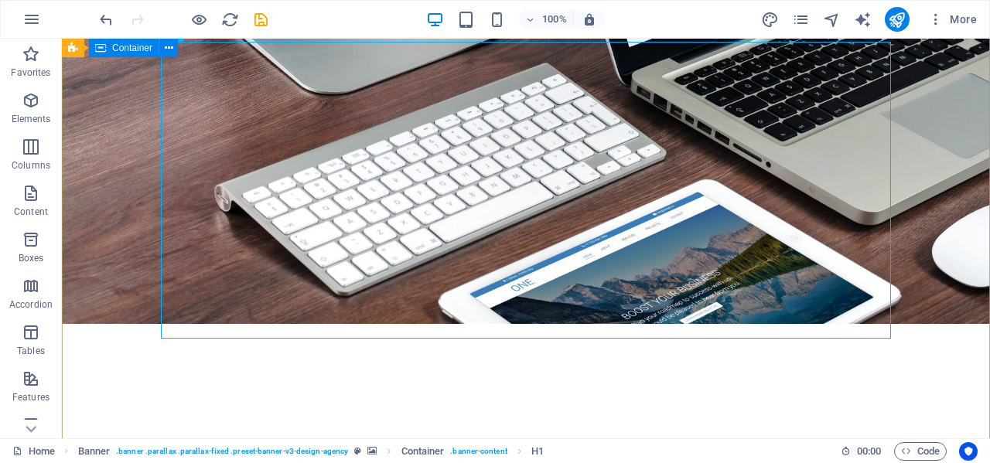
click at [90, 255] on div "New text element About time we GROW your SALES and Elevate your BRAND through s…" at bounding box center [526, 288] width 928 height 729
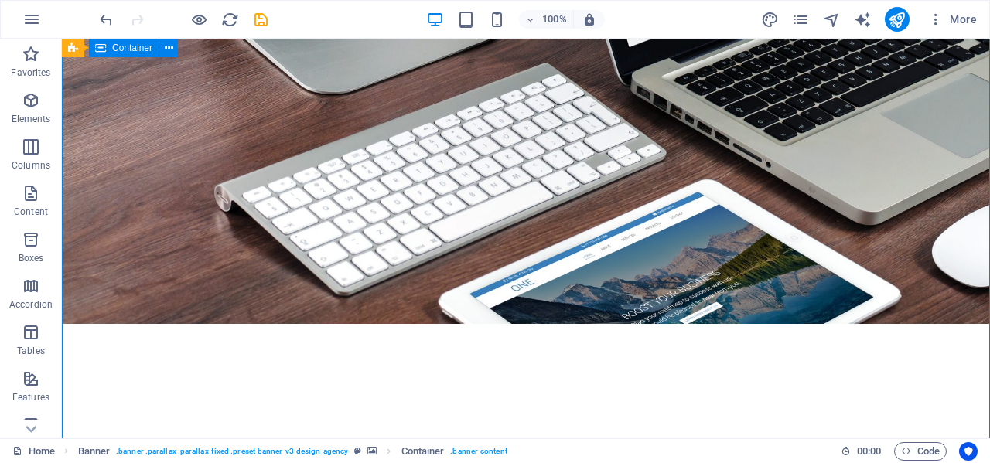
click at [91, 255] on div "New text element About time we GROW your SALES and Elevate your BRAND through s…" at bounding box center [526, 288] width 928 height 729
click at [91, 255] on div "Drag here to replace the existing content. Press “Ctrl” if you want to create a…" at bounding box center [526, 239] width 928 height 400
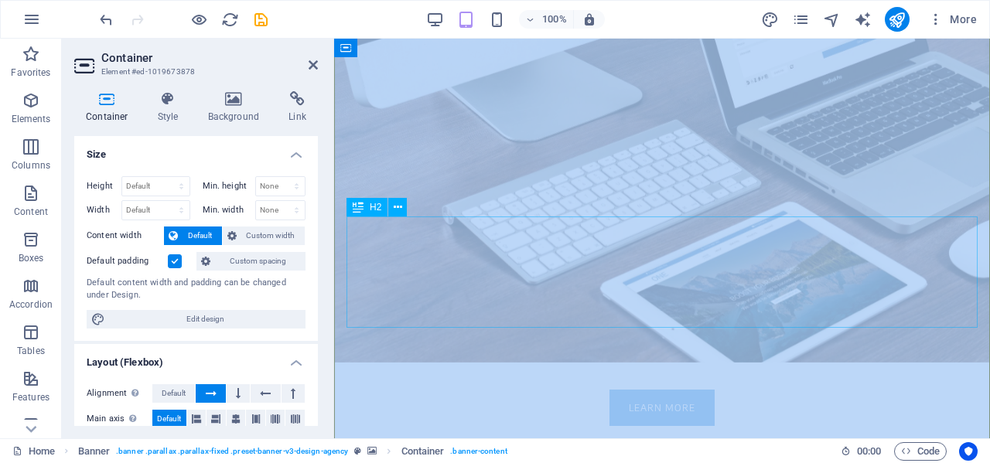
scroll to position [0, 0]
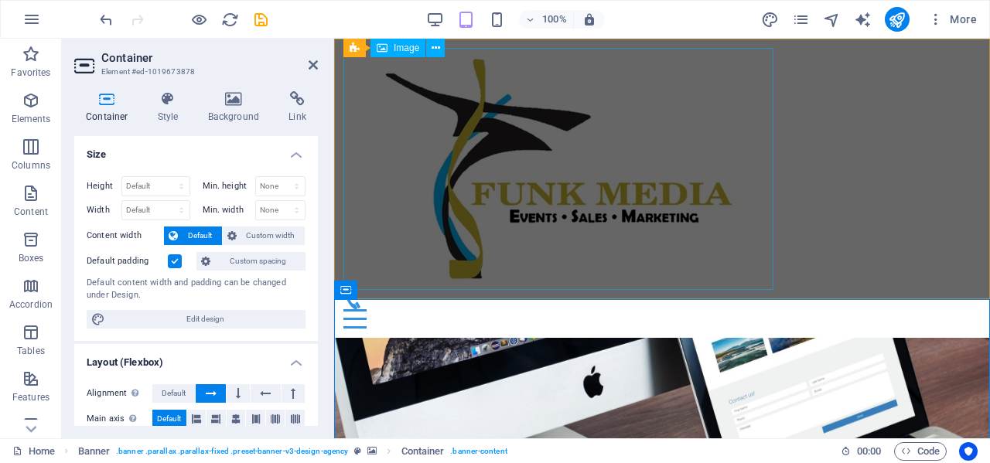
click at [441, 210] on figure at bounding box center [661, 169] width 637 height 242
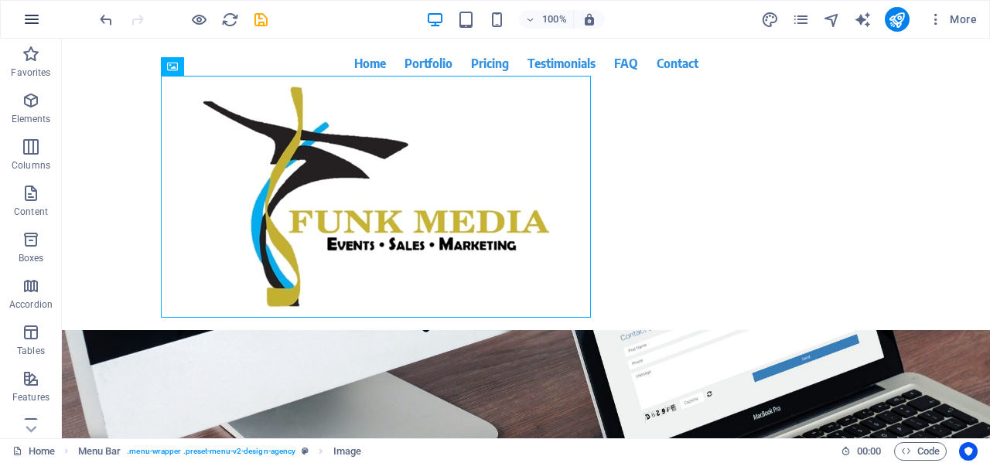
click at [27, 19] on icon "button" at bounding box center [31, 19] width 19 height 19
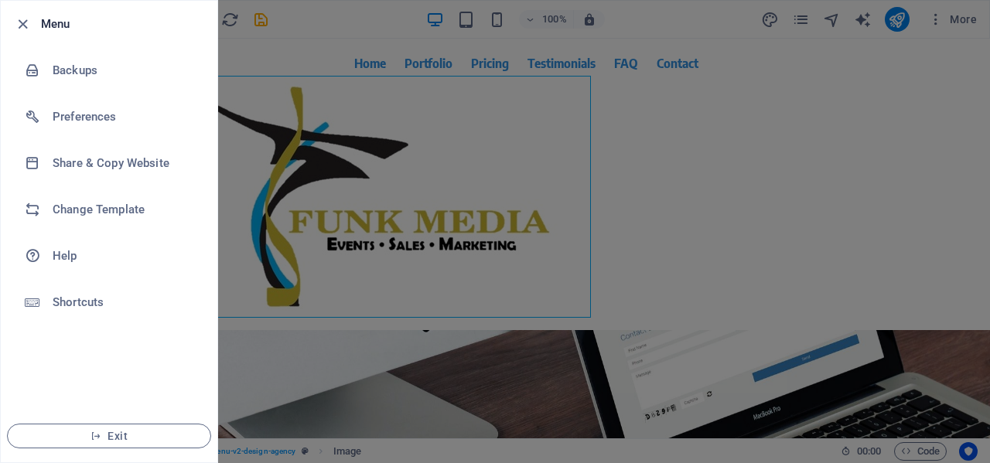
click at [506, 181] on div at bounding box center [495, 231] width 990 height 463
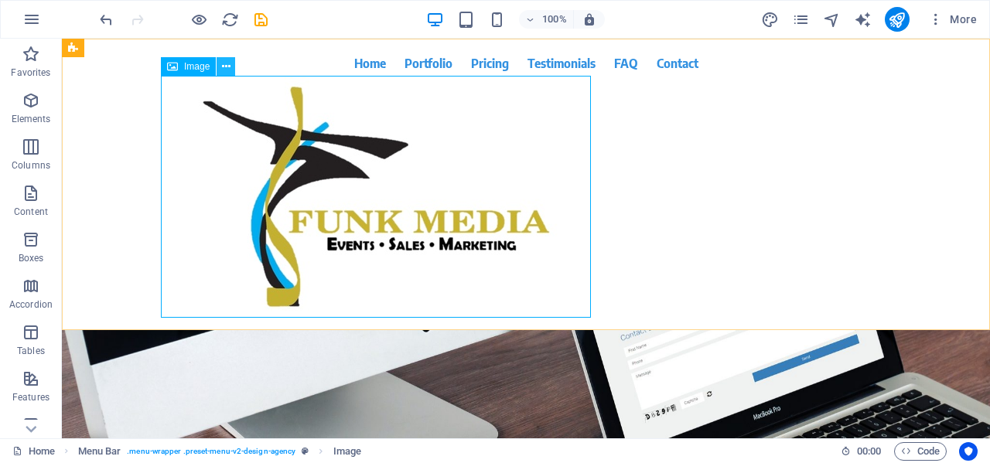
click at [227, 63] on icon at bounding box center [226, 67] width 9 height 16
click at [144, 49] on icon at bounding box center [141, 48] width 9 height 16
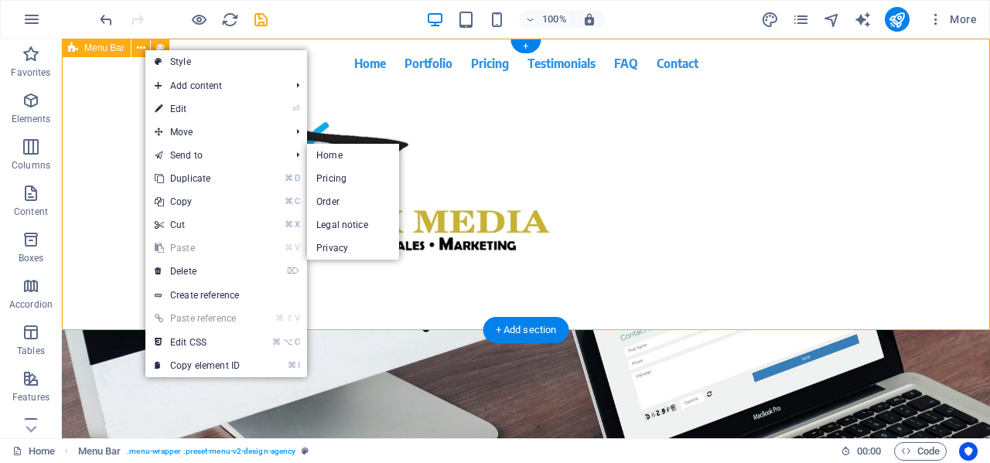
click at [118, 128] on div "Home Portfolio Pricing Testimonials FAQ Contact Menu" at bounding box center [526, 184] width 928 height 291
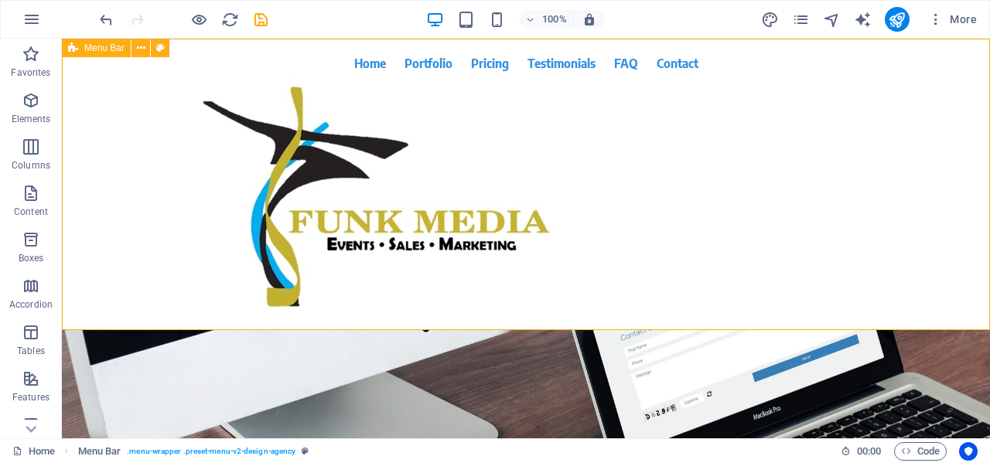
click at [85, 49] on span "Menu Bar" at bounding box center [104, 47] width 40 height 9
click at [137, 46] on icon at bounding box center [141, 48] width 9 height 16
click at [813, 180] on div "Home Portfolio Pricing Testimonials FAQ Contact Menu" at bounding box center [526, 184] width 928 height 291
click at [230, 22] on icon "reload" at bounding box center [230, 20] width 18 height 18
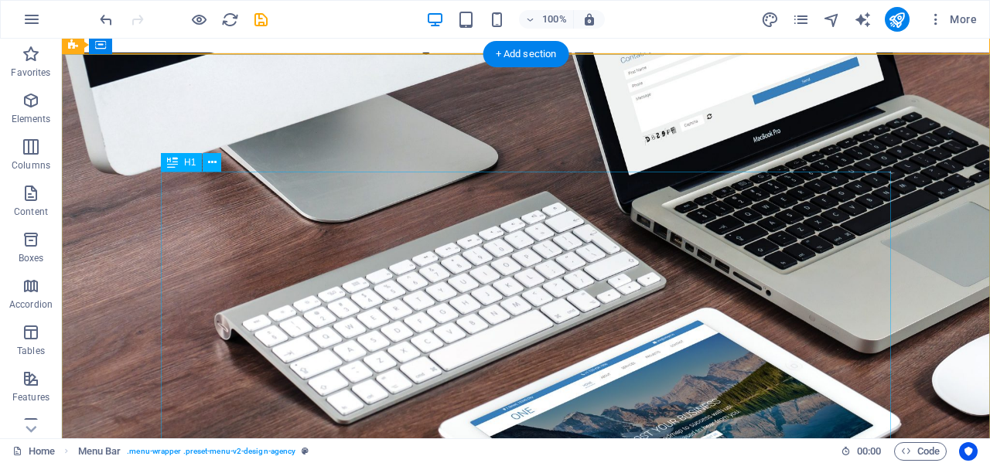
scroll to position [274, 0]
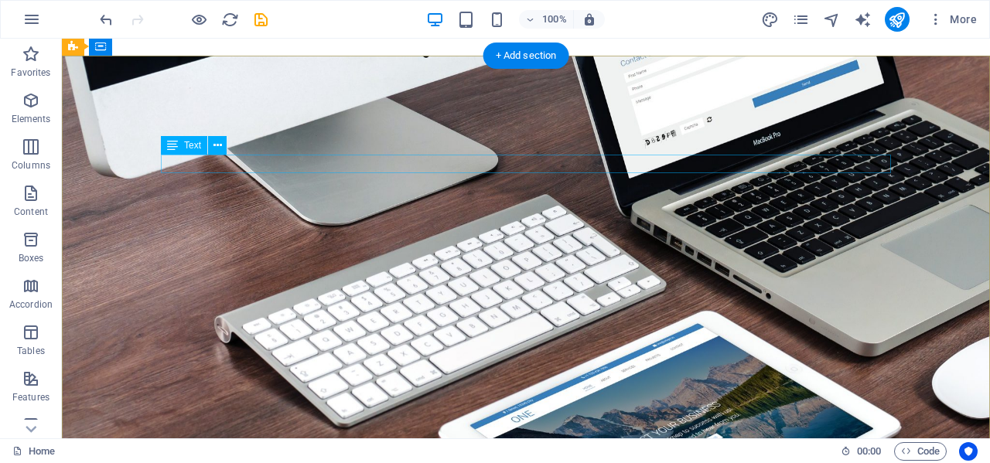
click at [233, 171] on div "New text element" at bounding box center [526, 164] width 730 height 19
click at [265, 229] on div "About time we GROW your SALES and Elevate your BRAND through strategic Event Ex…" at bounding box center [526, 303] width 730 height 297
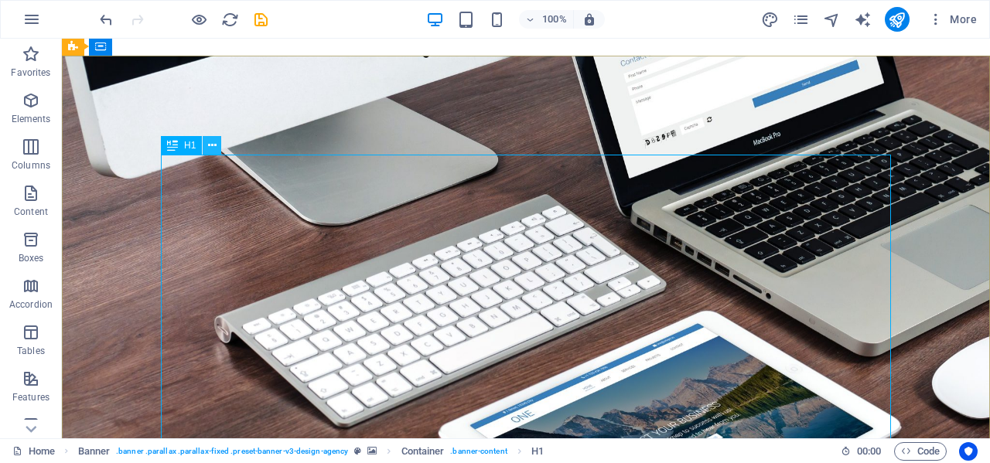
click at [211, 145] on icon at bounding box center [212, 146] width 9 height 16
click at [534, 308] on div "About time we GROW your SALES and Elevate your BRAND through strategic Event Ex…" at bounding box center [526, 303] width 730 height 297
click at [577, 195] on div "About time we GROW your SALES and Elevate your BRAND through strategic Event Ex…" at bounding box center [526, 303] width 730 height 297
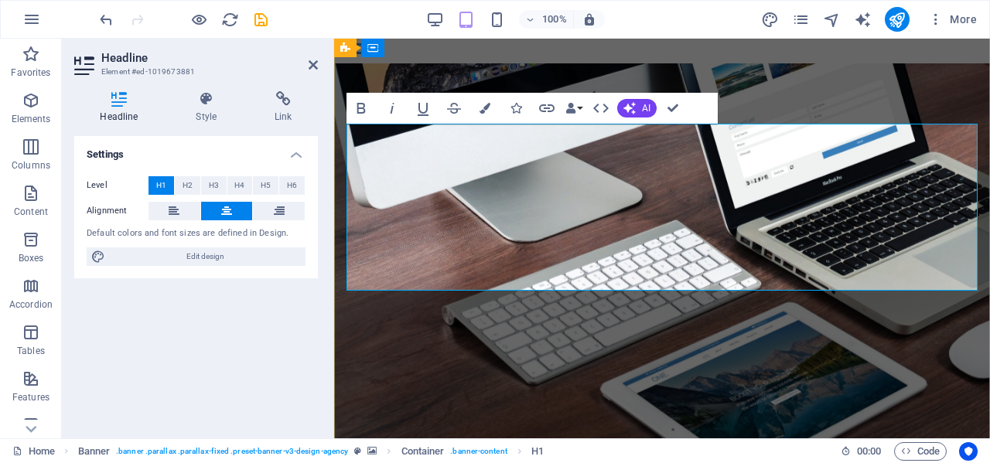
click at [544, 393] on div "We understand that a properly executed trade development plan can be leveraged …" at bounding box center [661, 448] width 631 height 111
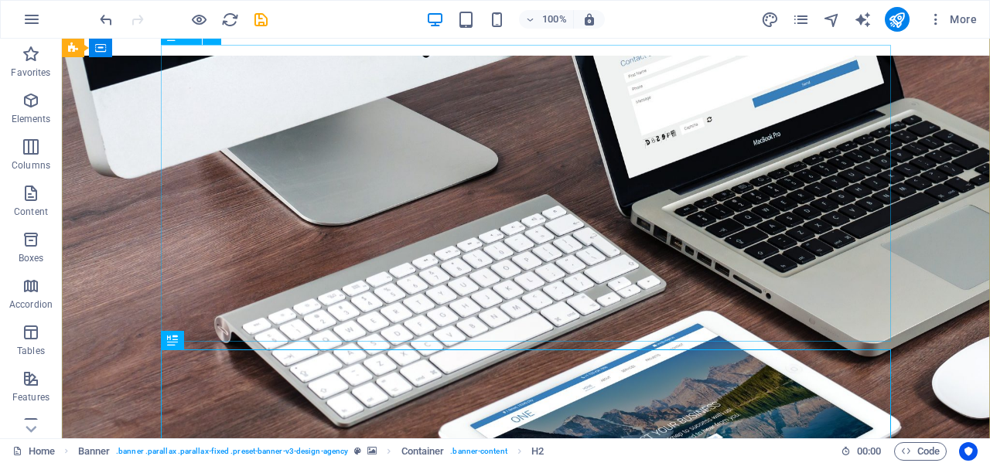
scroll to position [390, 0]
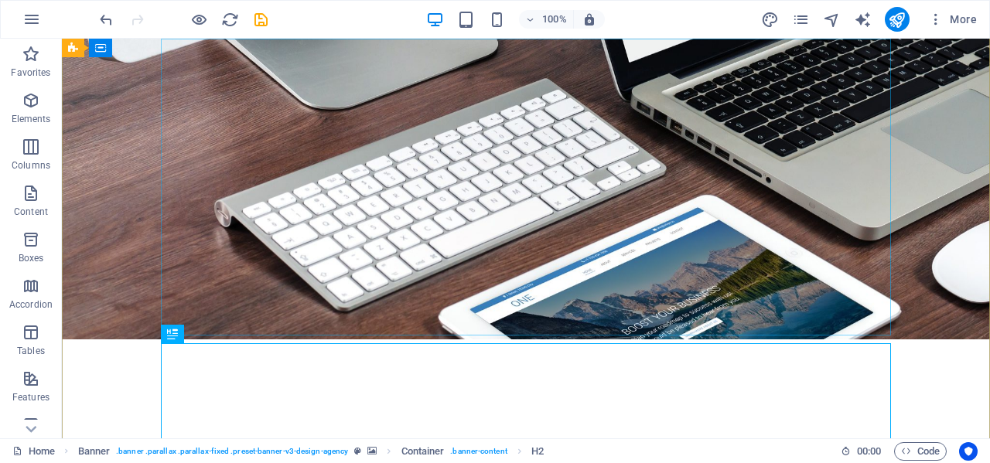
click at [394, 172] on div "About time we GROW your SALES and Elevate your BRAND through strategic Event Ex…" at bounding box center [526, 187] width 730 height 297
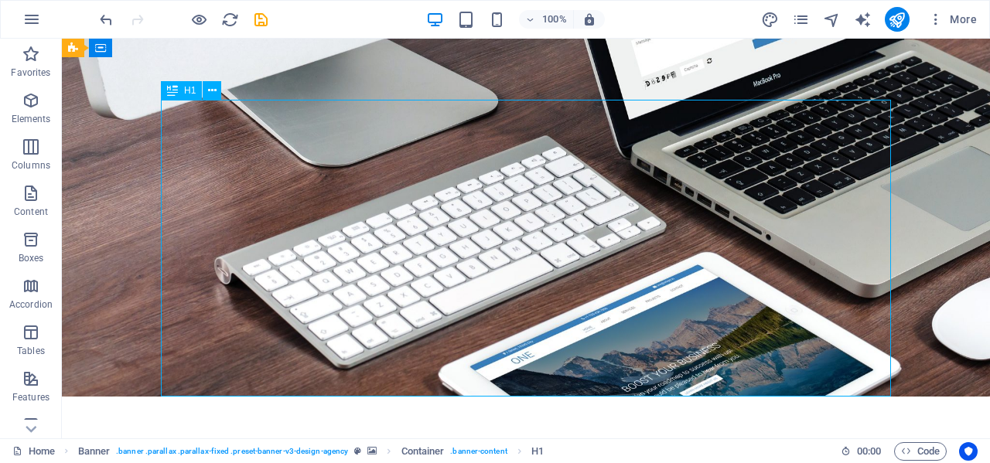
scroll to position [329, 0]
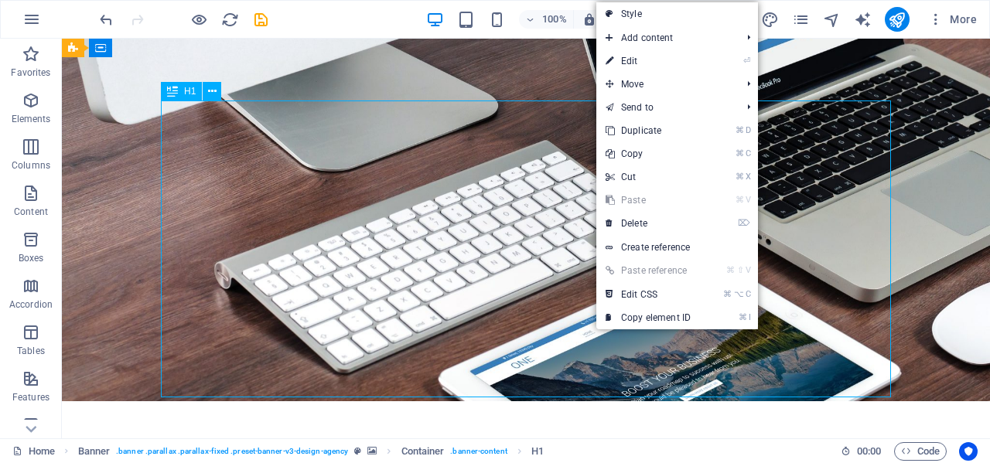
click at [387, 176] on div "About time we GROW your SALES and Elevate your BRAND through strategic Event Ex…" at bounding box center [526, 249] width 730 height 297
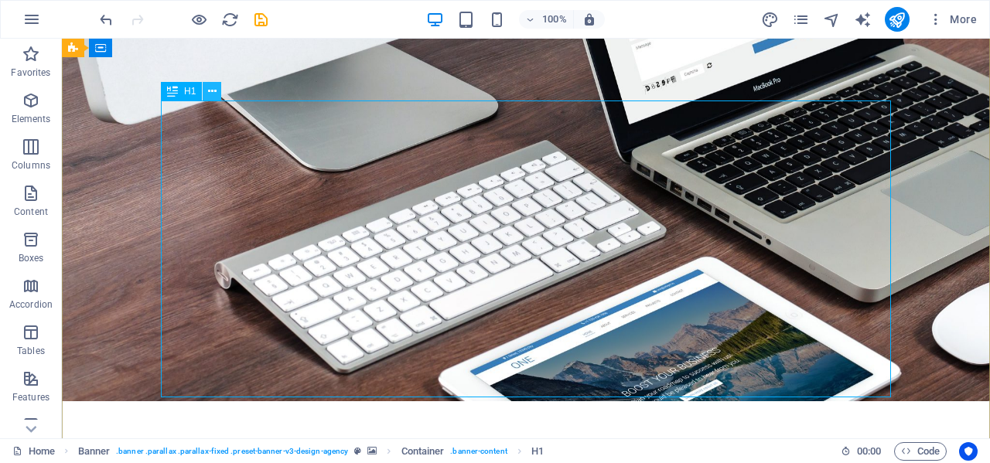
click at [212, 92] on icon at bounding box center [212, 92] width 9 height 16
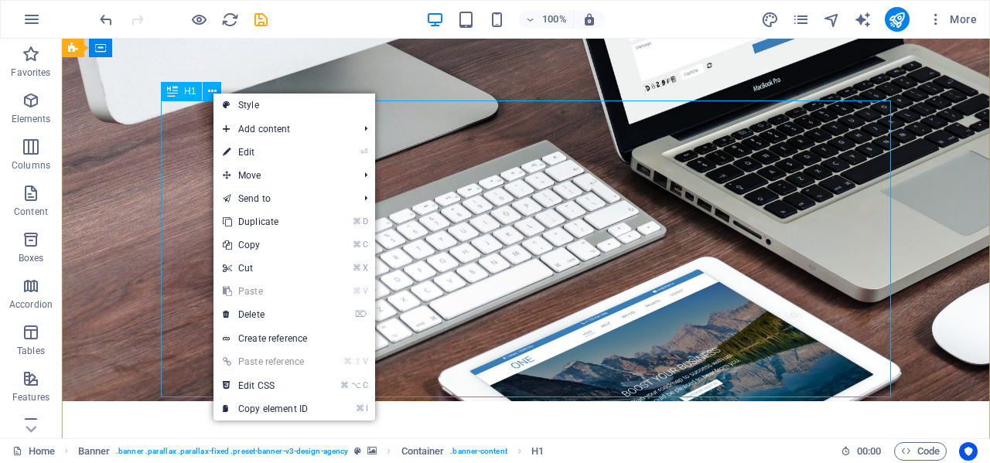
click at [180, 145] on div "About time we GROW your SALES and Elevate your BRAND through strategic Event Ex…" at bounding box center [526, 249] width 730 height 297
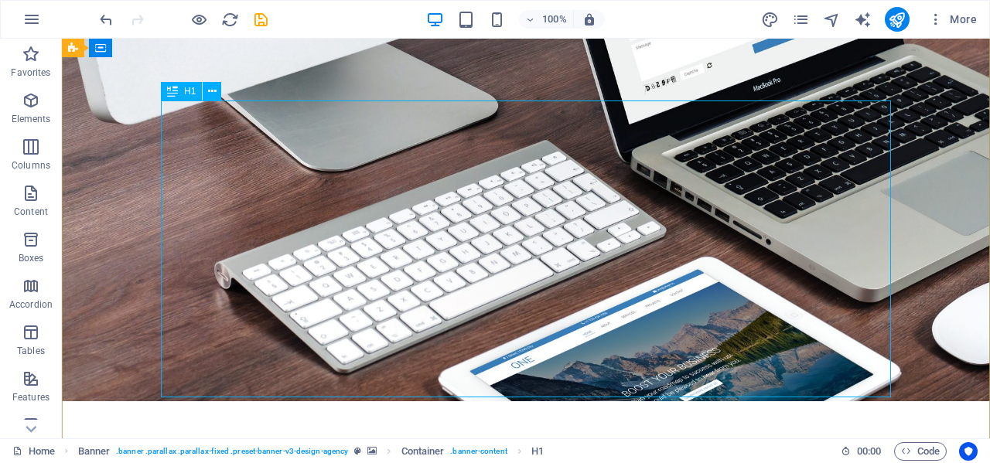
click at [180, 145] on div "About time we GROW your SALES and Elevate your BRAND through strategic Event Ex…" at bounding box center [526, 249] width 730 height 297
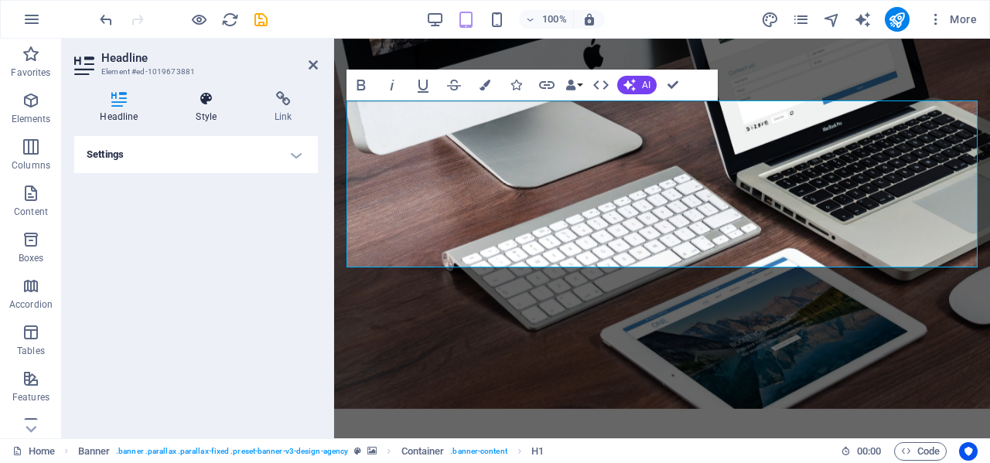
scroll to position [298, 0]
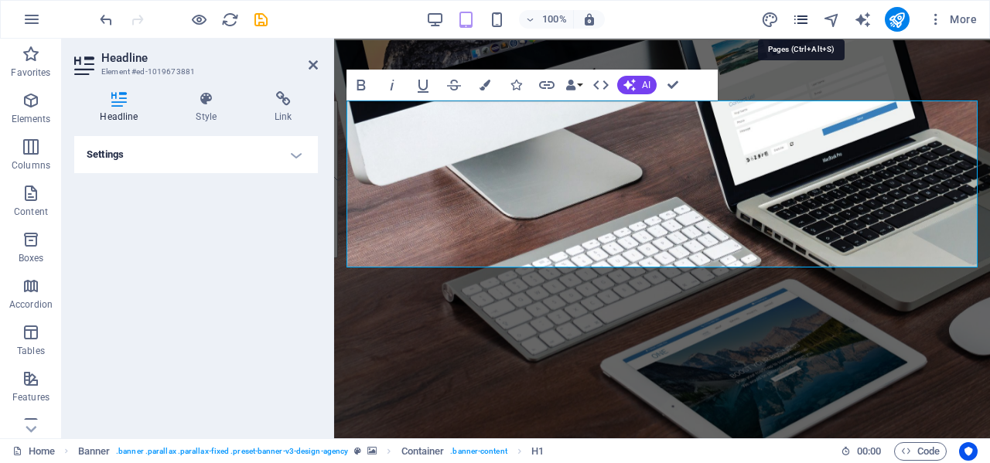
click at [800, 18] on icon "pages" at bounding box center [801, 20] width 18 height 18
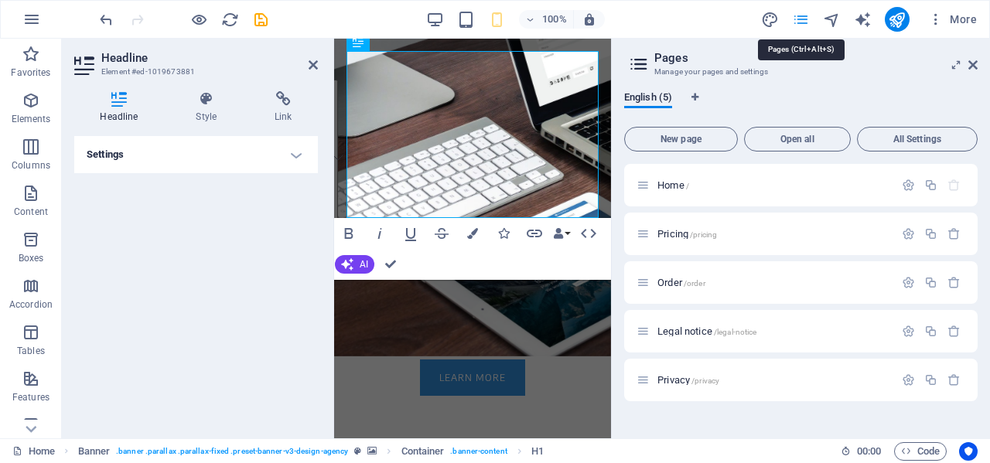
scroll to position [326, 0]
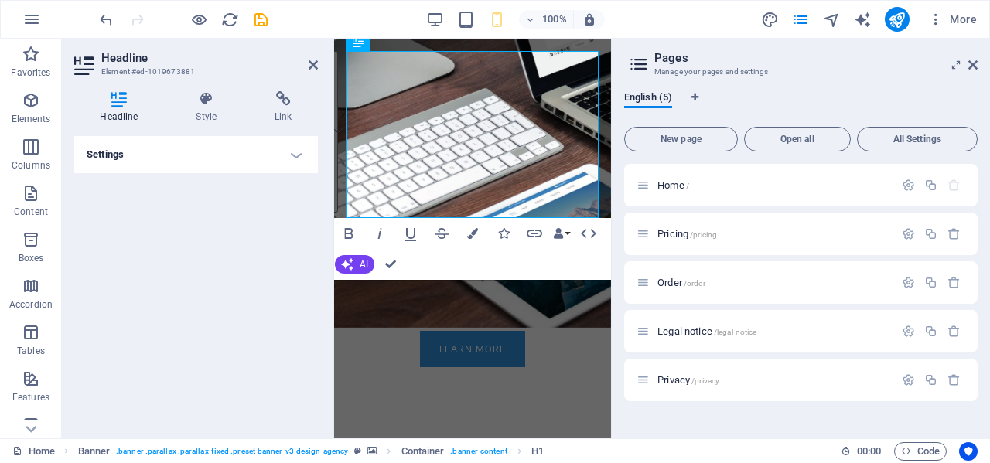
click at [597, 264] on div "Bold Italic Underline Strikethrough Colors Icons Link Data Bindings Company Fir…" at bounding box center [488, 249] width 308 height 62
click at [970, 63] on icon at bounding box center [972, 65] width 9 height 12
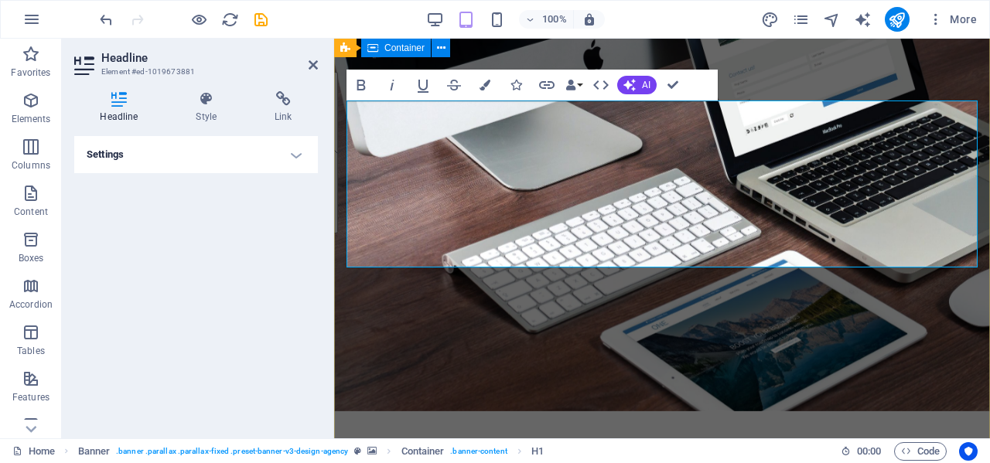
scroll to position [298, 0]
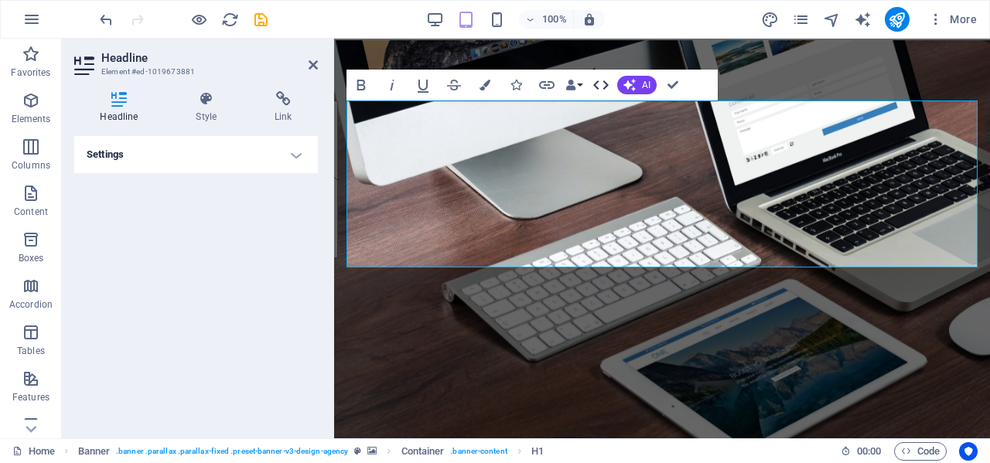
click at [606, 87] on icon "button" at bounding box center [600, 85] width 19 height 19
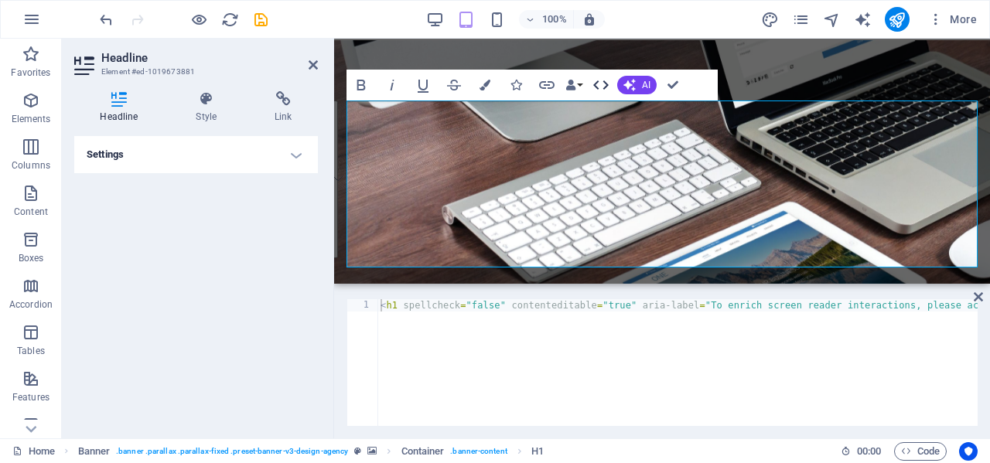
click at [606, 89] on icon "button" at bounding box center [600, 85] width 19 height 19
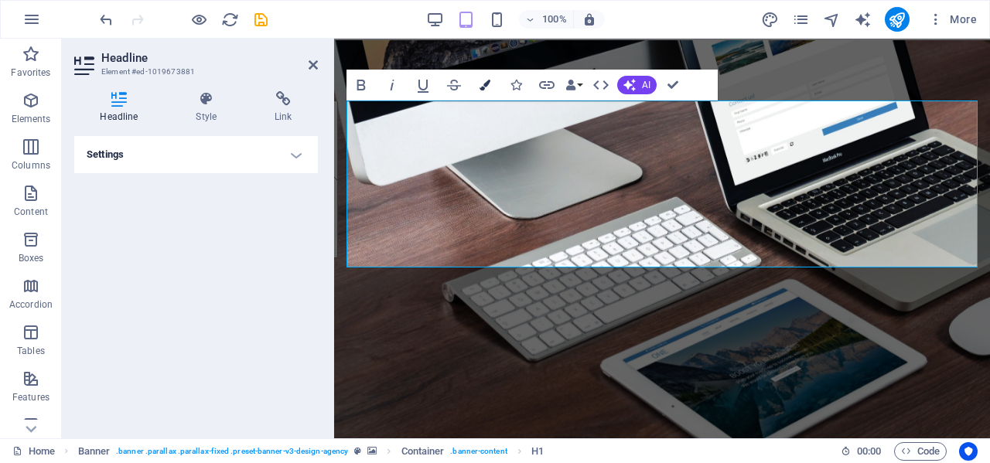
click at [486, 84] on icon "button" at bounding box center [484, 85] width 11 height 11
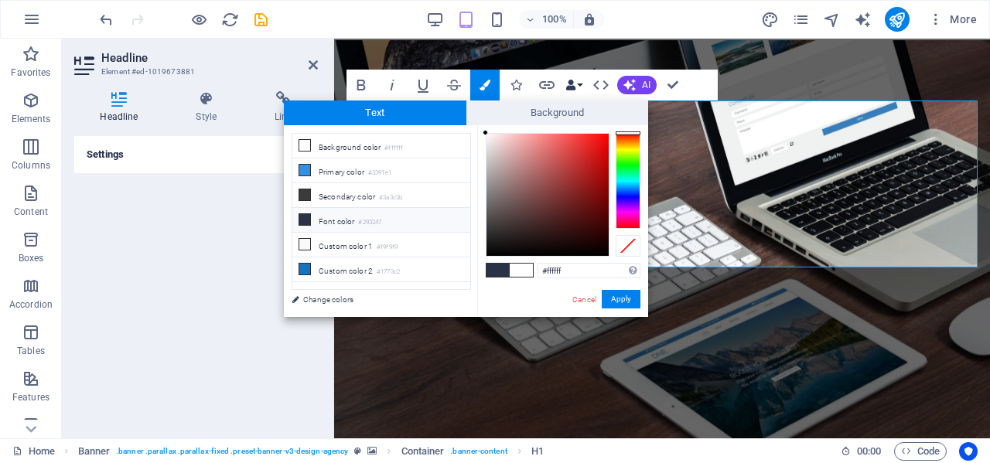
click at [573, 85] on icon "button" at bounding box center [570, 85] width 11 height 11
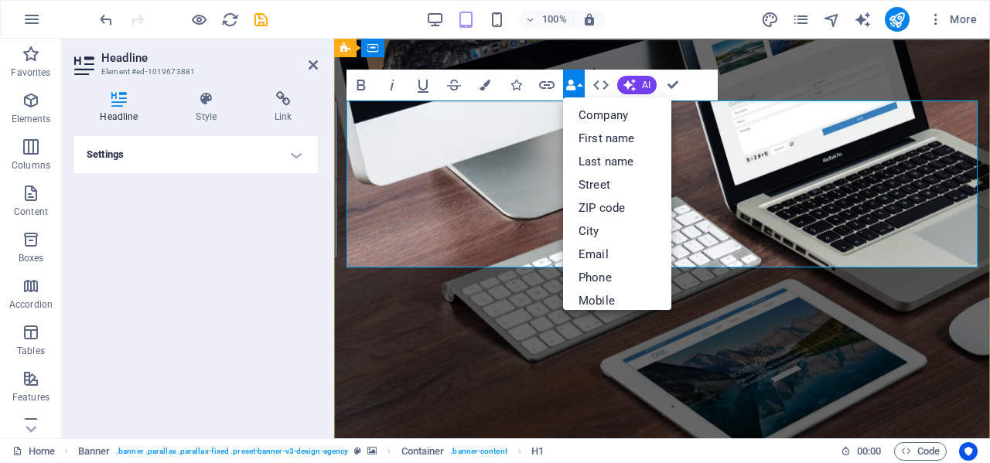
click at [510, 199] on strong "GROW" at bounding box center [454, 222] width 112 height 46
click at [891, 245] on span "About time we GROW your SALES and Elevate your BRAND through strategic Event Ex…" at bounding box center [661, 250] width 629 height 213
drag, startPoint x: 891, startPoint y: 245, endPoint x: 383, endPoint y: 133, distance: 521.0
click at [383, 144] on span "About time we GROW your SALES and Elevate your BRAND through strategic Event Ex…" at bounding box center [661, 250] width 629 height 213
click at [930, 370] on div "We understand that a properly executed trade development plan can be leveraged …" at bounding box center [661, 425] width 631 height 111
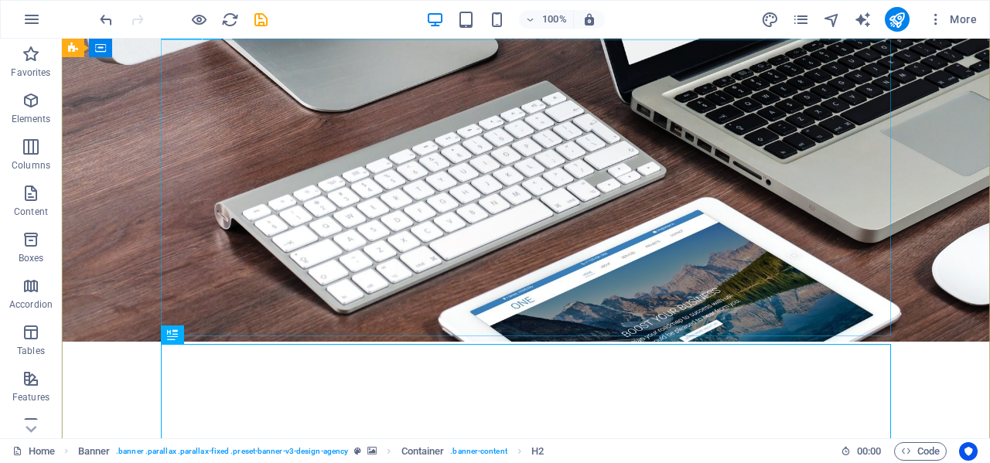
scroll to position [390, 0]
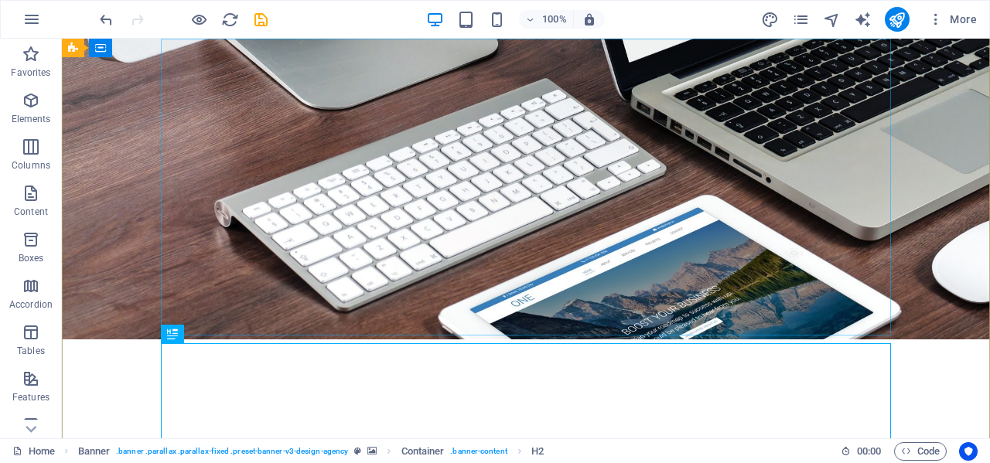
click at [677, 230] on div "About time we GROW your SALES and Elevate your BRAND through strategic Event Ex…" at bounding box center [526, 187] width 730 height 297
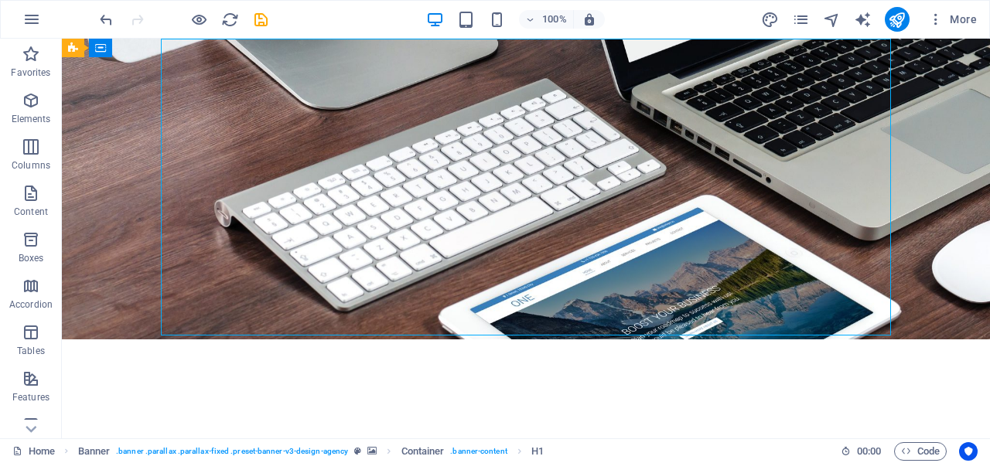
click at [677, 230] on div "About time we GROW your SALES and Elevate your BRAND through strategic Event Ex…" at bounding box center [526, 187] width 730 height 297
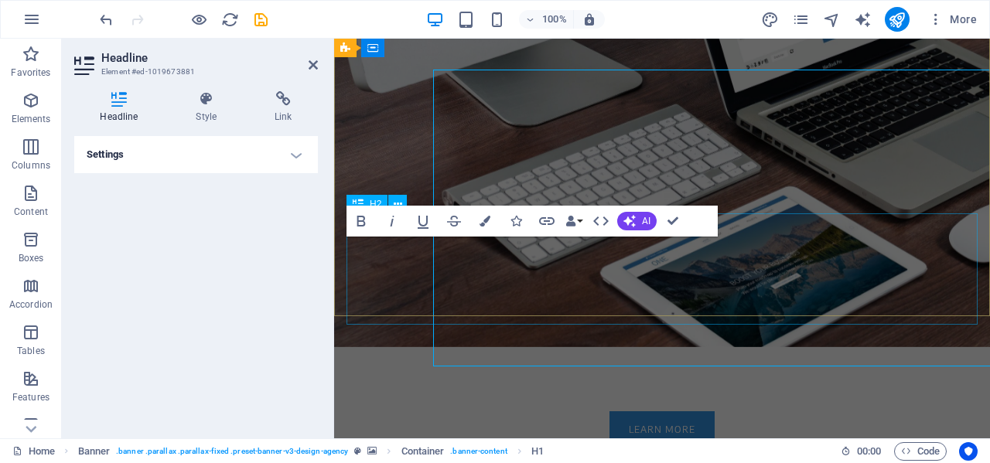
scroll to position [360, 0]
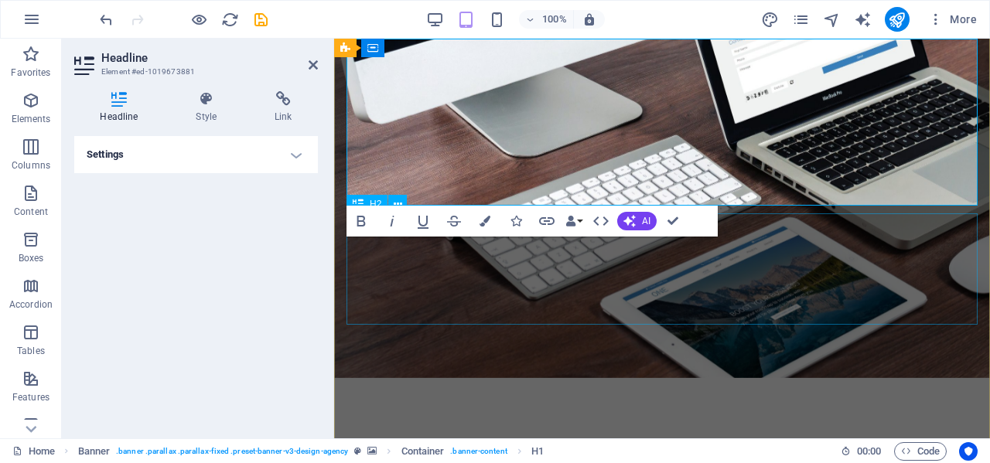
click at [734, 308] on div "We understand that a properly executed trade development plan can be leveraged …" at bounding box center [661, 363] width 631 height 111
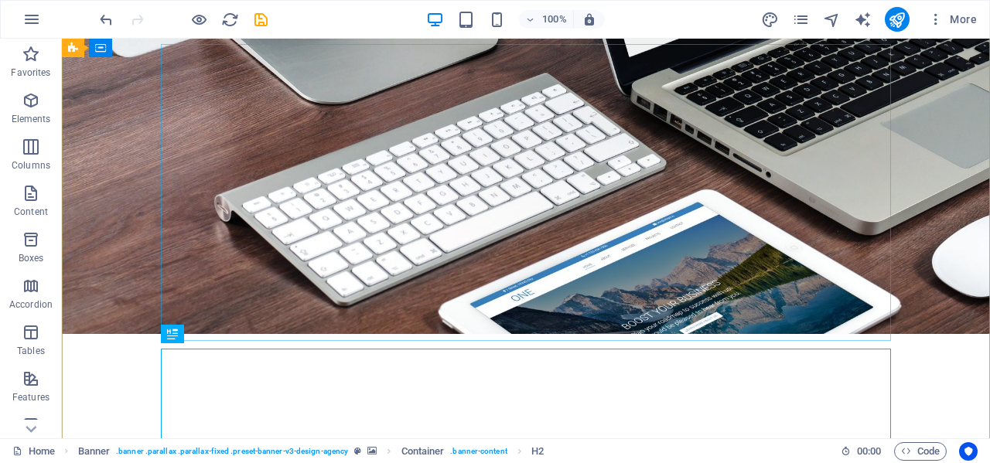
scroll to position [390, 0]
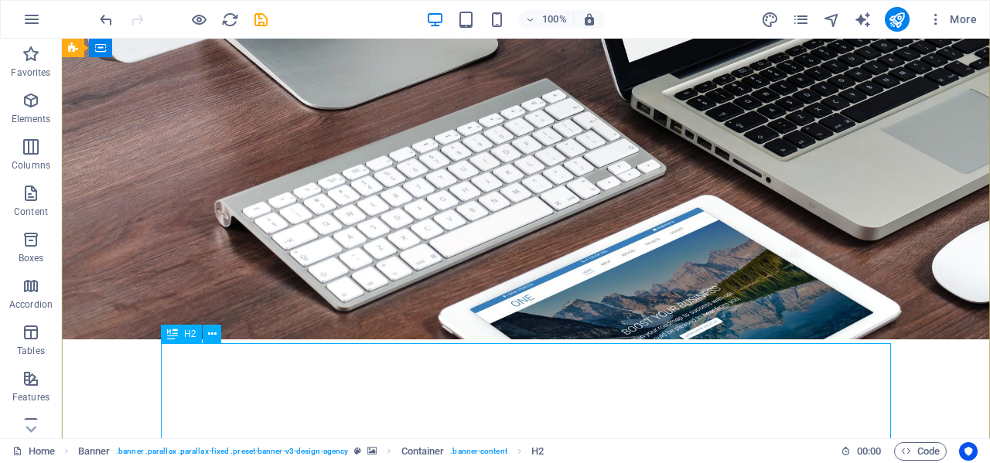
click at [612, 374] on div "We understand that a properly executed trade development plan can be leveraged …" at bounding box center [526, 417] width 730 height 148
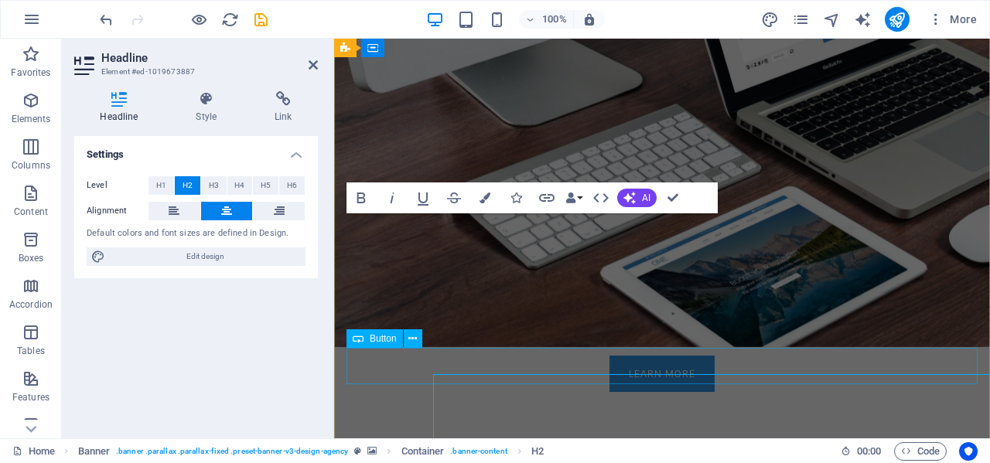
scroll to position [360, 0]
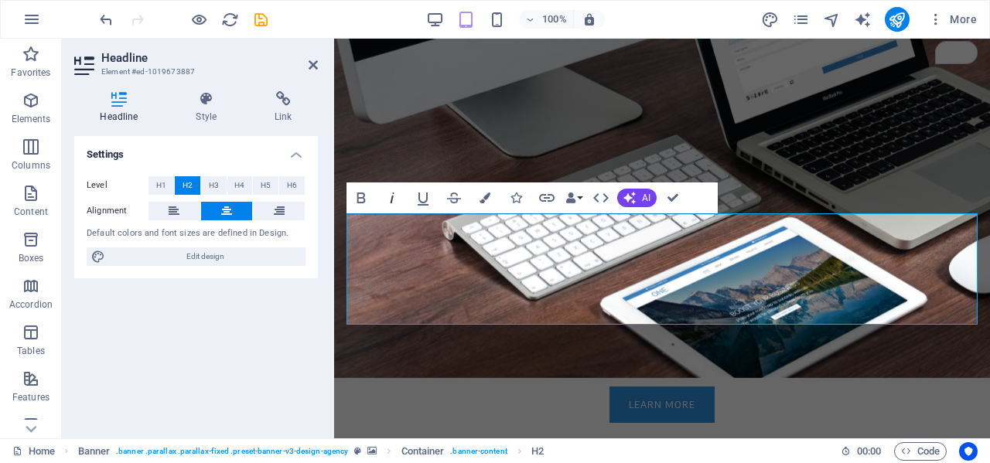
click at [396, 198] on icon "button" at bounding box center [392, 198] width 19 height 19
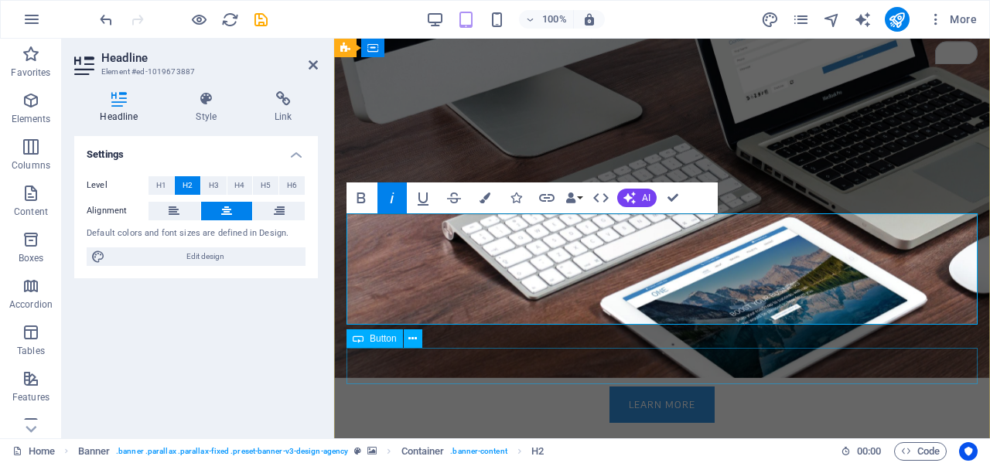
click at [854, 387] on div "Learn more" at bounding box center [661, 405] width 631 height 36
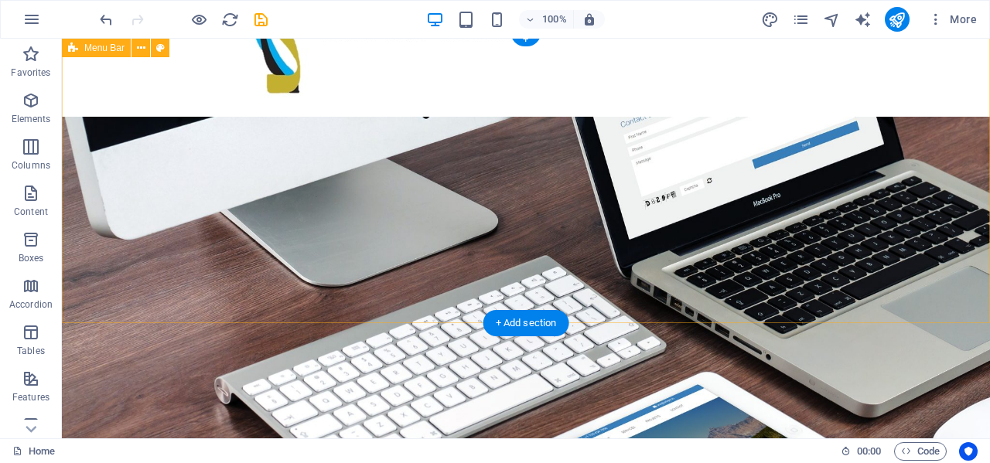
scroll to position [0, 0]
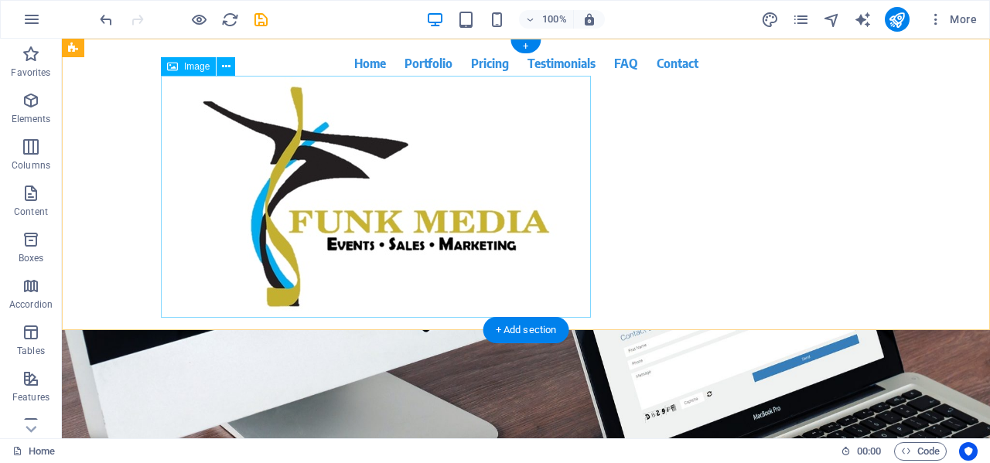
click at [390, 175] on figure at bounding box center [526, 197] width 730 height 242
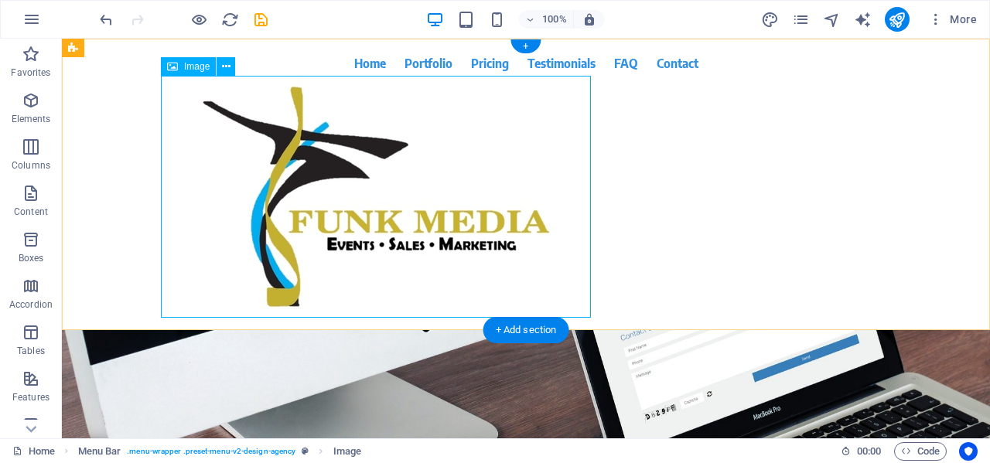
click at [511, 267] on figure at bounding box center [526, 197] width 730 height 242
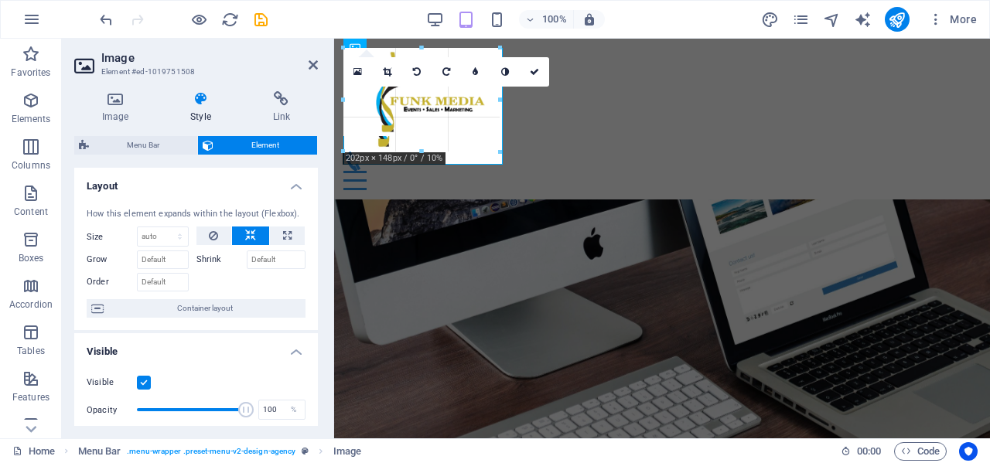
drag, startPoint x: 772, startPoint y: 288, endPoint x: 483, endPoint y: 118, distance: 335.9
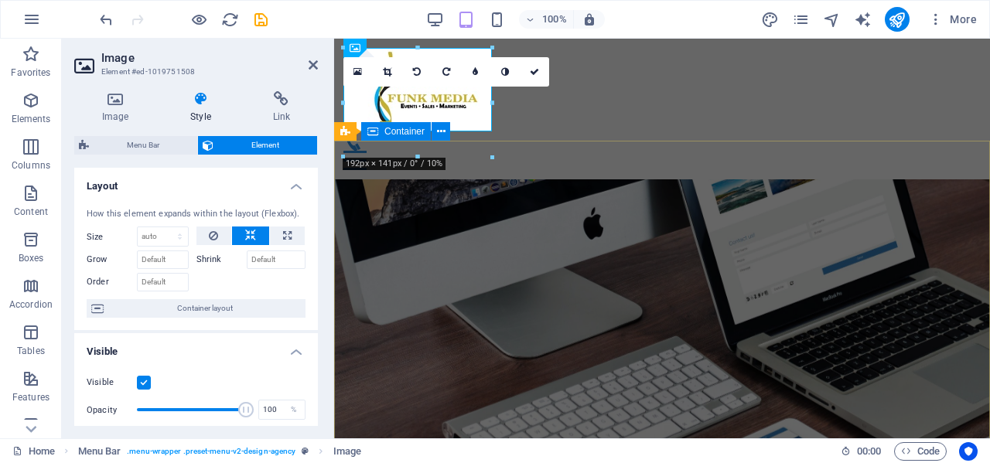
click at [743, 185] on div "About time we GROW your SALES and Elevate your BRAND through strategic Event Ex…" at bounding box center [662, 451] width 656 height 544
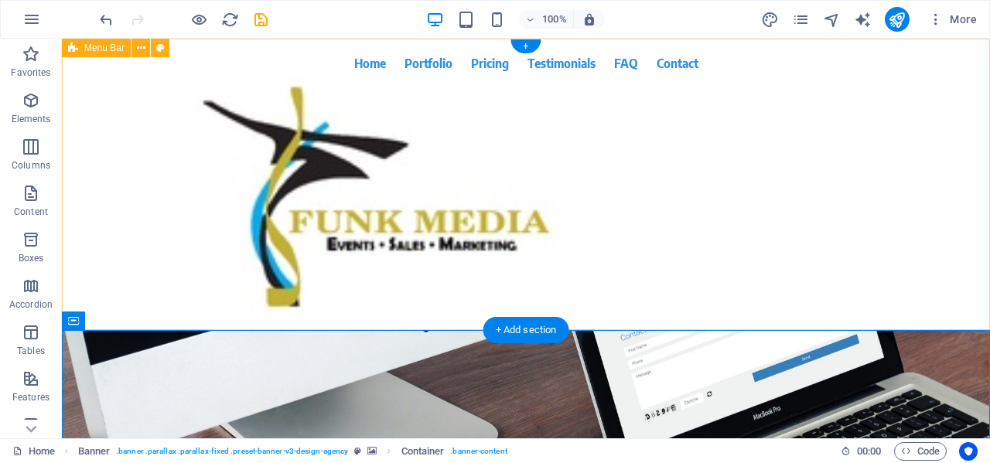
click at [805, 225] on div "Home Portfolio Pricing Testimonials FAQ Contact Menu" at bounding box center [526, 184] width 928 height 291
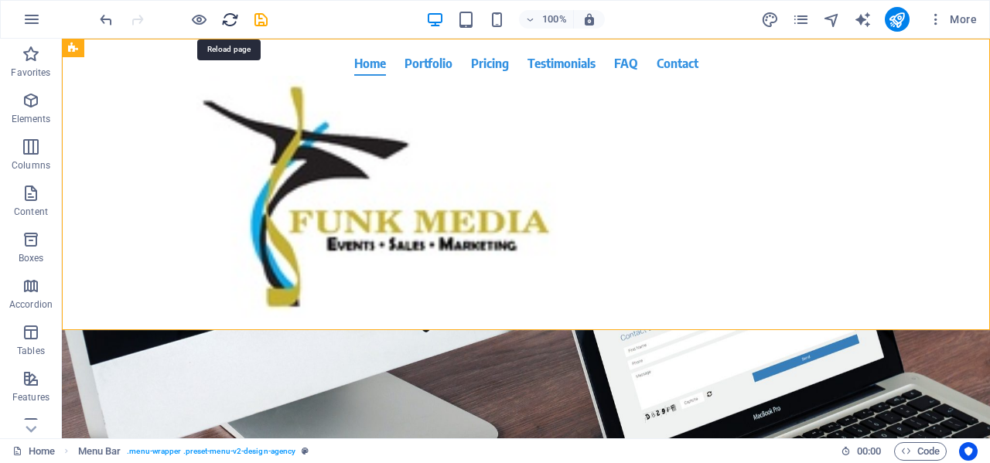
click at [230, 12] on icon "reload" at bounding box center [230, 20] width 18 height 18
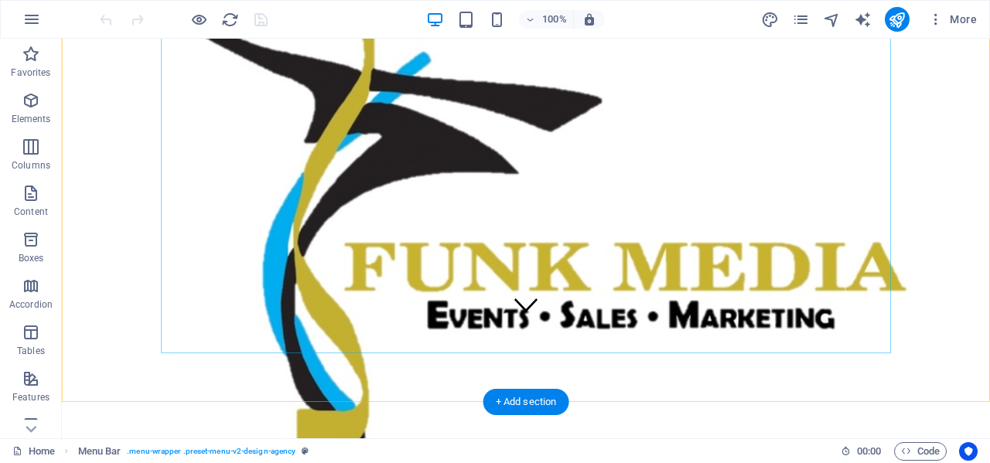
scroll to position [109, 0]
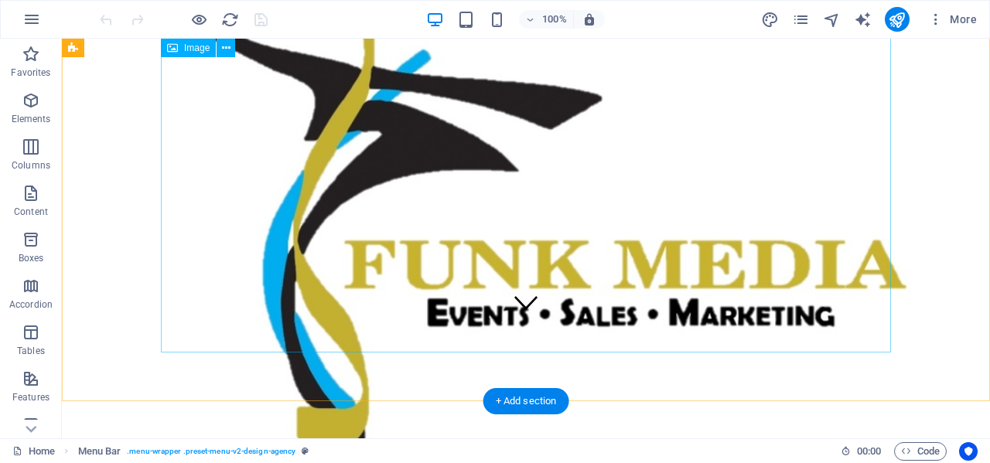
click at [751, 206] on figure at bounding box center [525, 212] width 915 height 525
click at [772, 267] on figure at bounding box center [525, 212] width 915 height 525
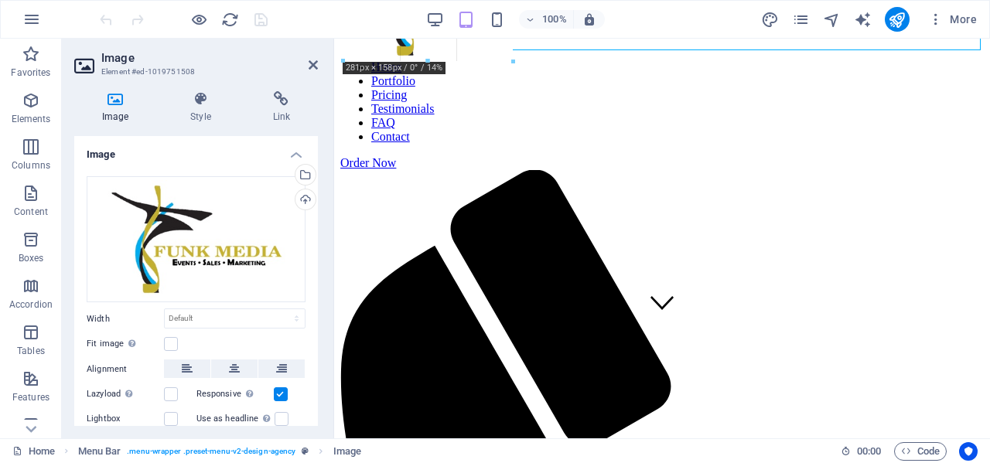
drag, startPoint x: 977, startPoint y: 295, endPoint x: 449, endPoint y: 35, distance: 588.2
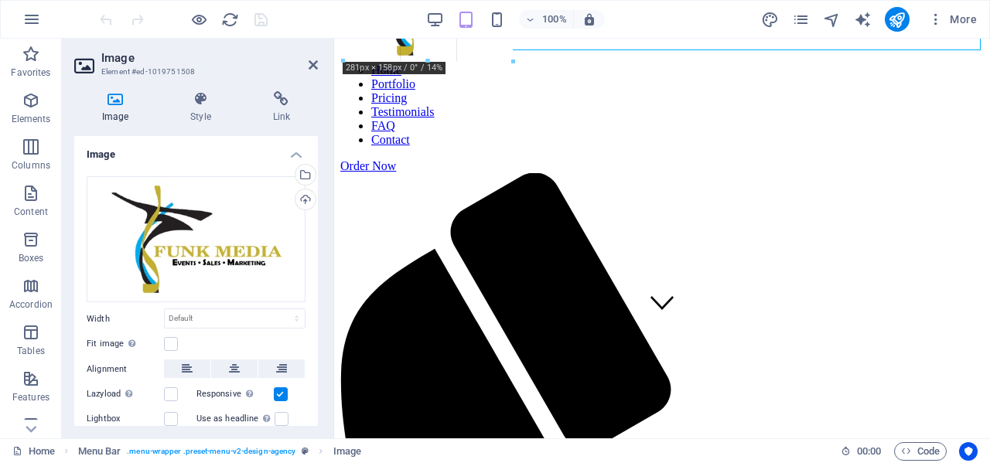
type input "225"
select select "px"
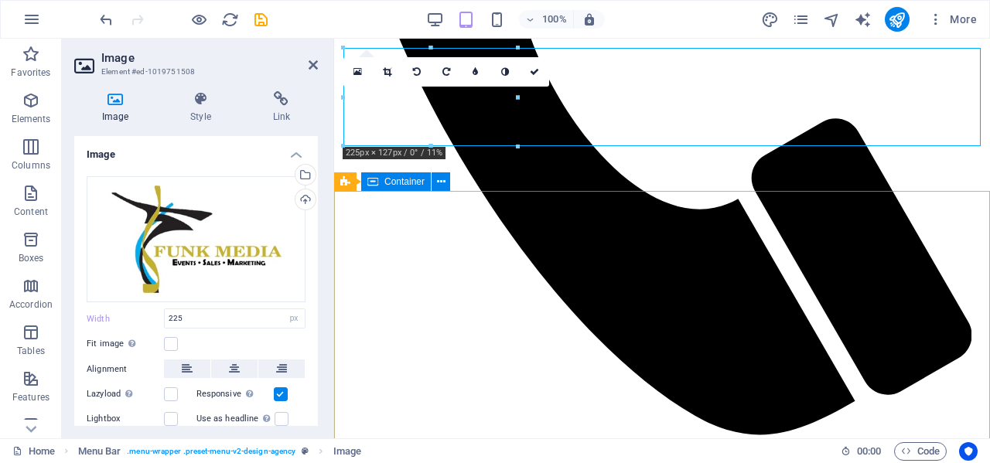
scroll to position [0, 0]
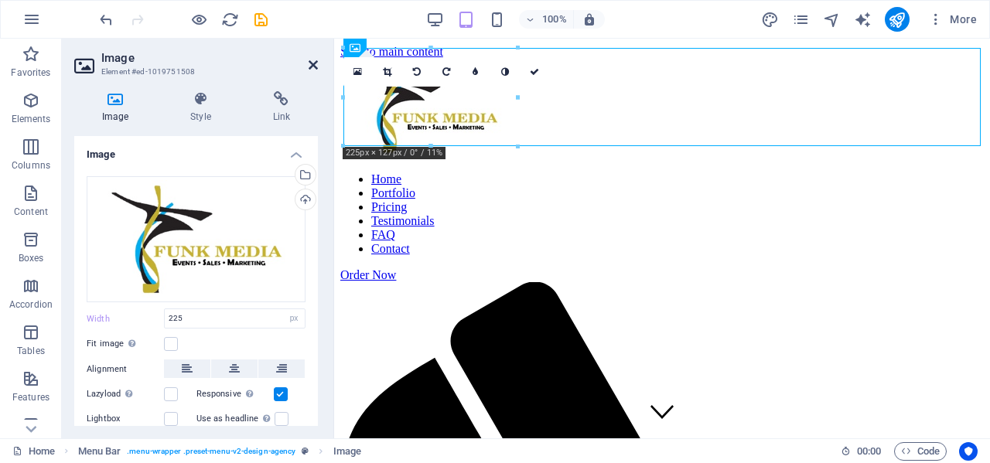
click at [314, 61] on icon at bounding box center [313, 65] width 9 height 12
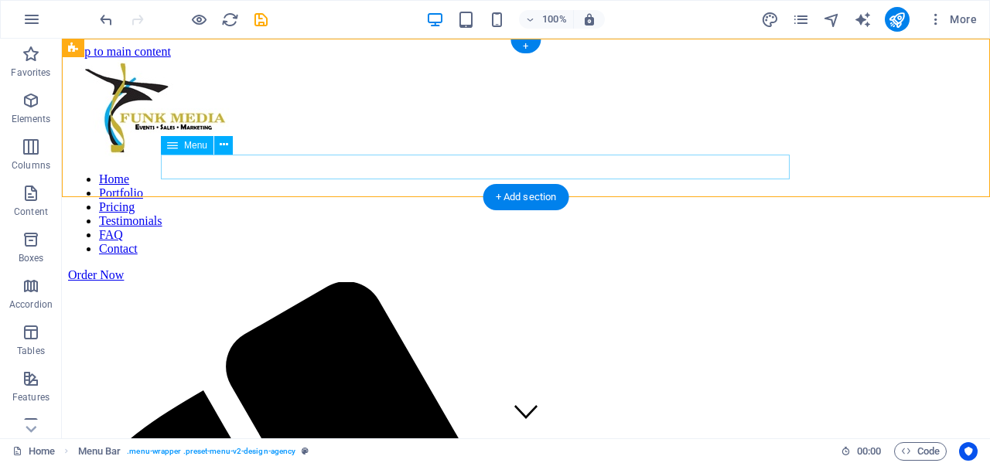
click at [478, 173] on nav "Home Portfolio Pricing Testimonials FAQ Contact" at bounding box center [525, 214] width 915 height 84
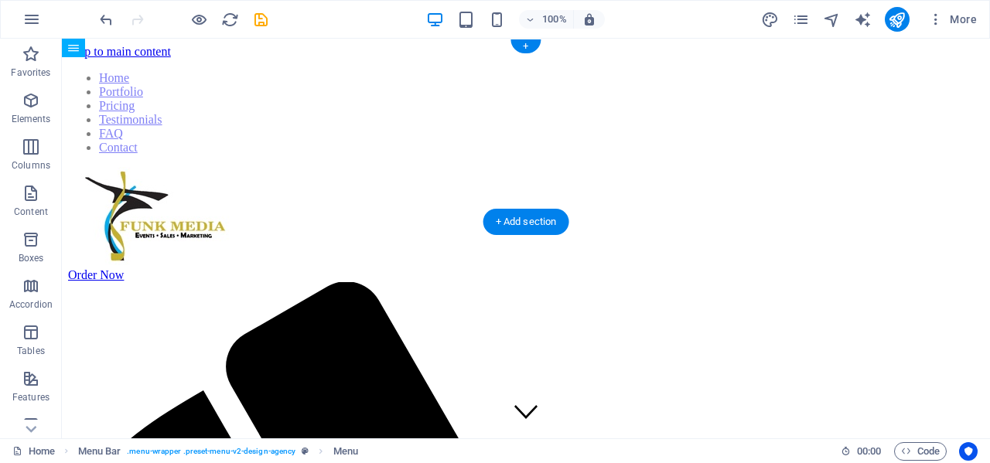
drag, startPoint x: 478, startPoint y: 173, endPoint x: 465, endPoint y: 84, distance: 90.6
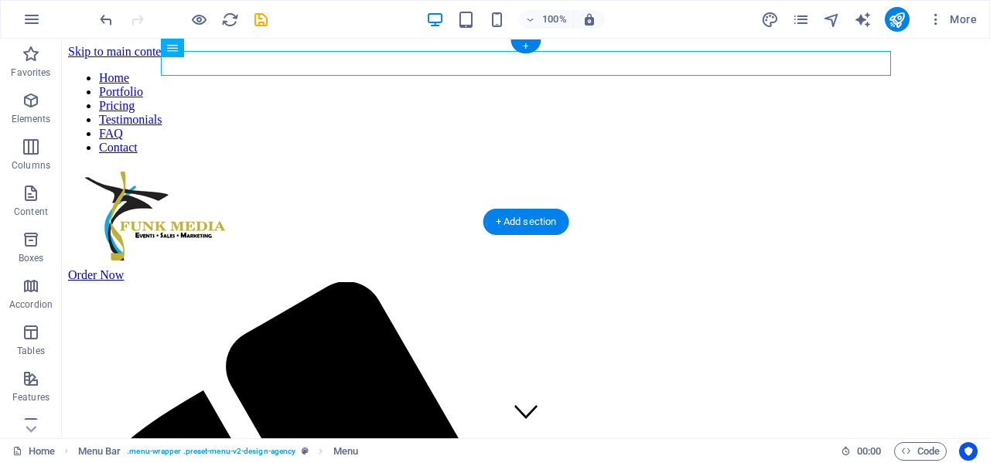
click at [488, 167] on figure at bounding box center [525, 217] width 915 height 101
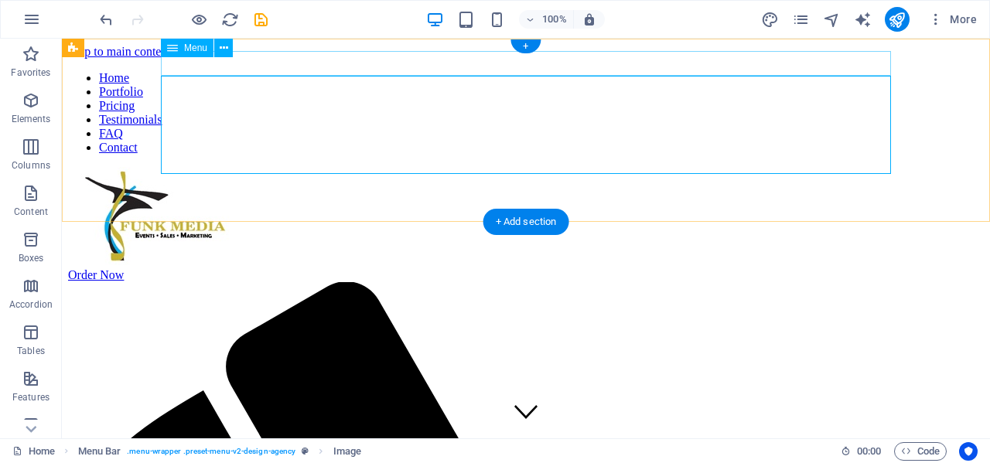
click at [394, 71] on nav "Home Portfolio Pricing Testimonials FAQ Contact" at bounding box center [525, 113] width 915 height 84
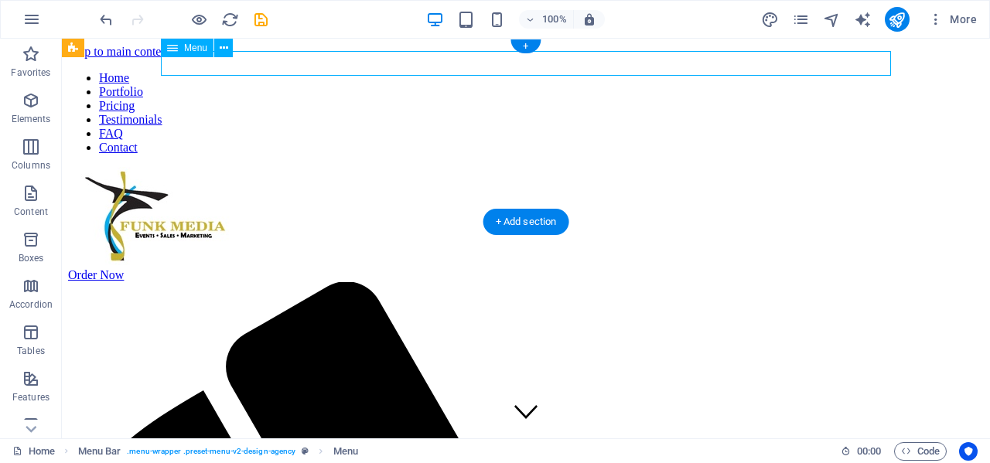
click at [373, 71] on nav "Home Portfolio Pricing Testimonials FAQ Contact" at bounding box center [525, 113] width 915 height 84
select select
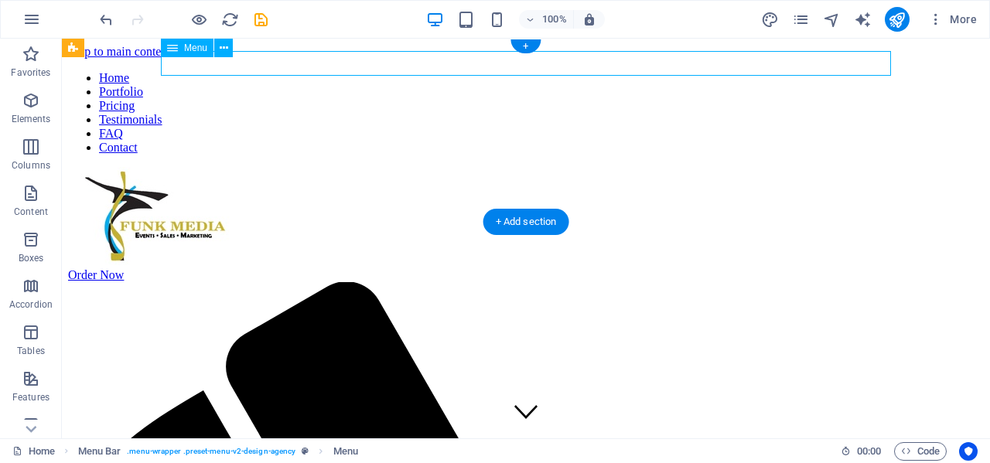
select select
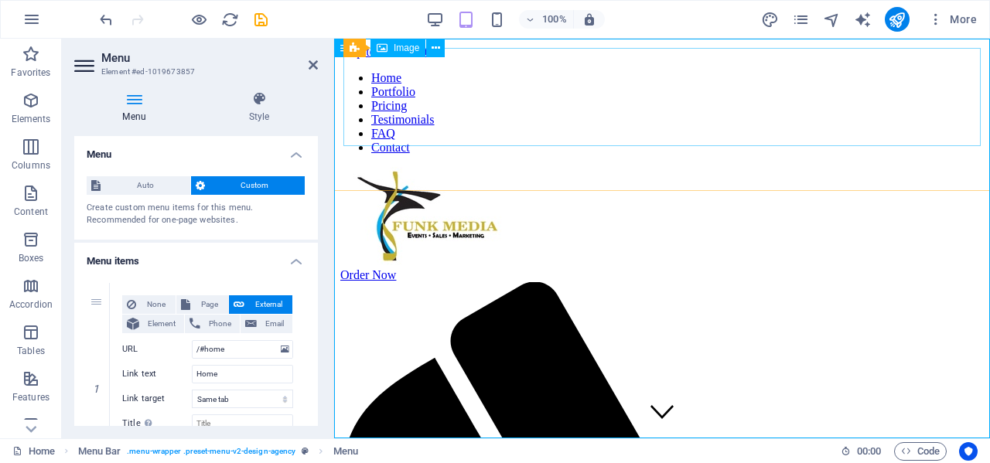
click at [467, 167] on figure at bounding box center [661, 217] width 643 height 101
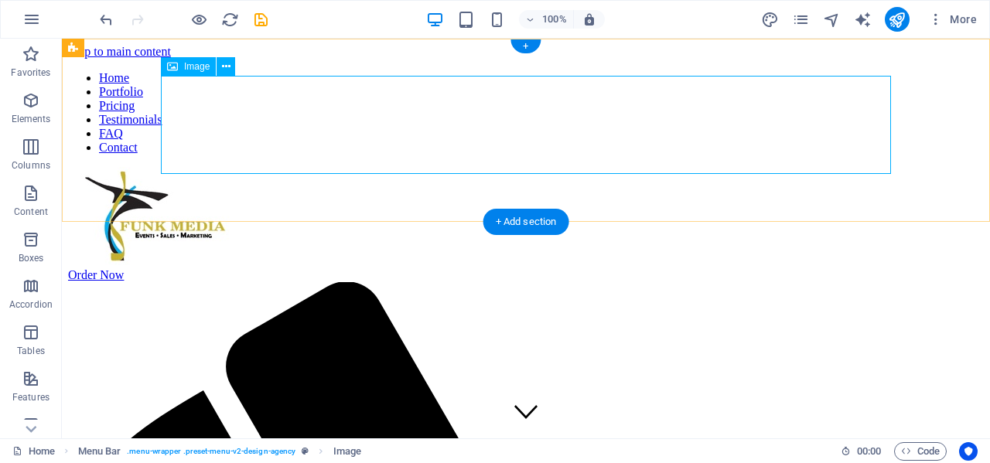
click at [270, 167] on figure at bounding box center [525, 217] width 915 height 101
click at [209, 167] on figure at bounding box center [525, 217] width 915 height 101
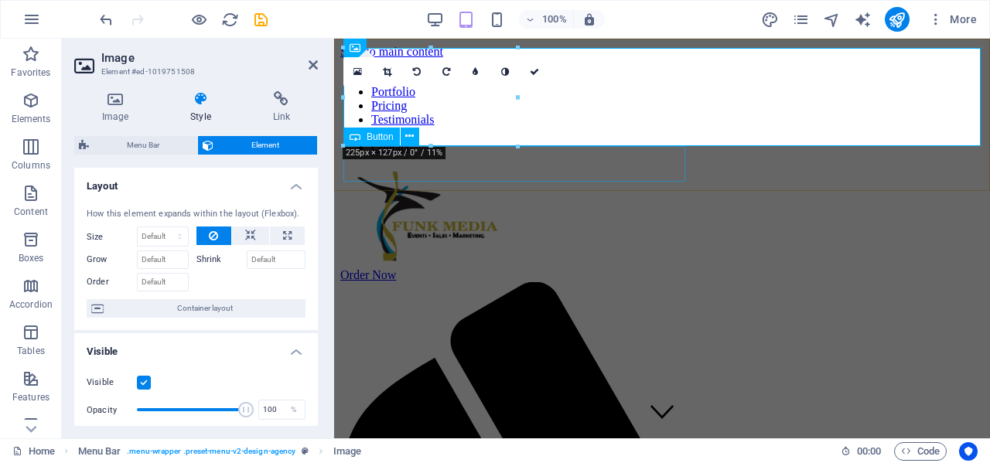
click at [665, 268] on div "Order Now" at bounding box center [661, 275] width 643 height 14
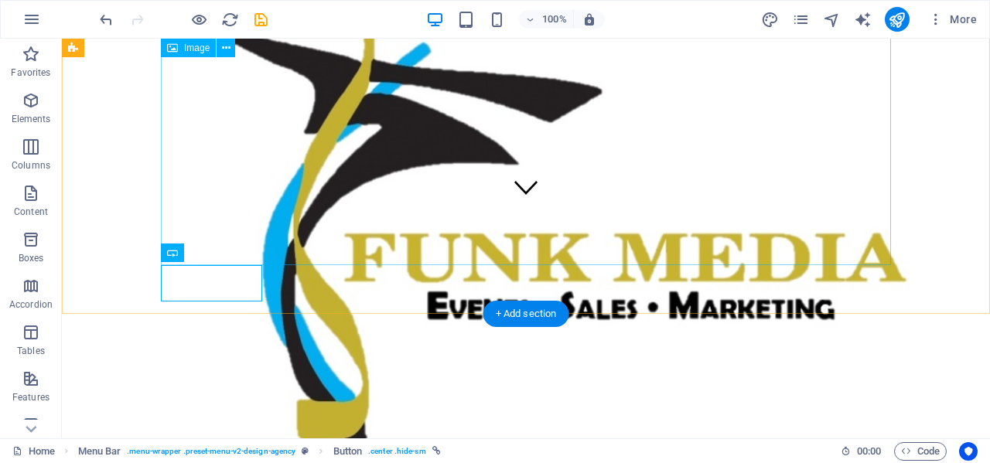
scroll to position [224, 0]
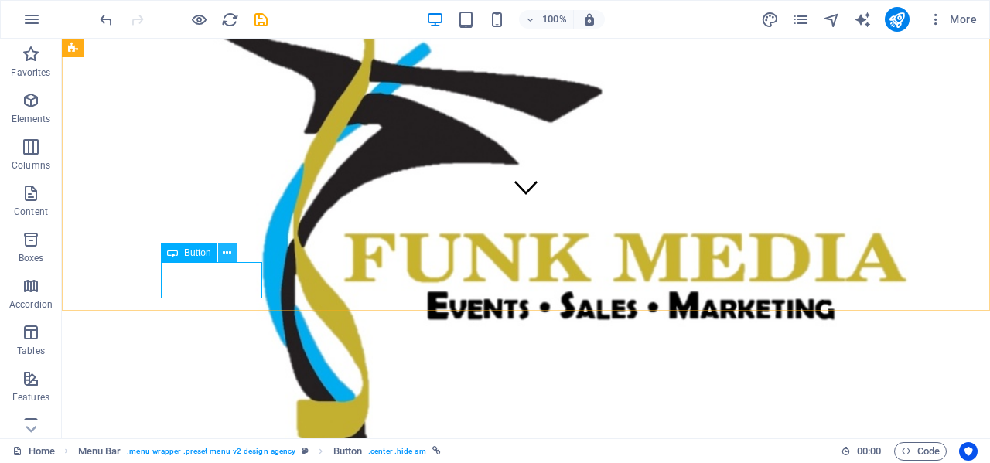
click at [229, 252] on icon at bounding box center [227, 253] width 9 height 16
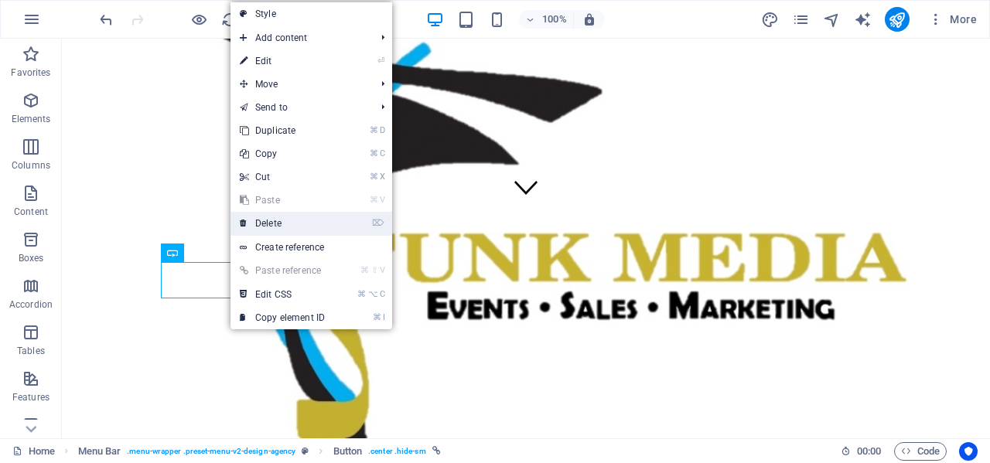
click at [271, 220] on link "⌦ Delete" at bounding box center [282, 223] width 104 height 23
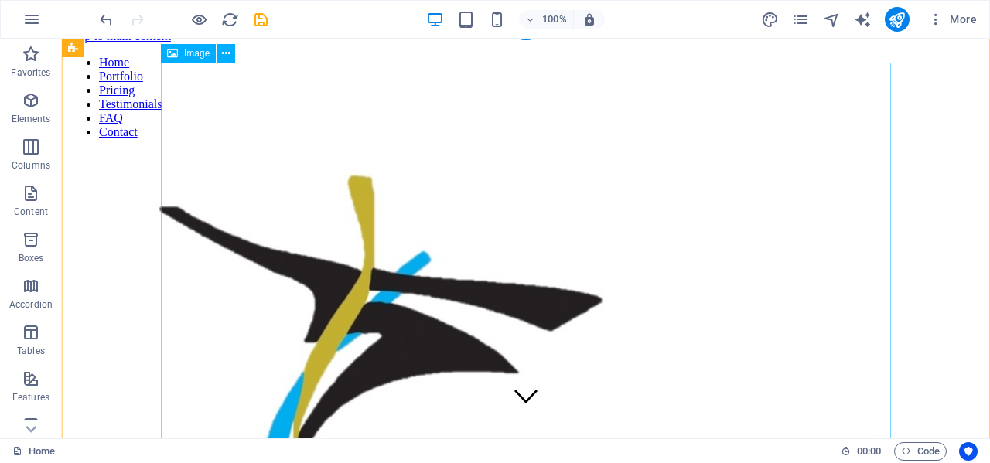
scroll to position [13, 0]
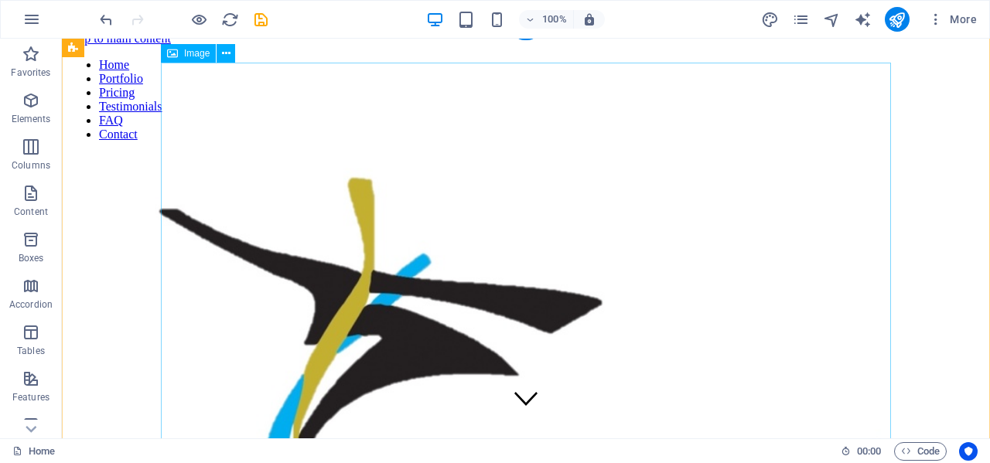
click at [653, 154] on figure at bounding box center [525, 416] width 915 height 525
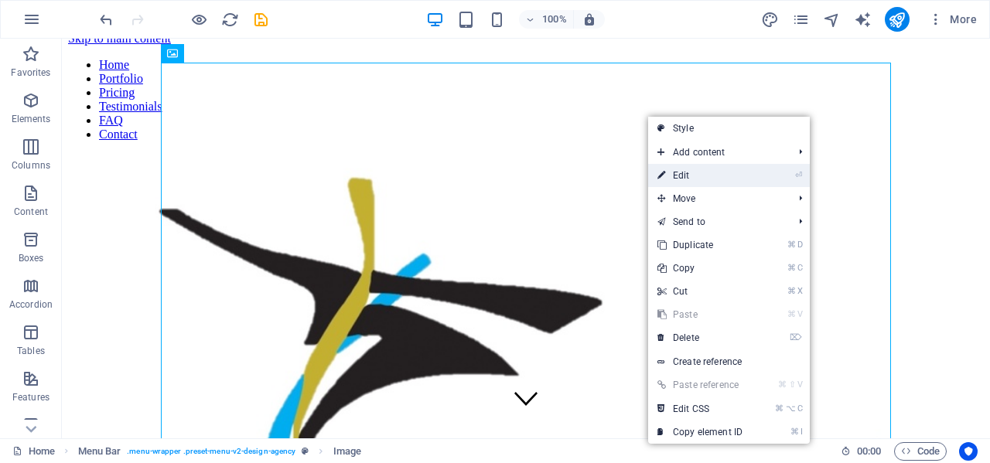
click at [700, 172] on link "⏎ Edit" at bounding box center [700, 175] width 104 height 23
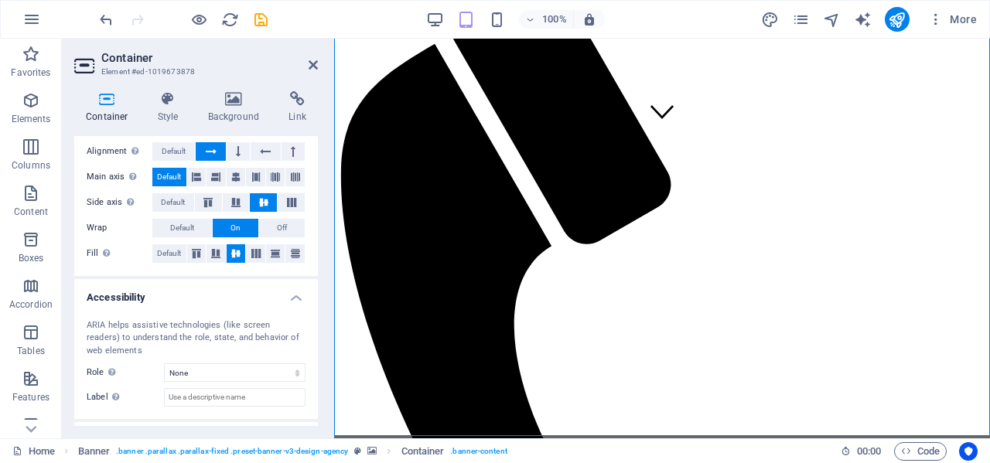
scroll to position [238, 0]
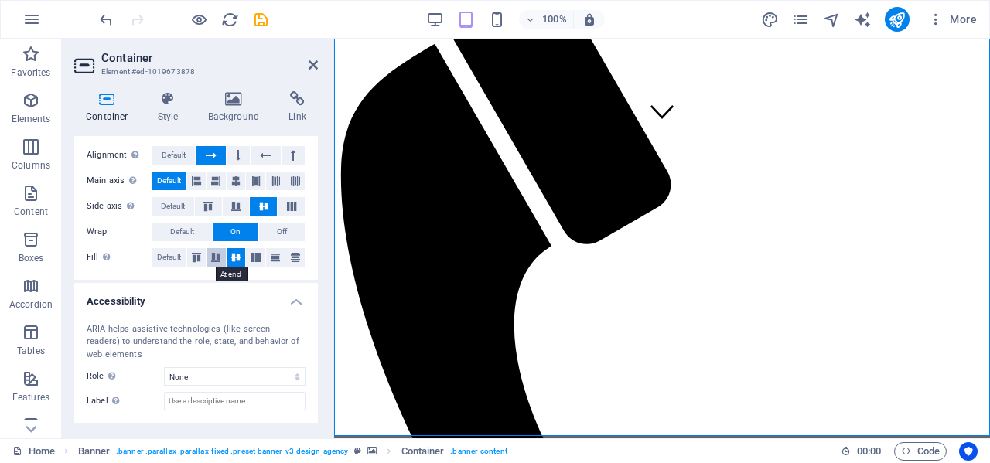
click at [216, 254] on icon at bounding box center [215, 257] width 19 height 9
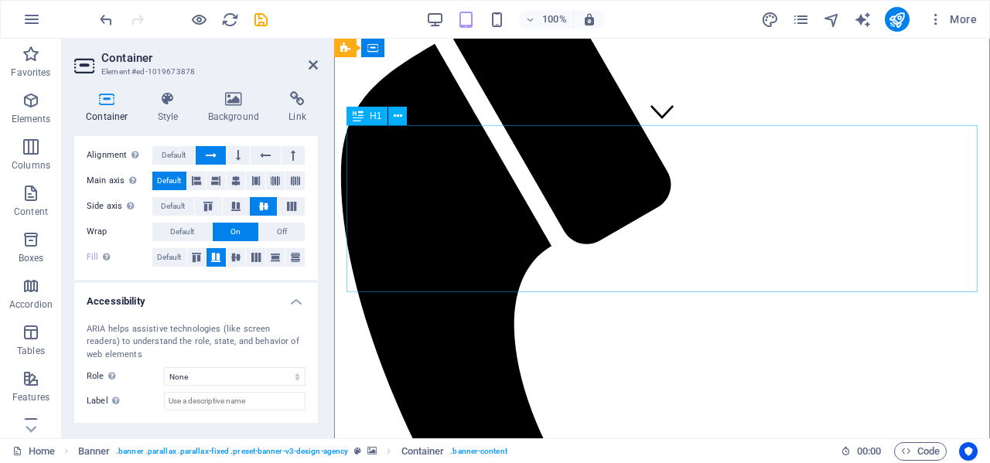
scroll to position [0, 0]
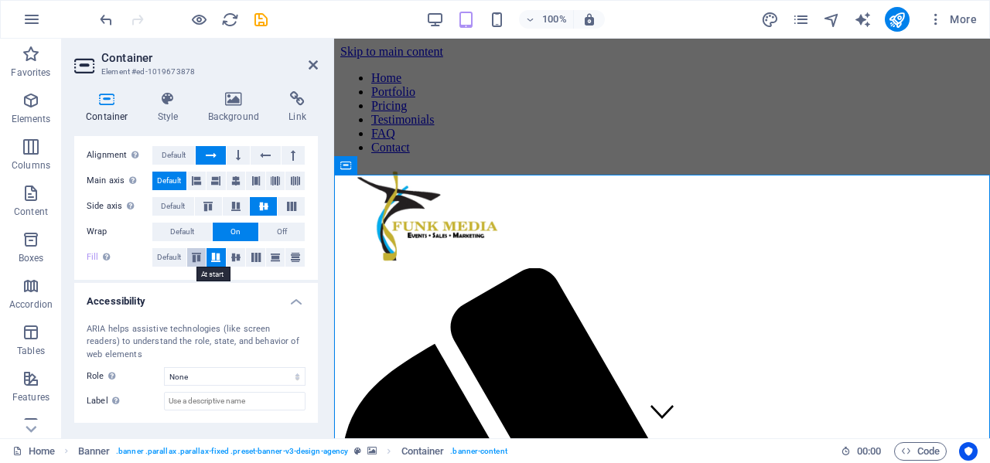
click at [199, 256] on icon at bounding box center [196, 257] width 19 height 9
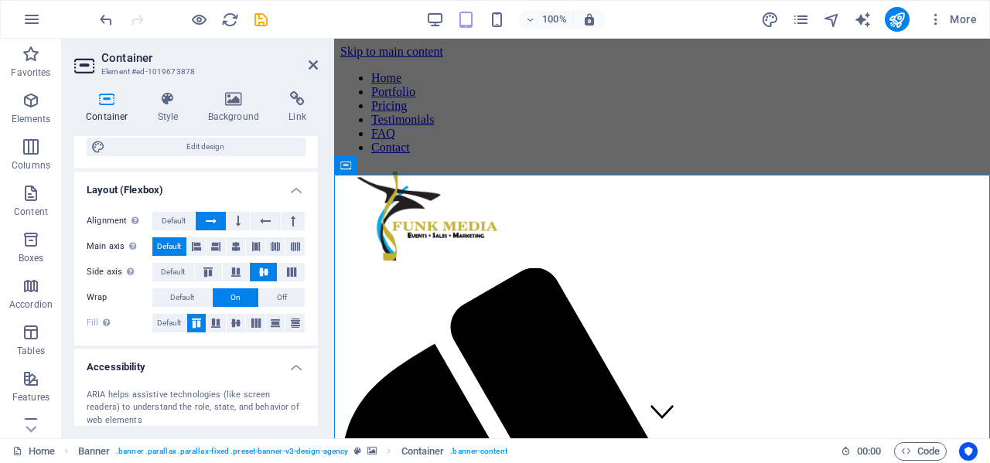
scroll to position [309, 0]
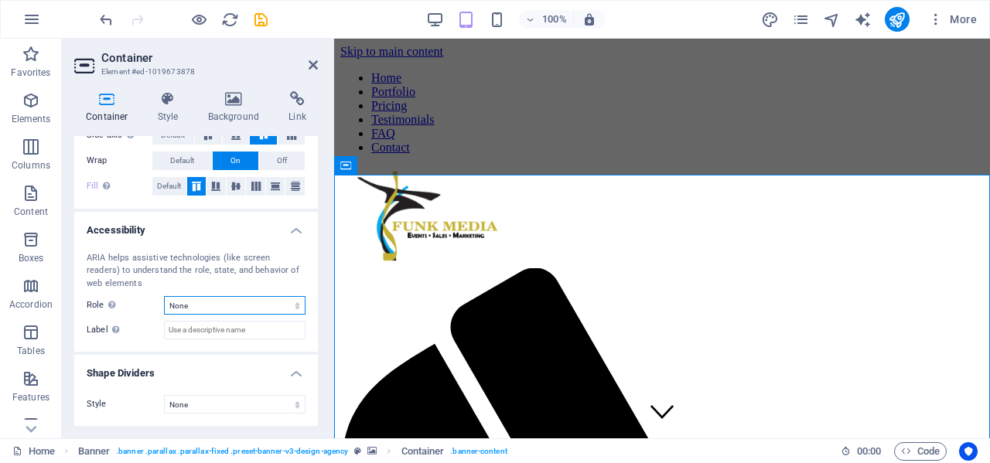
click at [189, 302] on select "None Alert Article Banner Comment Complementary Dialog Footer Header Marquee Pr…" at bounding box center [234, 305] width 141 height 19
select select "banner"
click at [164, 296] on select "None Alert Article Banner Comment Complementary Dialog Footer Header Marquee Pr…" at bounding box center [234, 305] width 141 height 19
click at [476, 167] on figure at bounding box center [661, 217] width 643 height 101
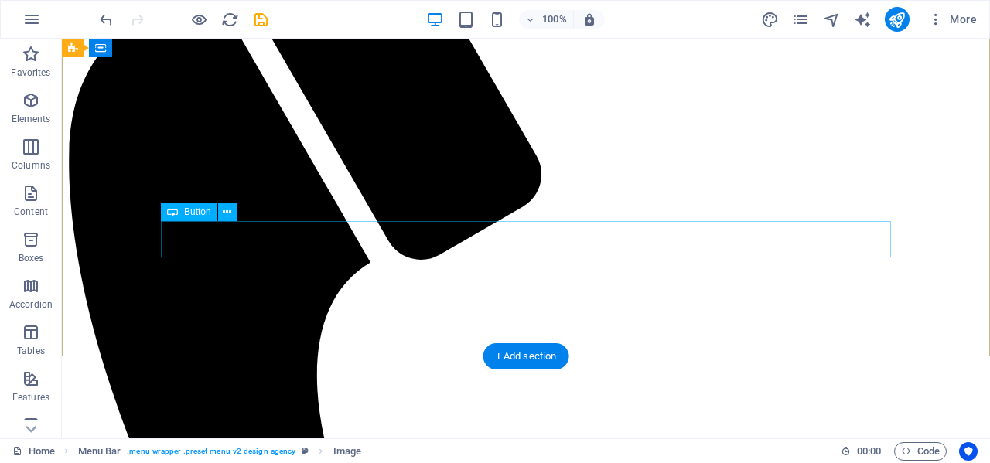
scroll to position [989, 0]
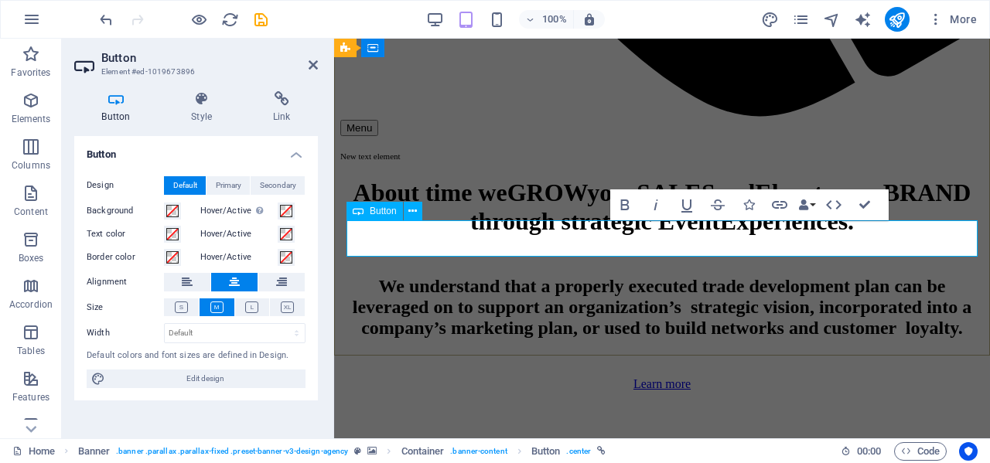
scroll to position [380, 0]
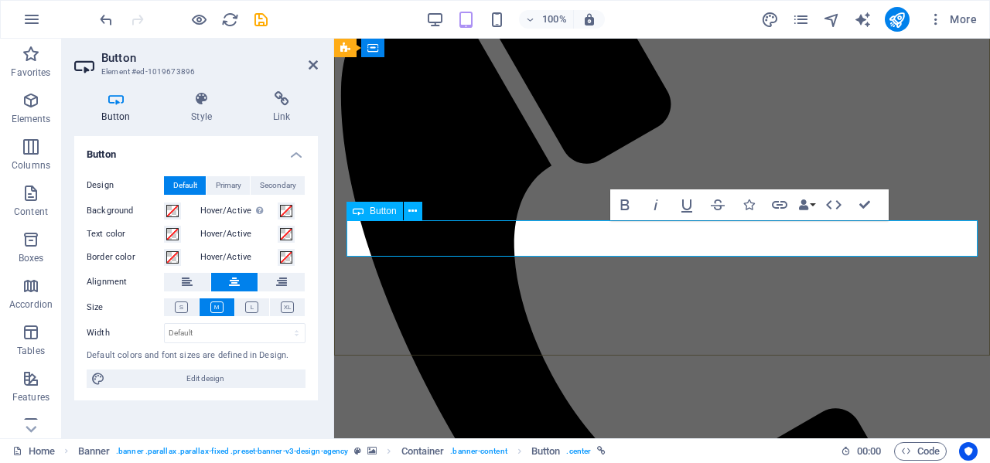
click at [365, 212] on div "Button" at bounding box center [374, 211] width 56 height 19
click at [779, 199] on icon "button" at bounding box center [779, 205] width 19 height 19
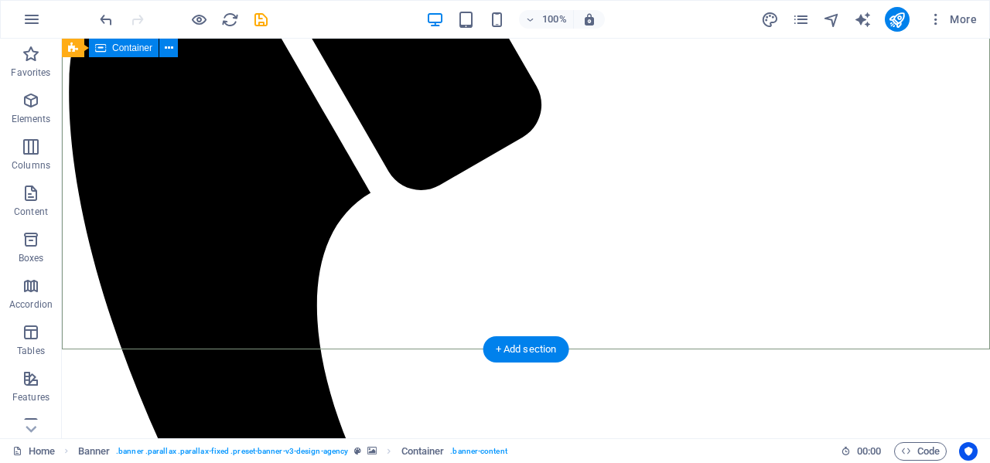
scroll to position [817, 0]
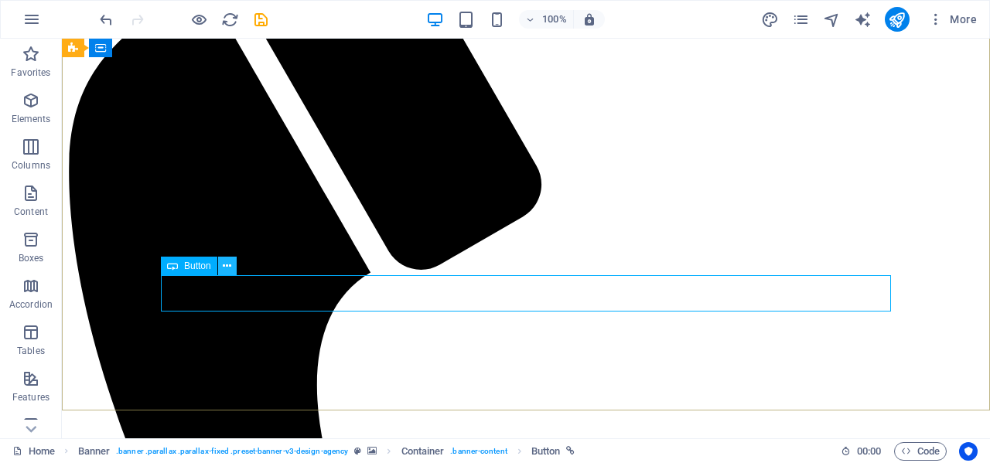
click at [228, 261] on icon at bounding box center [227, 266] width 9 height 16
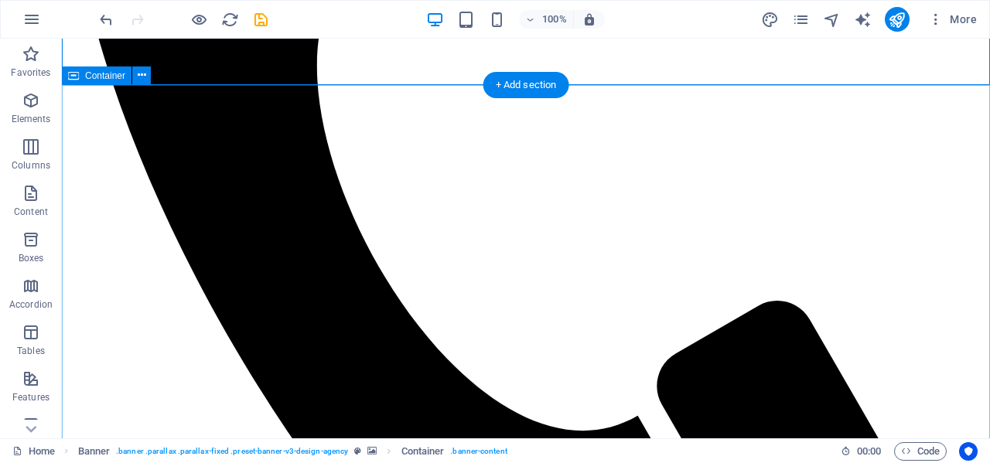
scroll to position [1143, 0]
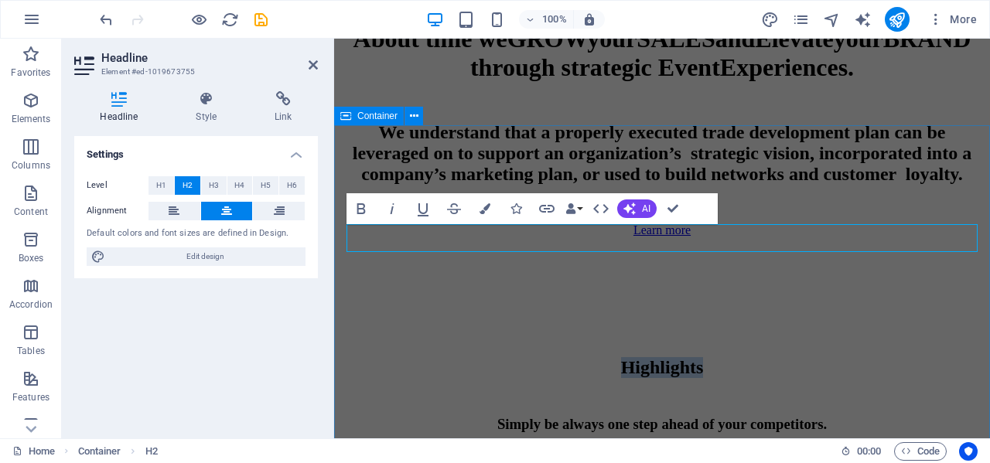
scroll to position [611, 0]
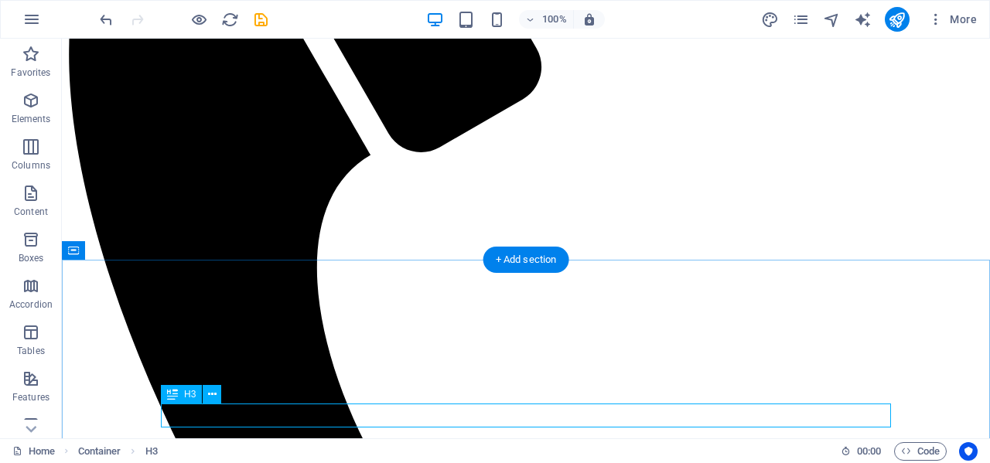
scroll to position [1093, 0]
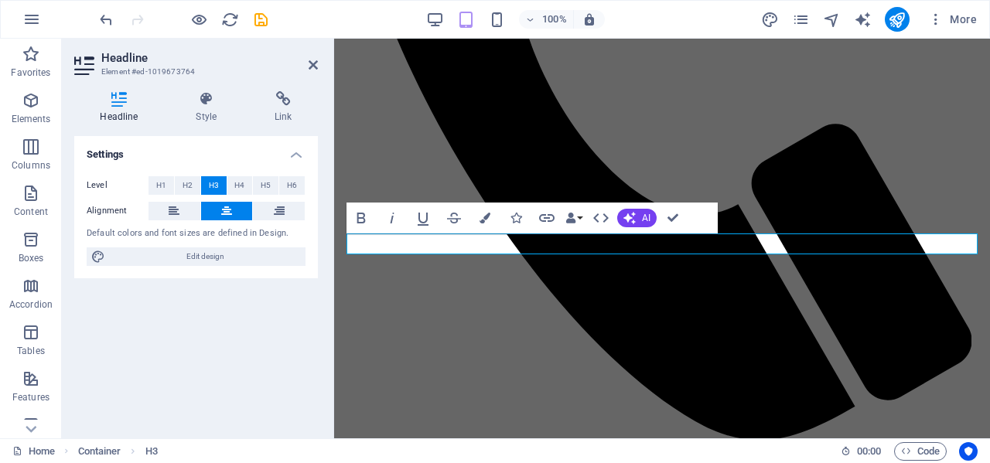
scroll to position [636, 0]
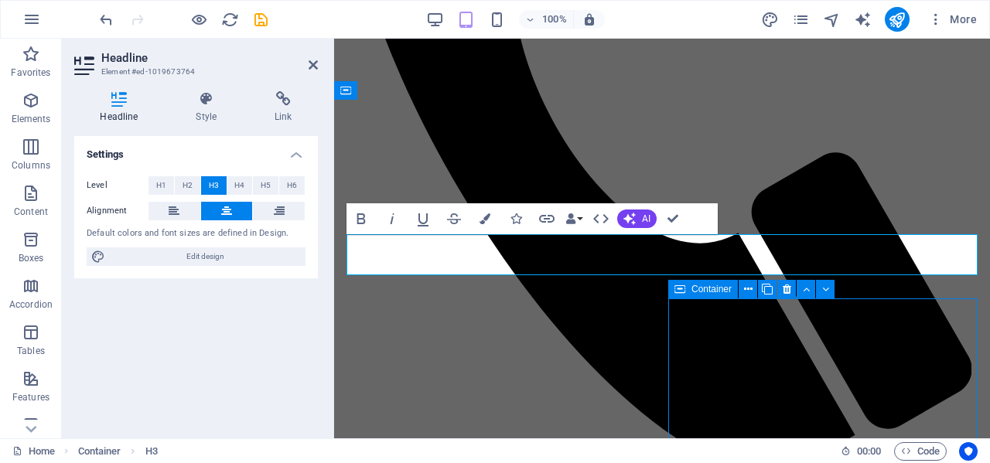
scroll to position [1297, 5]
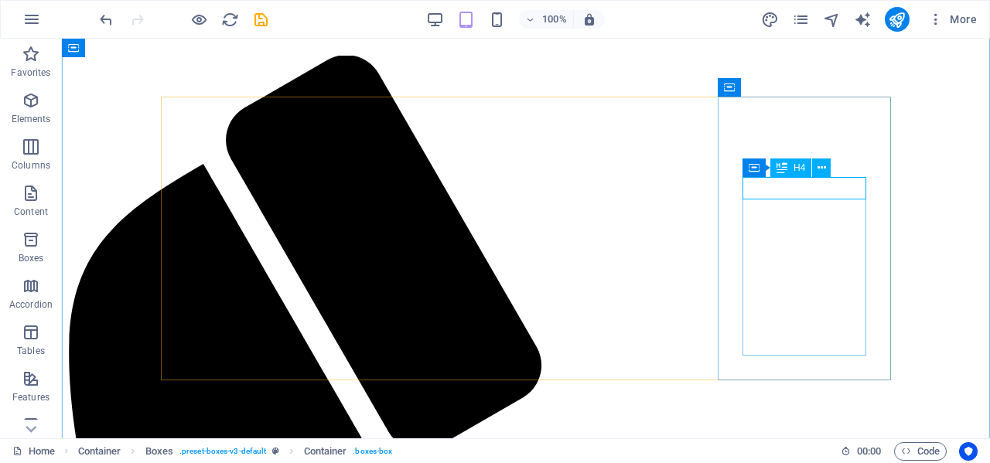
scroll to position [1457, 0]
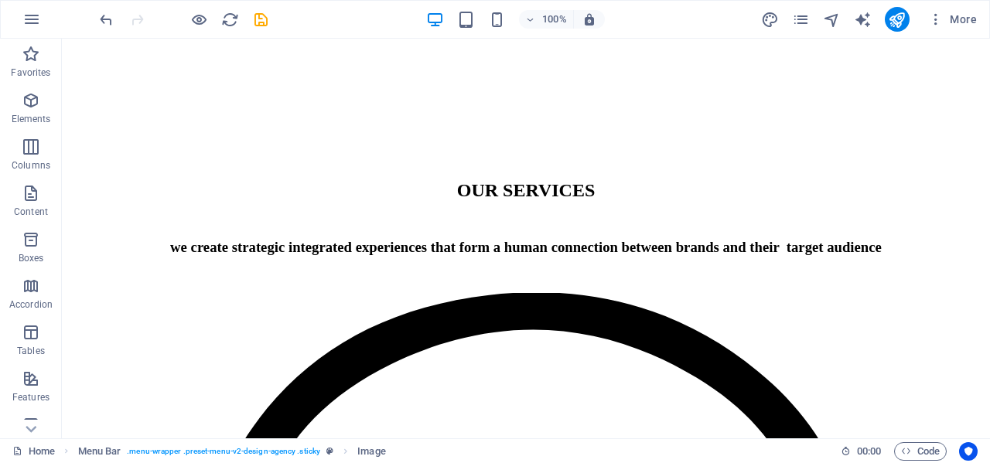
scroll to position [2112, 0]
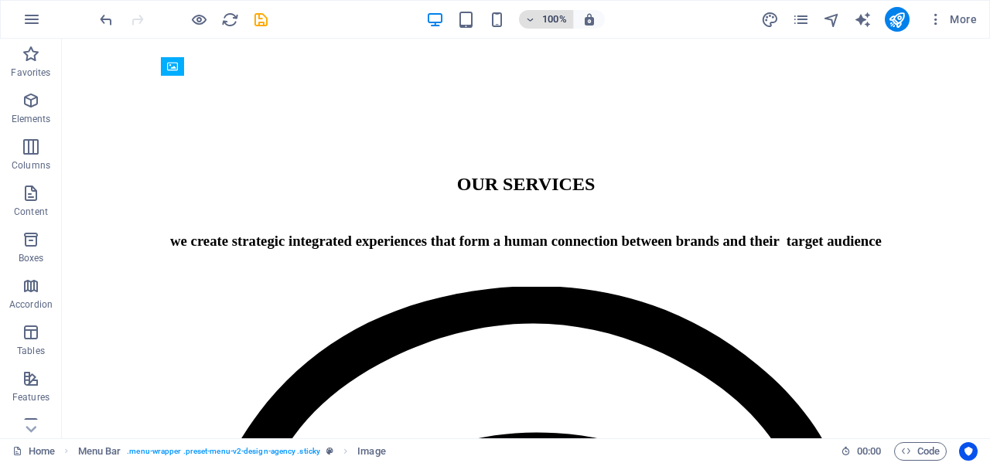
click at [554, 19] on h6 "100%" at bounding box center [554, 19] width 25 height 19
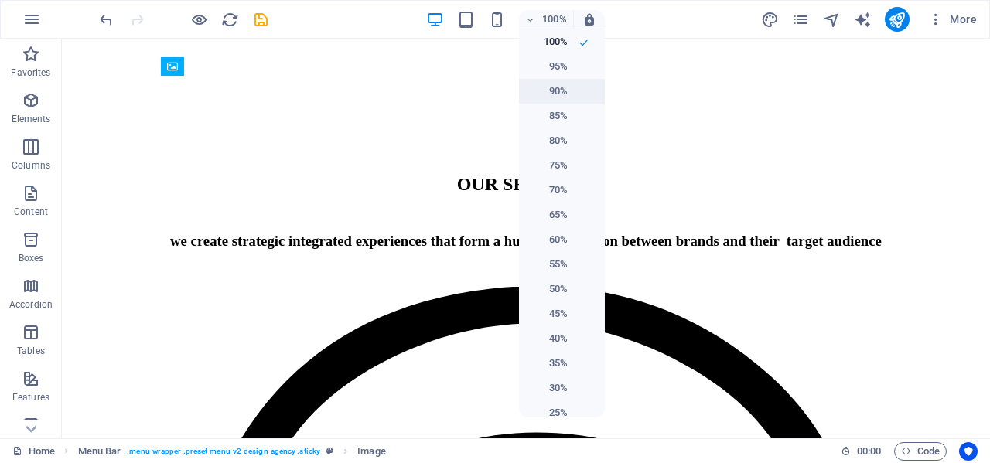
click at [563, 84] on h6 "90%" at bounding box center [547, 91] width 39 height 19
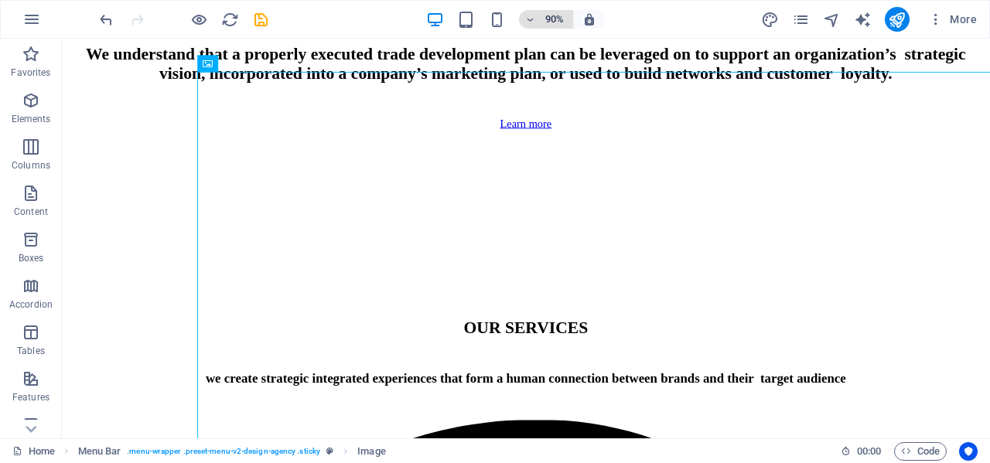
click at [552, 13] on h6 "90%" at bounding box center [554, 19] width 25 height 19
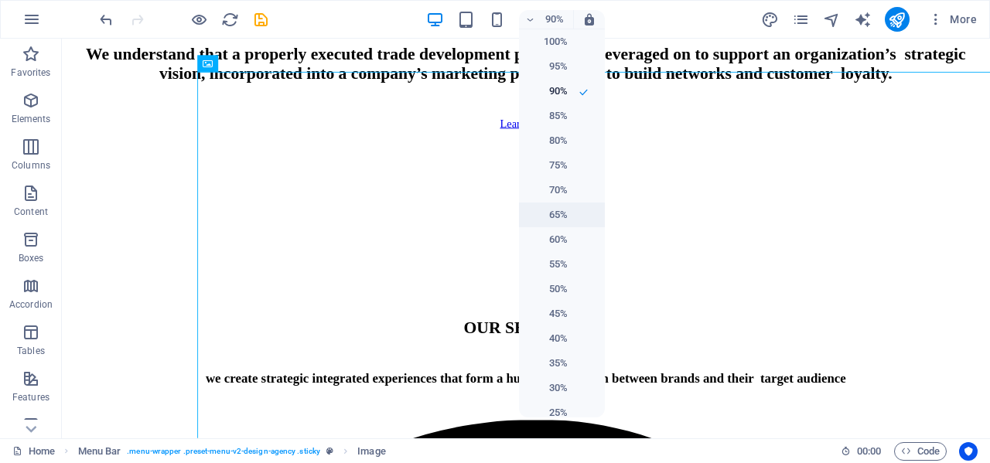
click at [560, 212] on h6 "65%" at bounding box center [547, 215] width 39 height 19
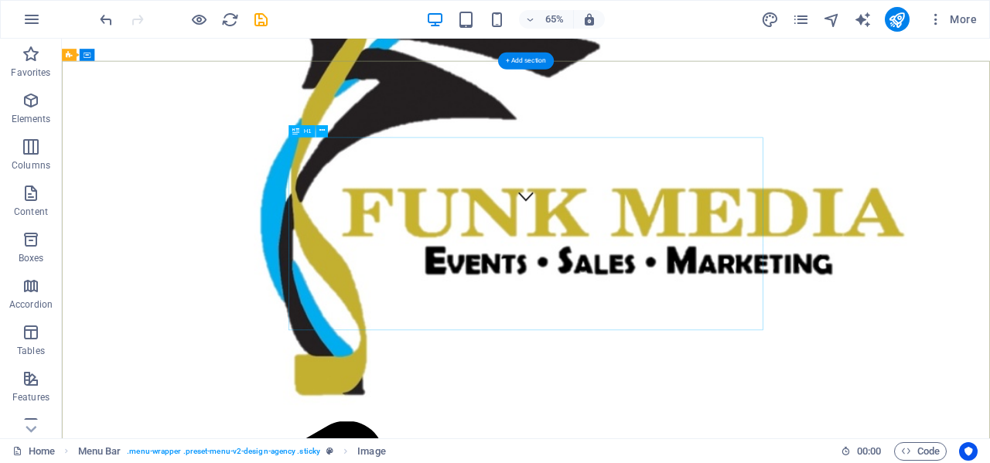
scroll to position [0, 0]
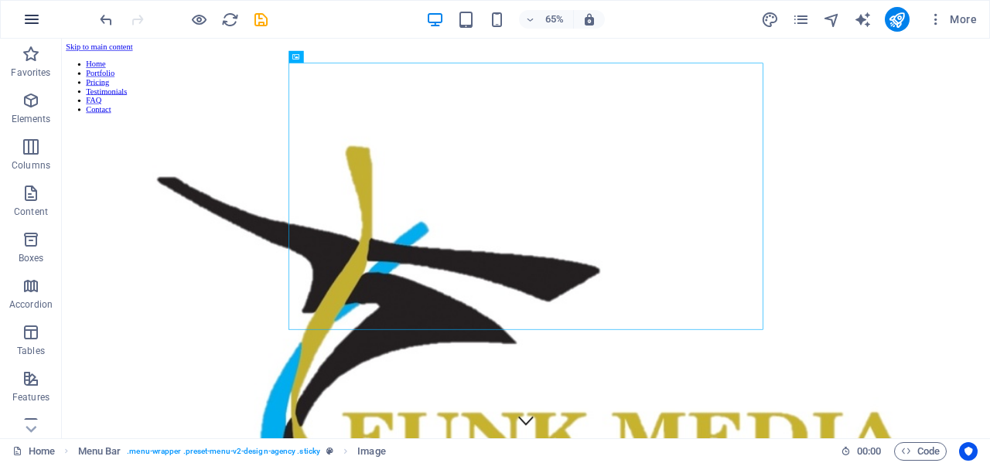
click at [29, 19] on icon "button" at bounding box center [31, 19] width 19 height 19
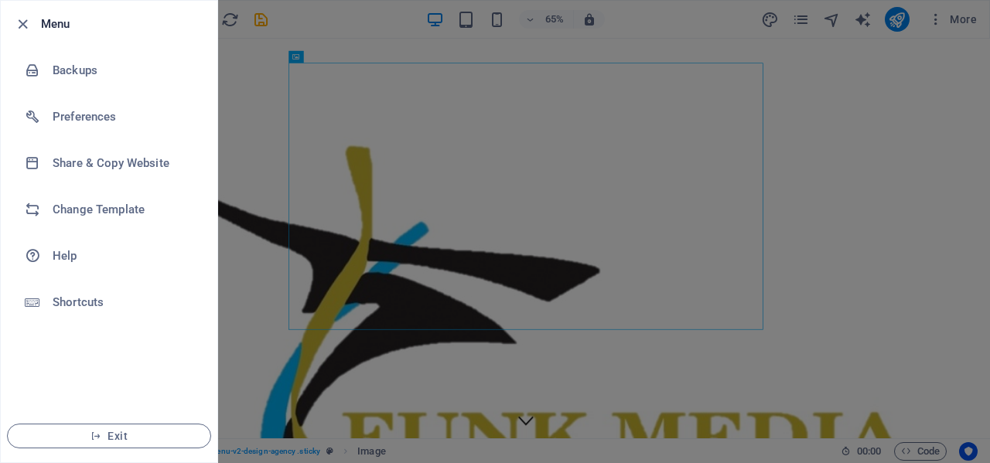
click at [932, 19] on div at bounding box center [495, 231] width 990 height 463
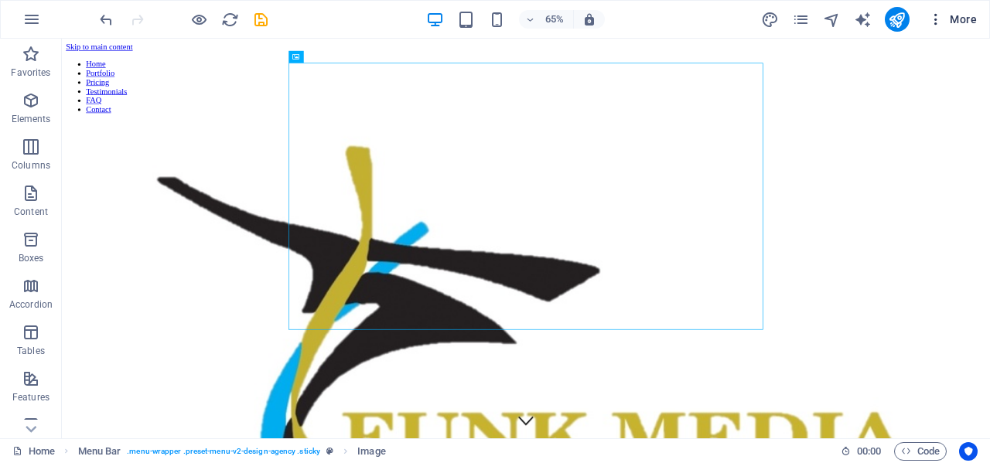
click at [935, 17] on icon "button" at bounding box center [935, 19] width 15 height 15
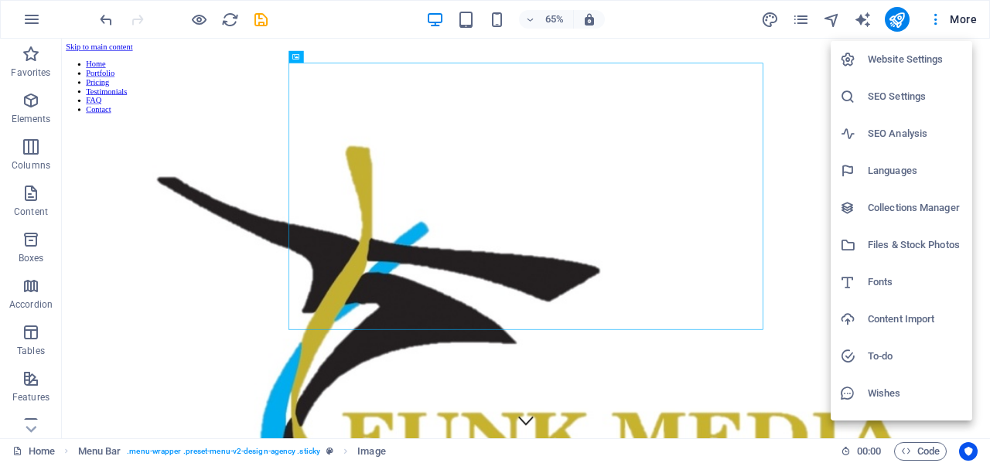
click at [953, 19] on div at bounding box center [495, 231] width 990 height 463
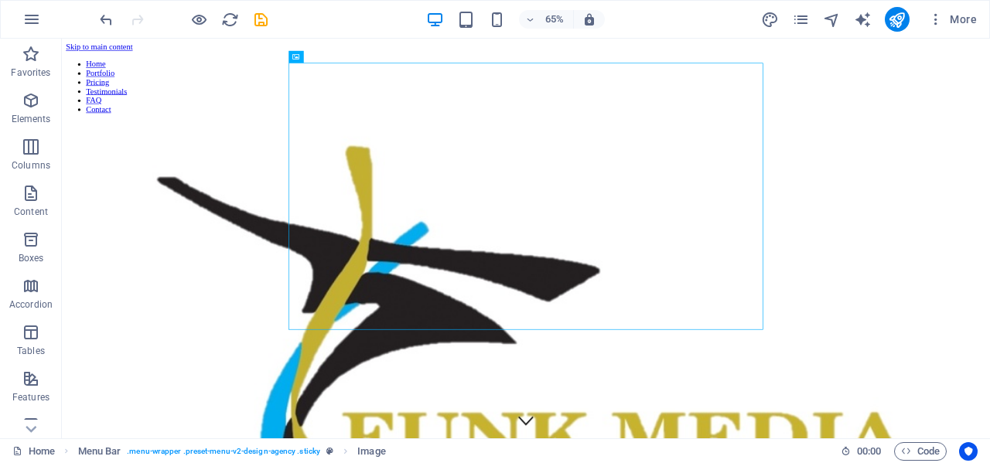
click at [953, 19] on span "More" at bounding box center [952, 19] width 49 height 15
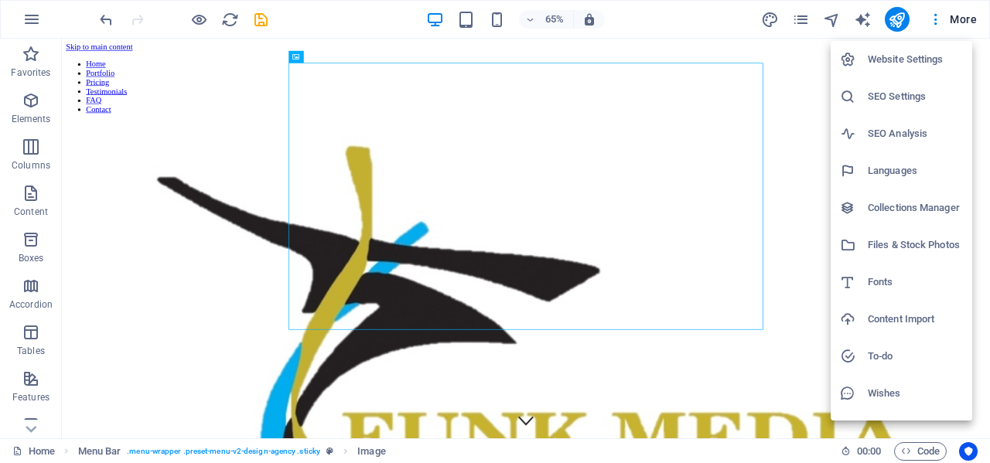
click at [803, 176] on div at bounding box center [495, 231] width 990 height 463
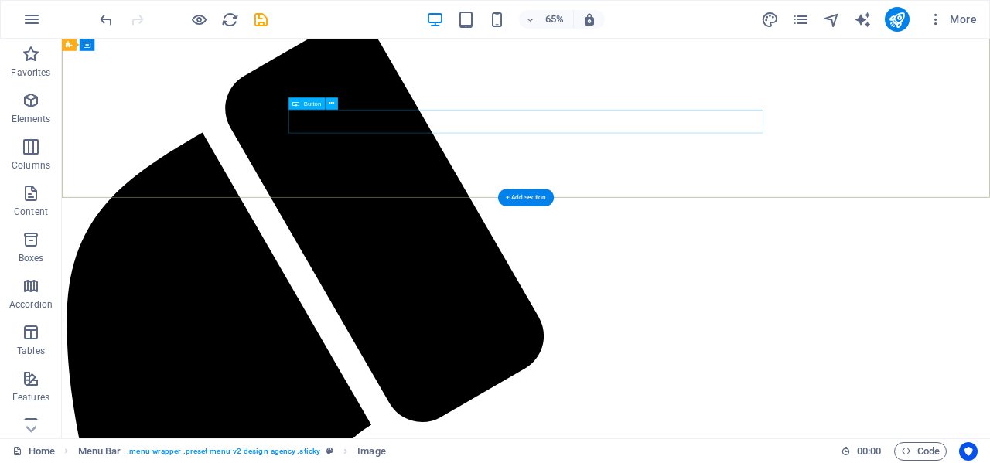
scroll to position [945, 0]
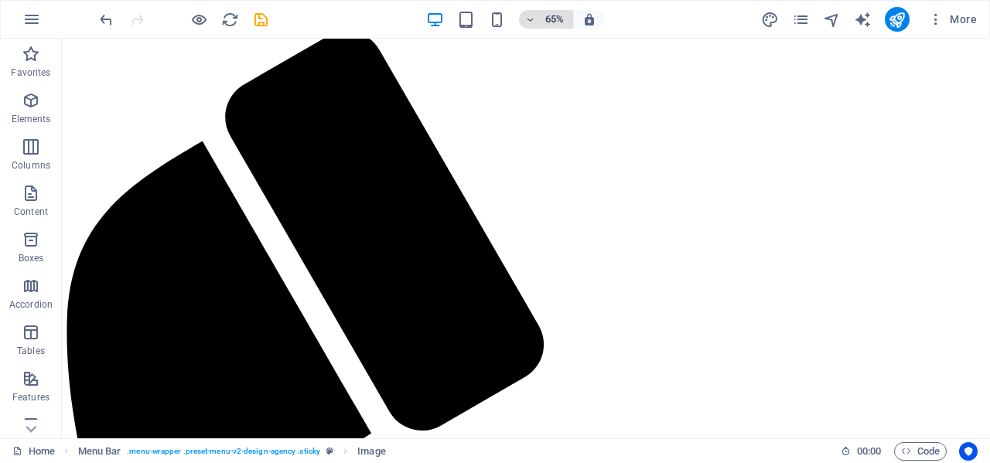
click at [550, 16] on h6 "65%" at bounding box center [554, 19] width 25 height 19
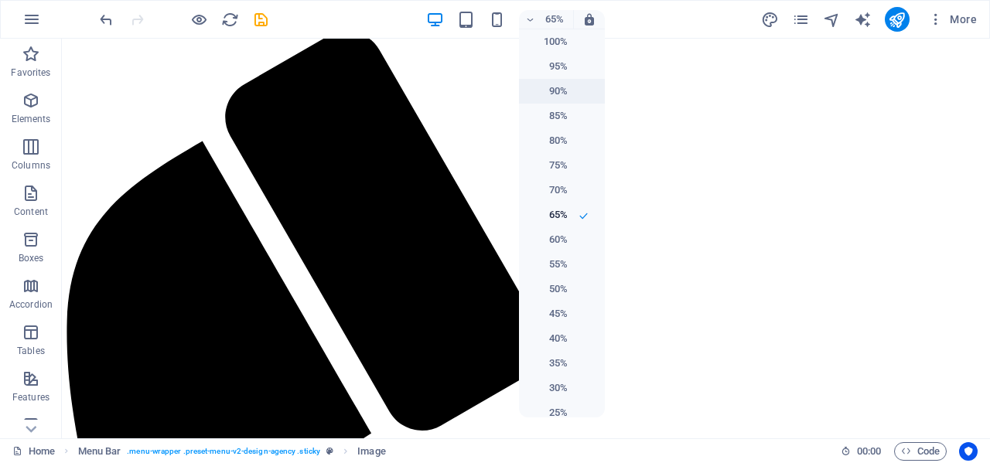
click at [550, 92] on h6 "90%" at bounding box center [547, 91] width 39 height 19
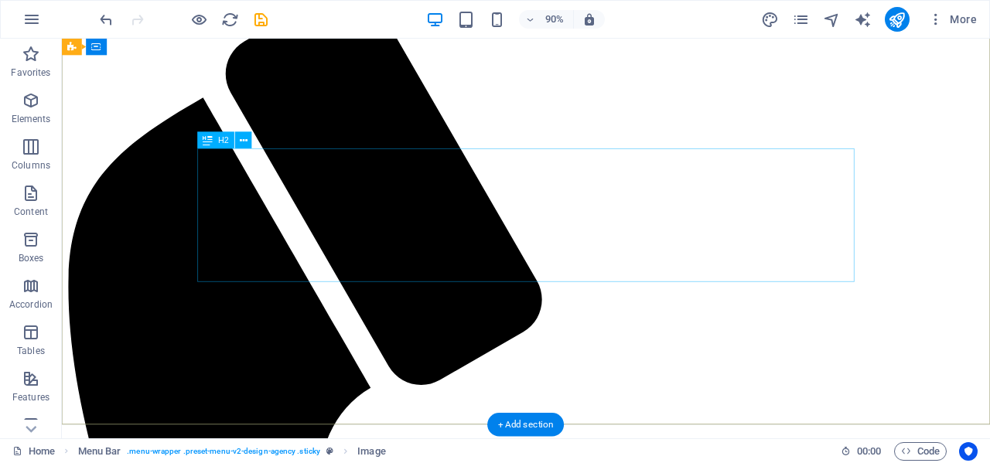
scroll to position [769, 0]
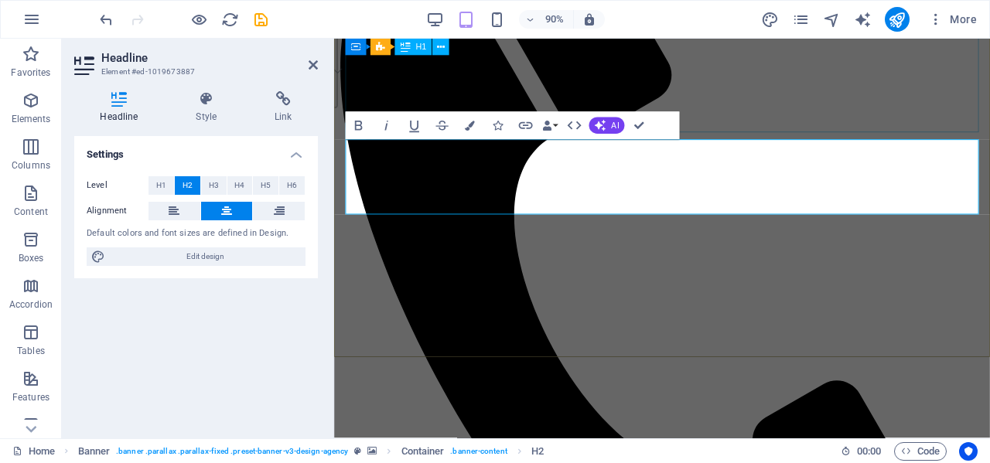
scroll to position [315, 0]
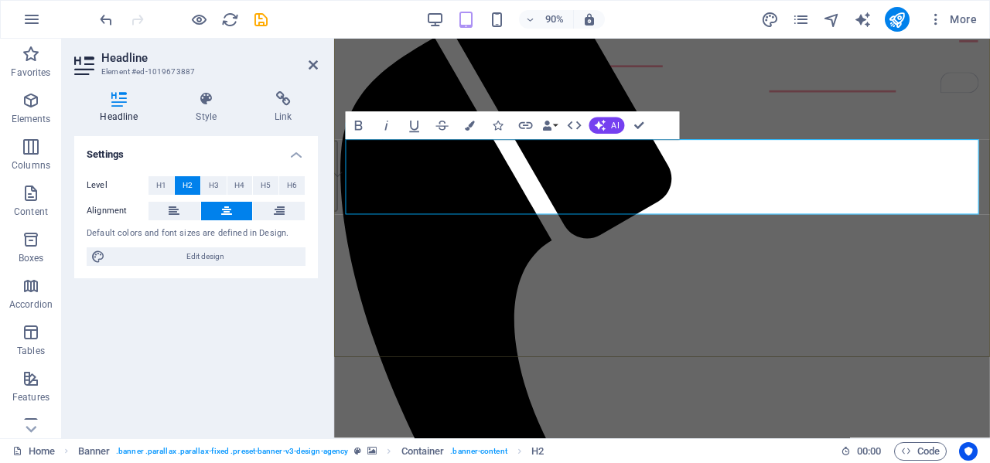
drag, startPoint x: 687, startPoint y: 165, endPoint x: 843, endPoint y: 172, distance: 156.4
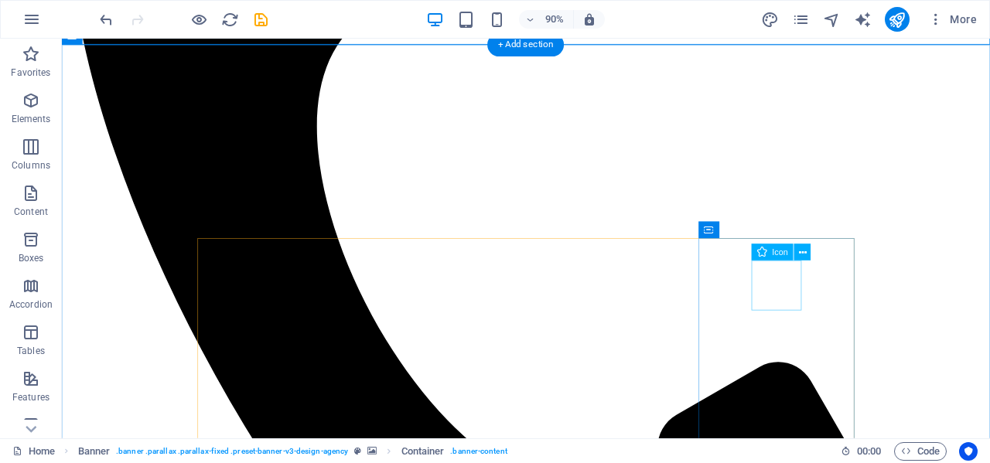
scroll to position [1184, 0]
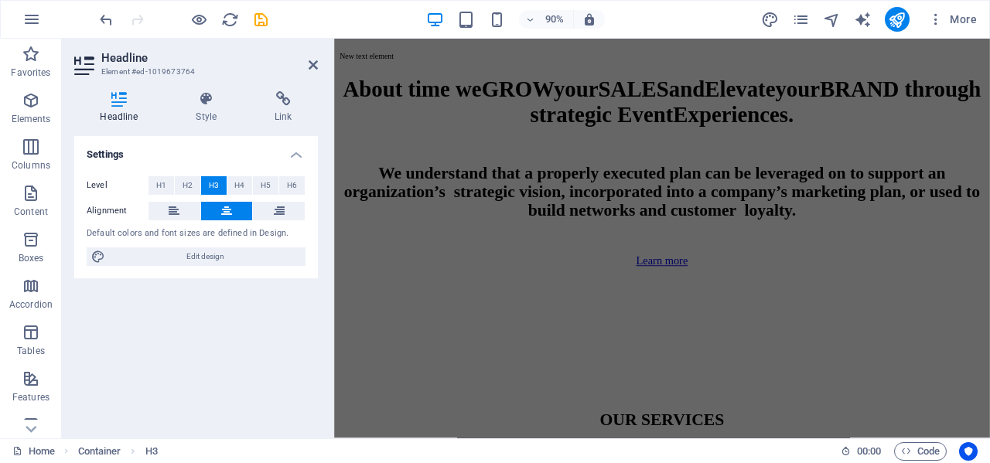
scroll to position [592, 0]
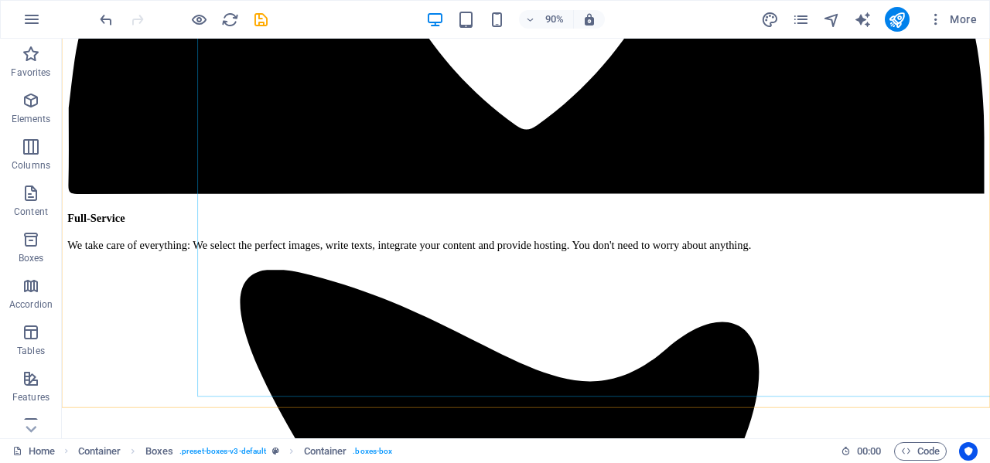
scroll to position [3647, 0]
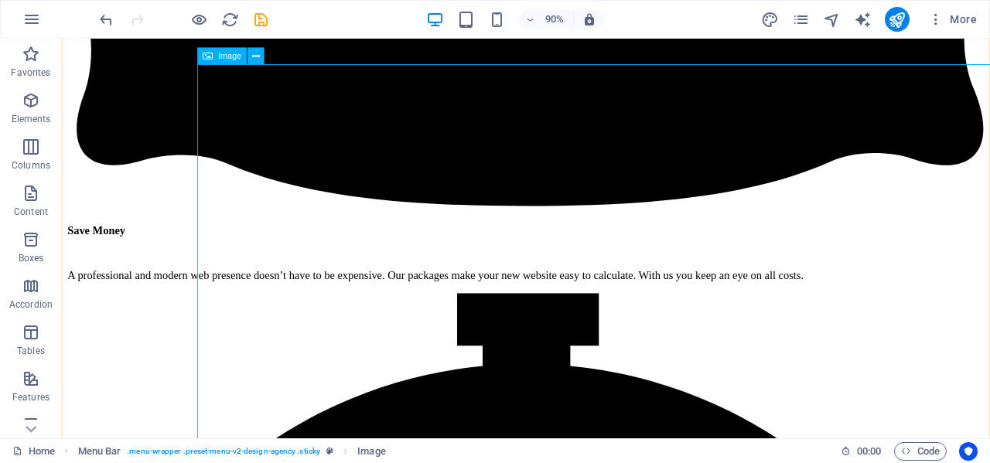
scroll to position [5067, 0]
